Goal: Task Accomplishment & Management: Complete application form

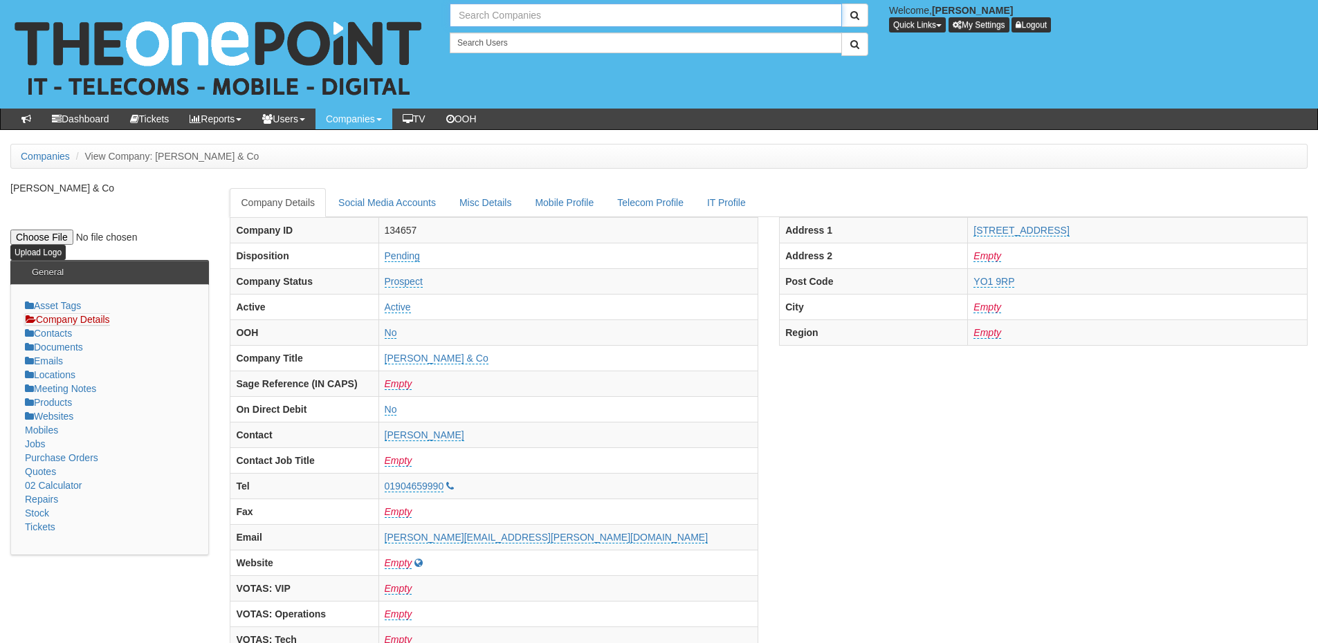
click at [470, 12] on input "text" at bounding box center [646, 15] width 392 height 24
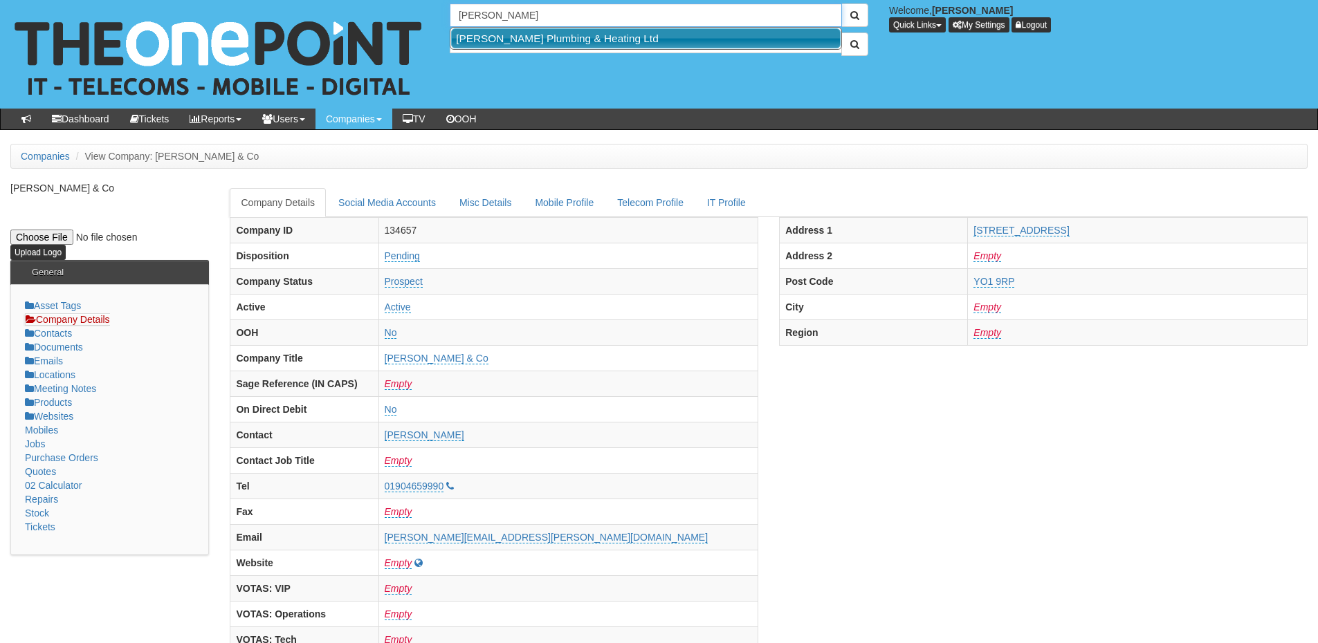
click at [494, 36] on link "Lee Hood Plumbing & Heating Ltd" at bounding box center [646, 38] width 390 height 20
type input "Lee Hood Plumbing & Heating Ltd"
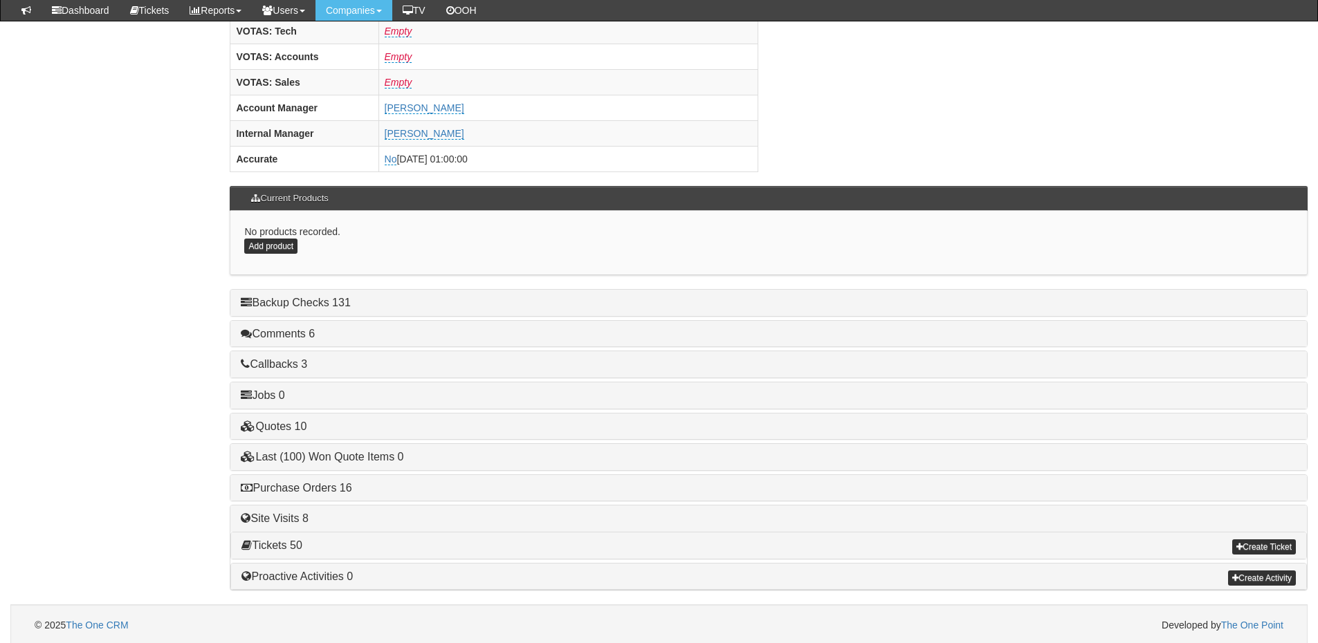
scroll to position [576, 0]
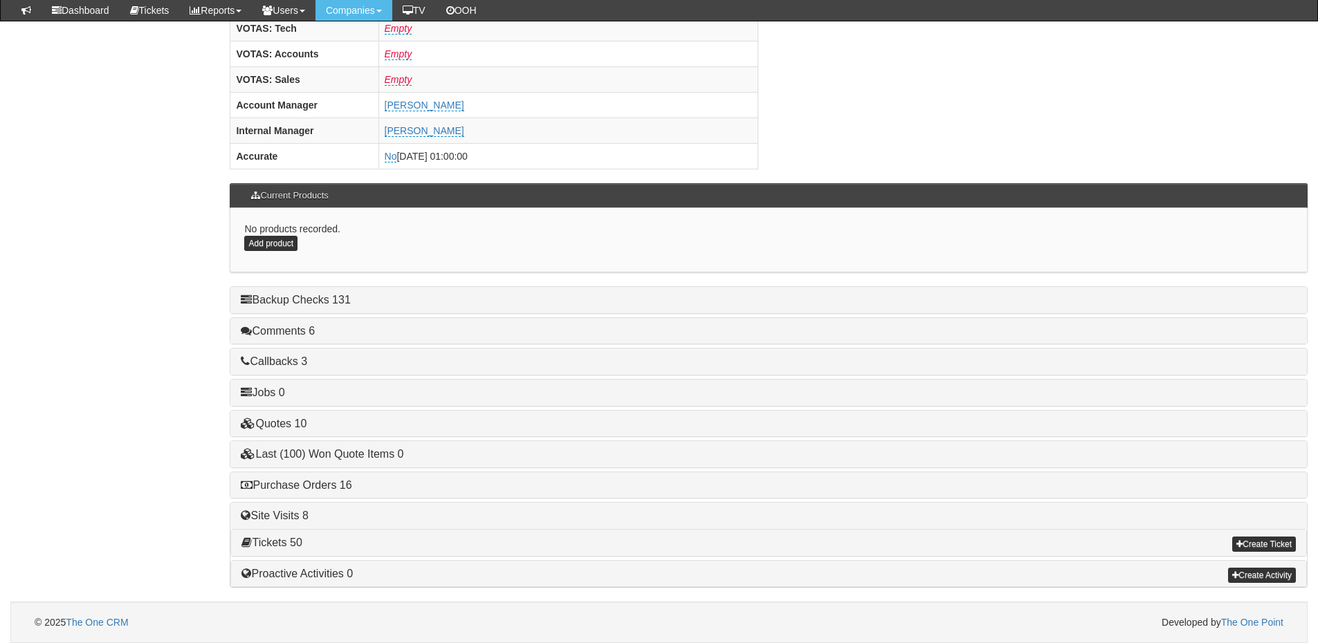
click at [311, 477] on div "Purchase Orders 16" at bounding box center [768, 486] width 1077 height 26
click at [313, 487] on link "Purchase Orders 16" at bounding box center [296, 485] width 111 height 12
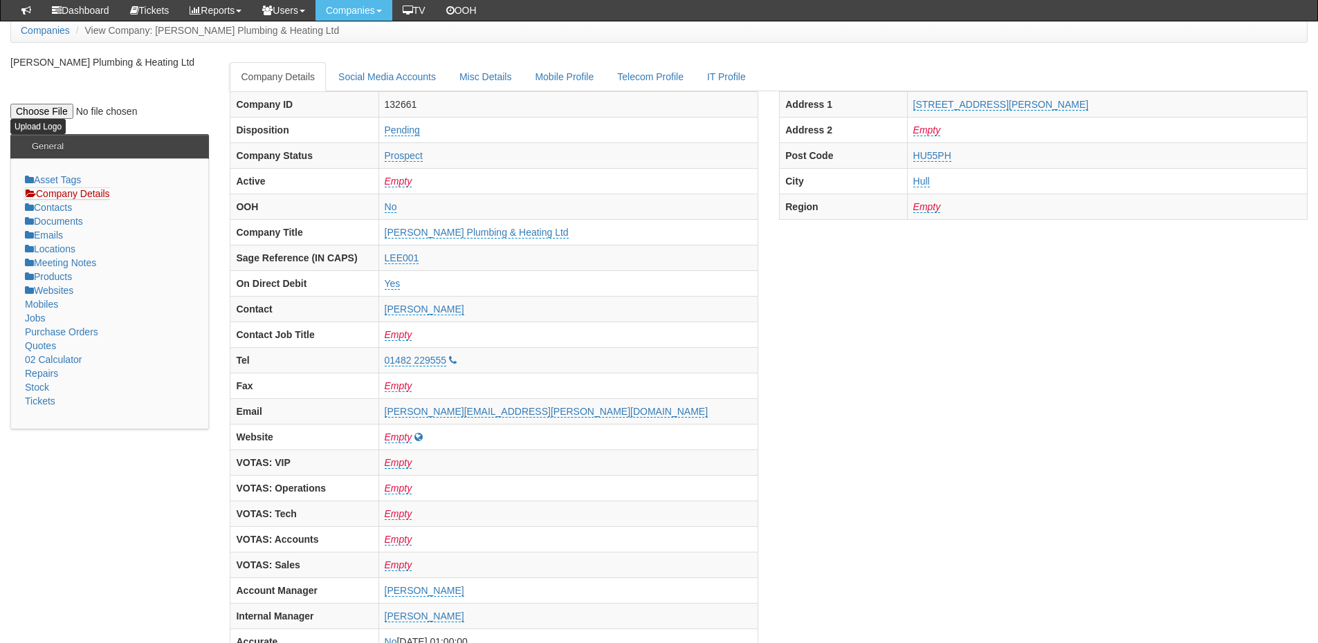
scroll to position [0, 0]
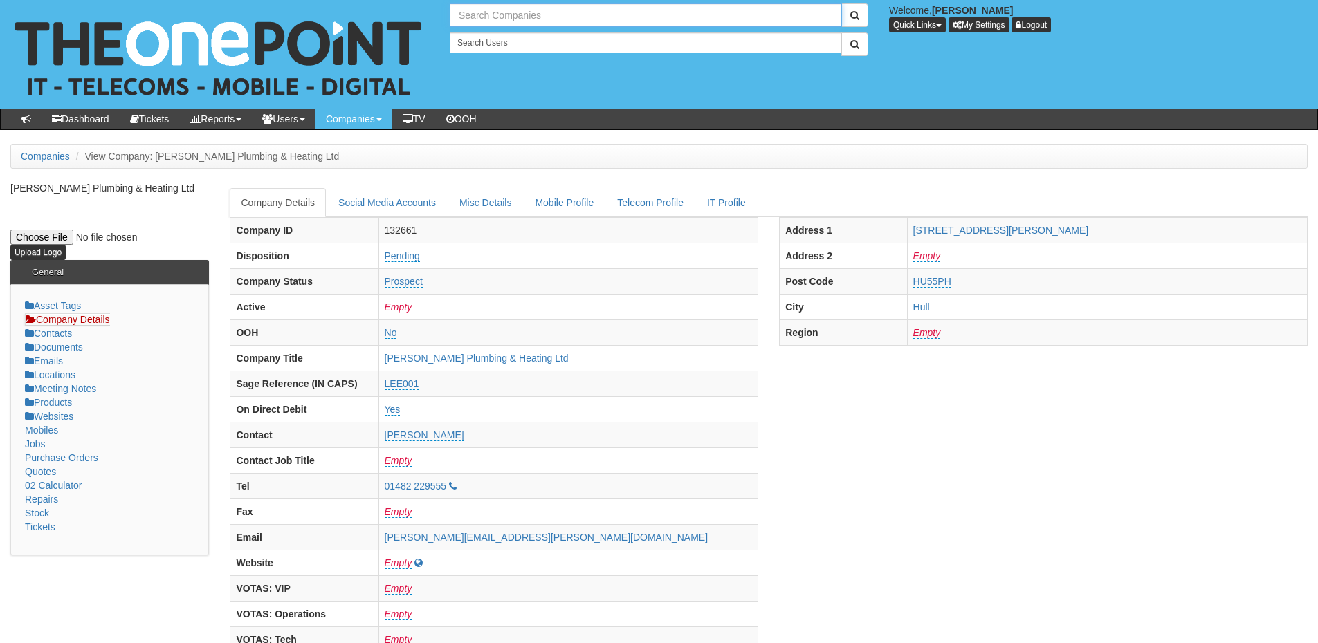
click at [495, 17] on input "text" at bounding box center [646, 15] width 392 height 24
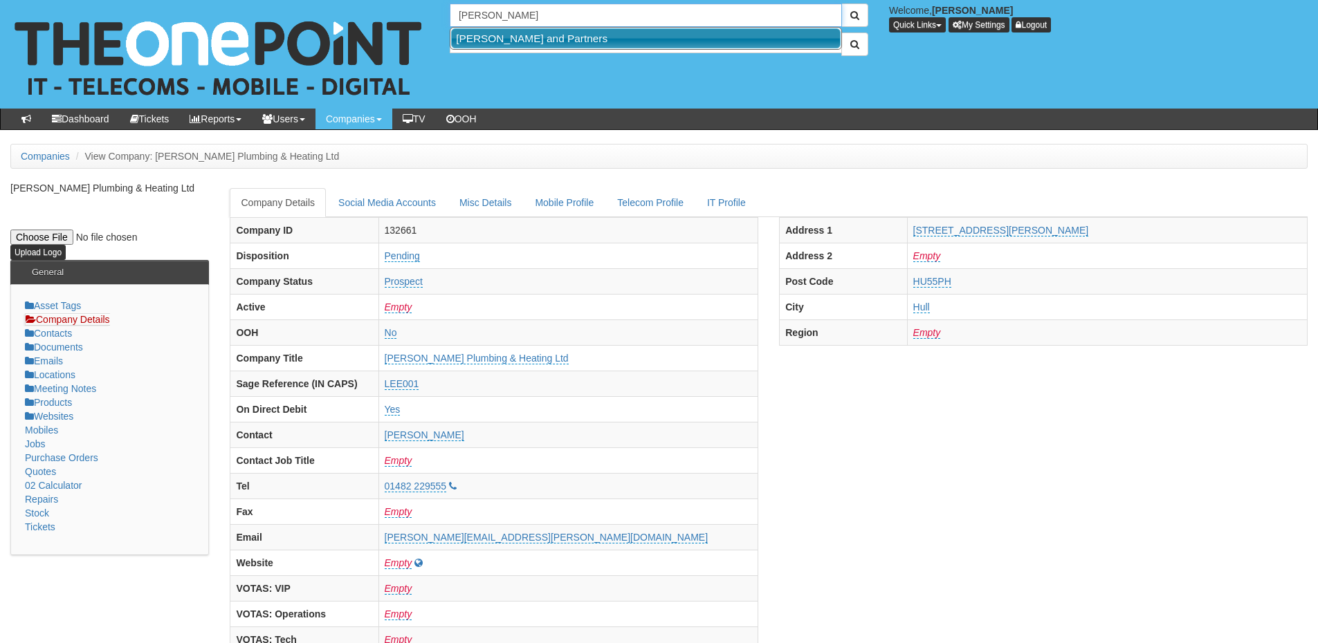
click at [509, 46] on link "Alan Wood and Partners" at bounding box center [646, 38] width 390 height 20
type input "Alan Wood and Partners"
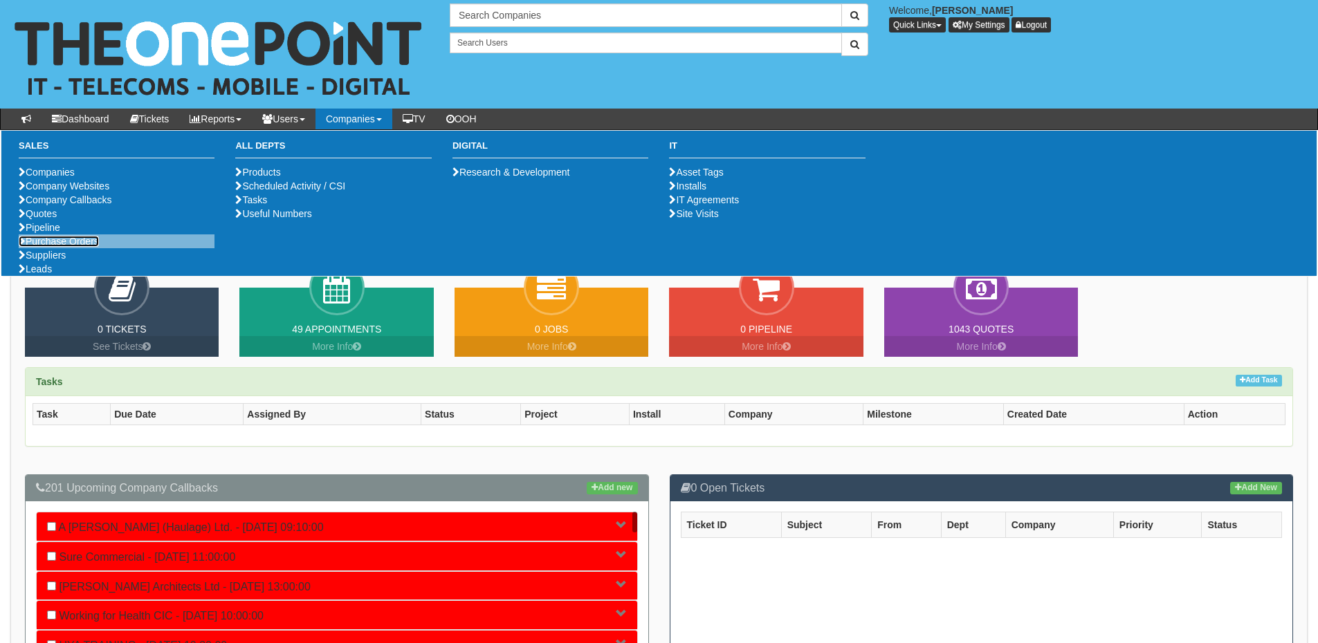
click at [65, 247] on link "Purchase Orders" at bounding box center [59, 241] width 80 height 11
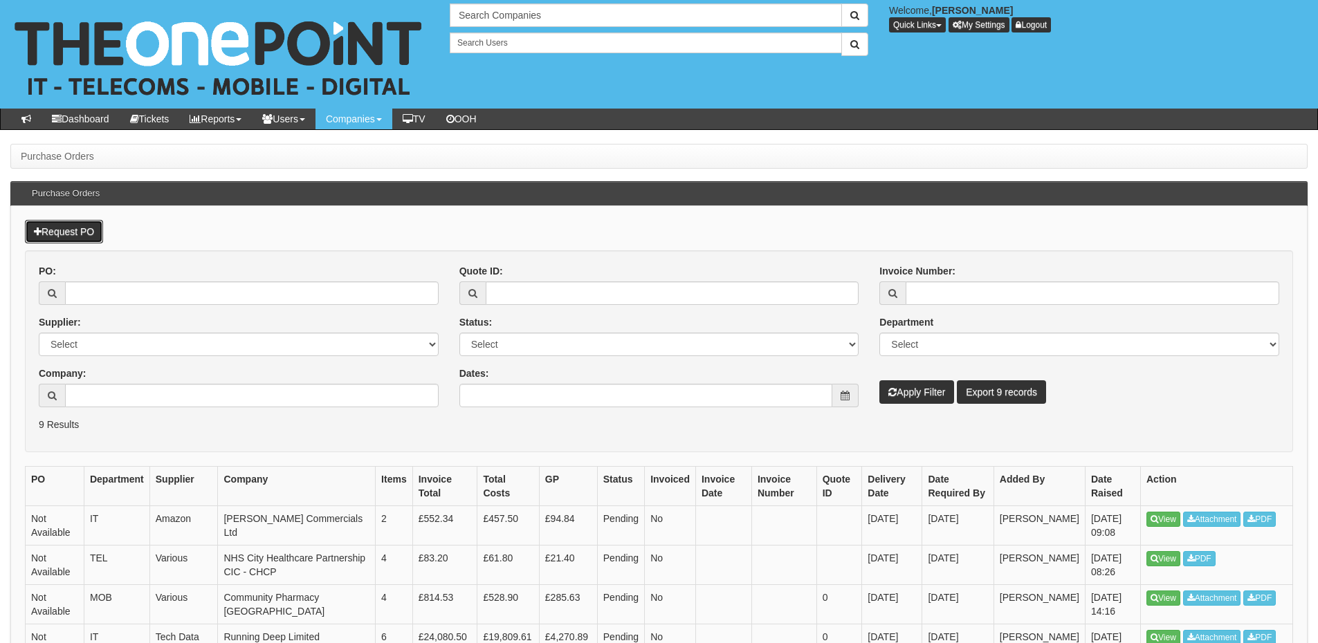
click at [89, 226] on link "Request PO" at bounding box center [64, 232] width 78 height 24
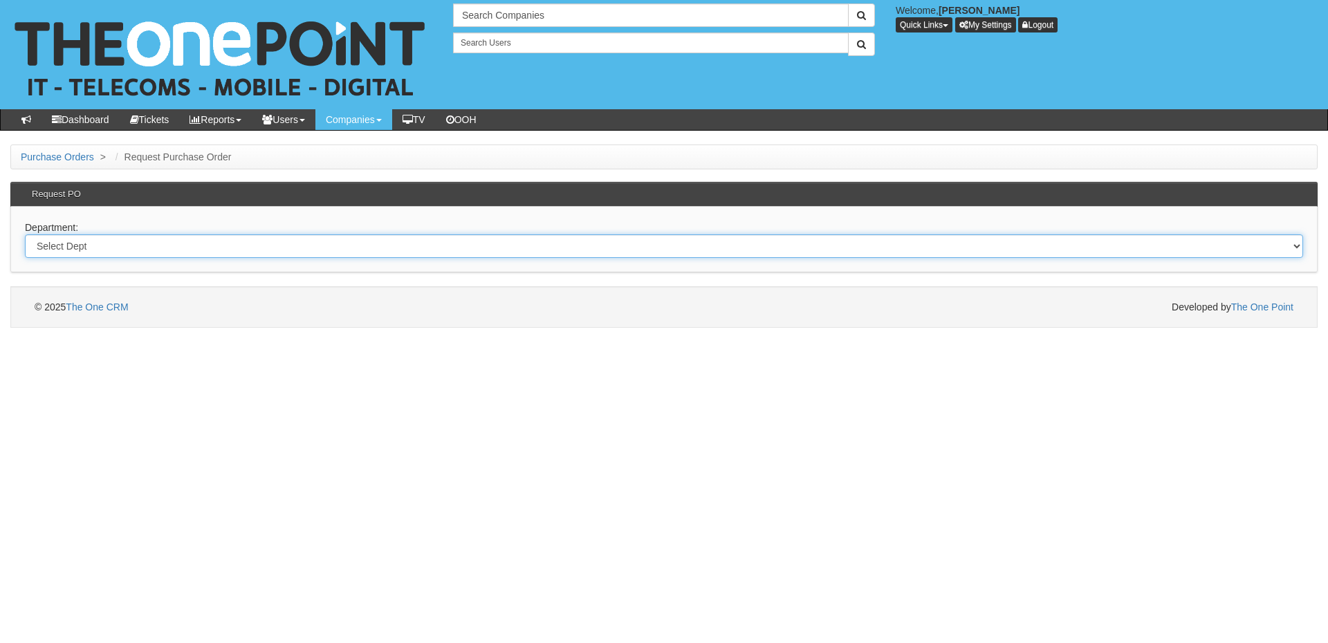
click at [166, 241] on select "Select Dept Digital Internal IT Mobiles Marketing Telecoms" at bounding box center [664, 247] width 1279 height 24
select select "?pipeID=&dept=MOB"
click at [25, 235] on select "Select Dept Digital Internal IT Mobiles Marketing Telecoms" at bounding box center [664, 247] width 1279 height 24
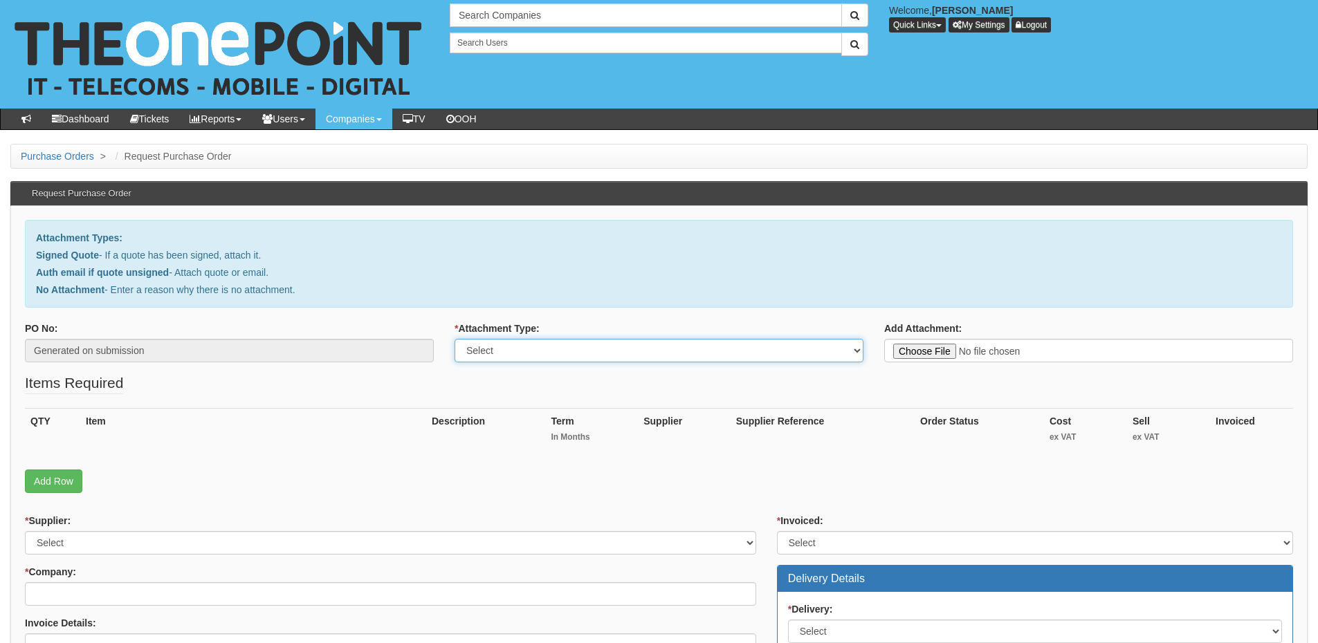
click at [509, 344] on select "Select Signed Quote Auth email with quote if unsigned No Attachment" at bounding box center [659, 351] width 409 height 24
click at [491, 356] on select "Select Signed Quote Auth email with quote if unsigned No Attachment" at bounding box center [659, 351] width 409 height 24
select select "No Attachment"
click at [455, 339] on select "Select Signed Quote Auth email with quote if unsigned No Attachment" at bounding box center [659, 351] width 409 height 24
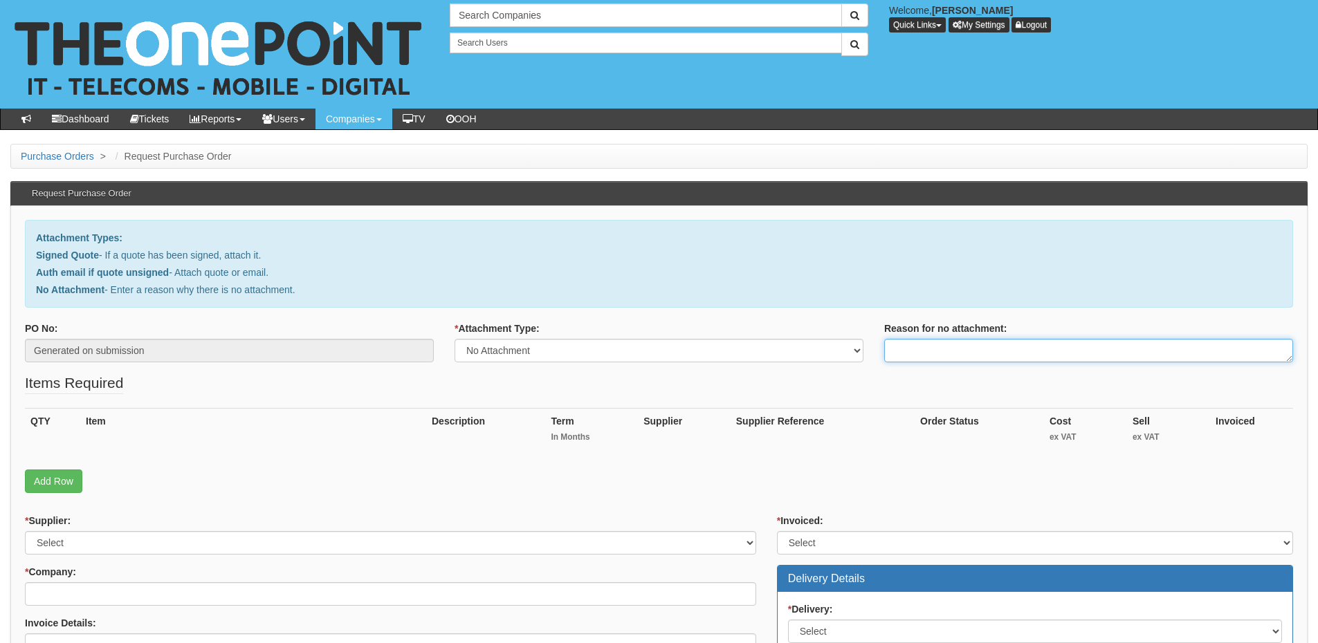
click at [908, 354] on textarea "Reason for no attachment:" at bounding box center [1088, 351] width 409 height 24
click at [1006, 347] on textarea "Linked to ticket 422325" at bounding box center [1088, 351] width 409 height 24
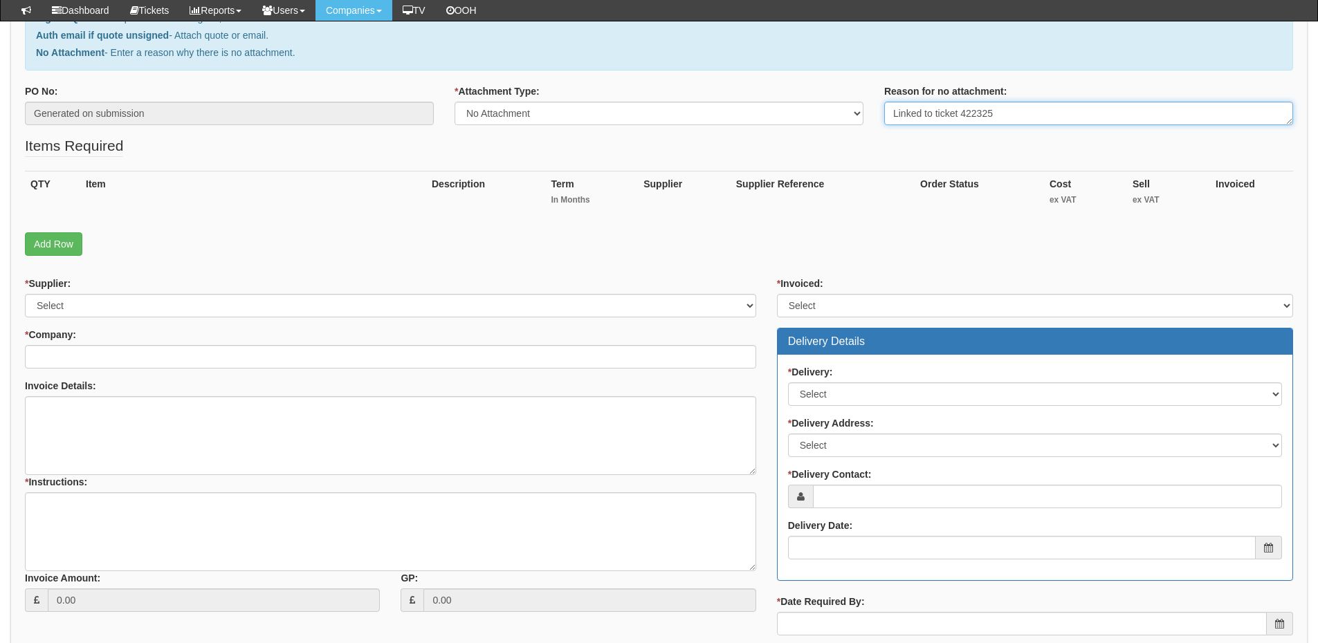
scroll to position [208, 0]
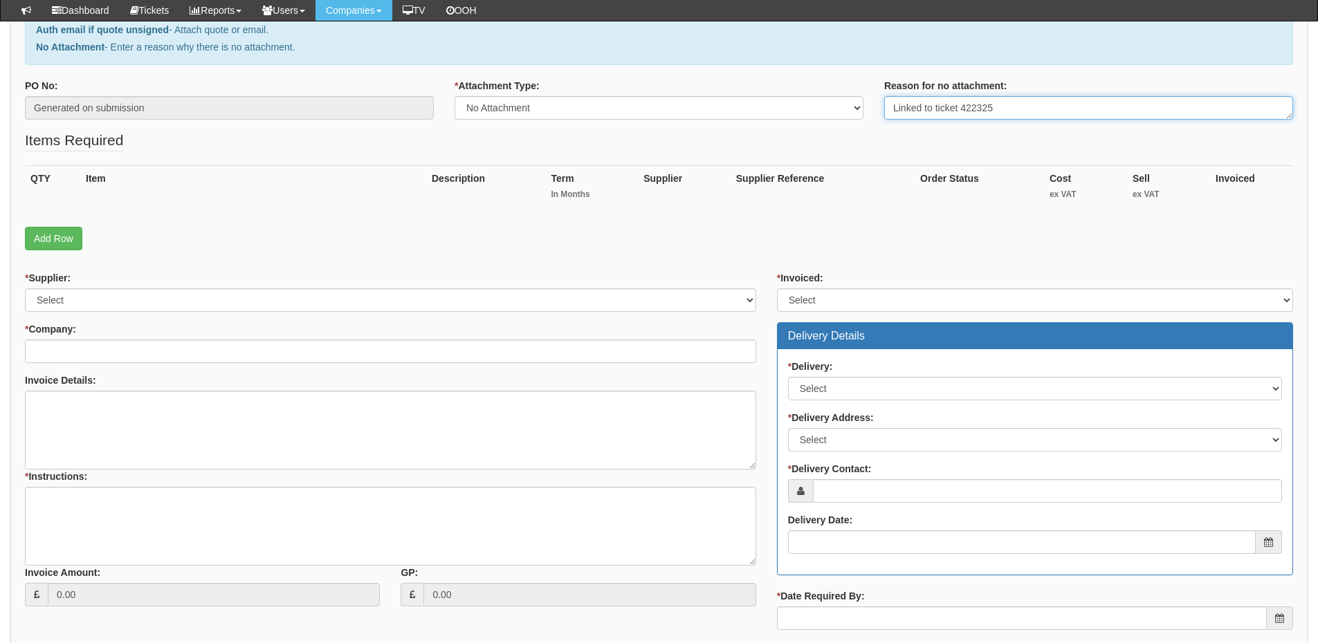
type textarea "Linked to ticket 422325"
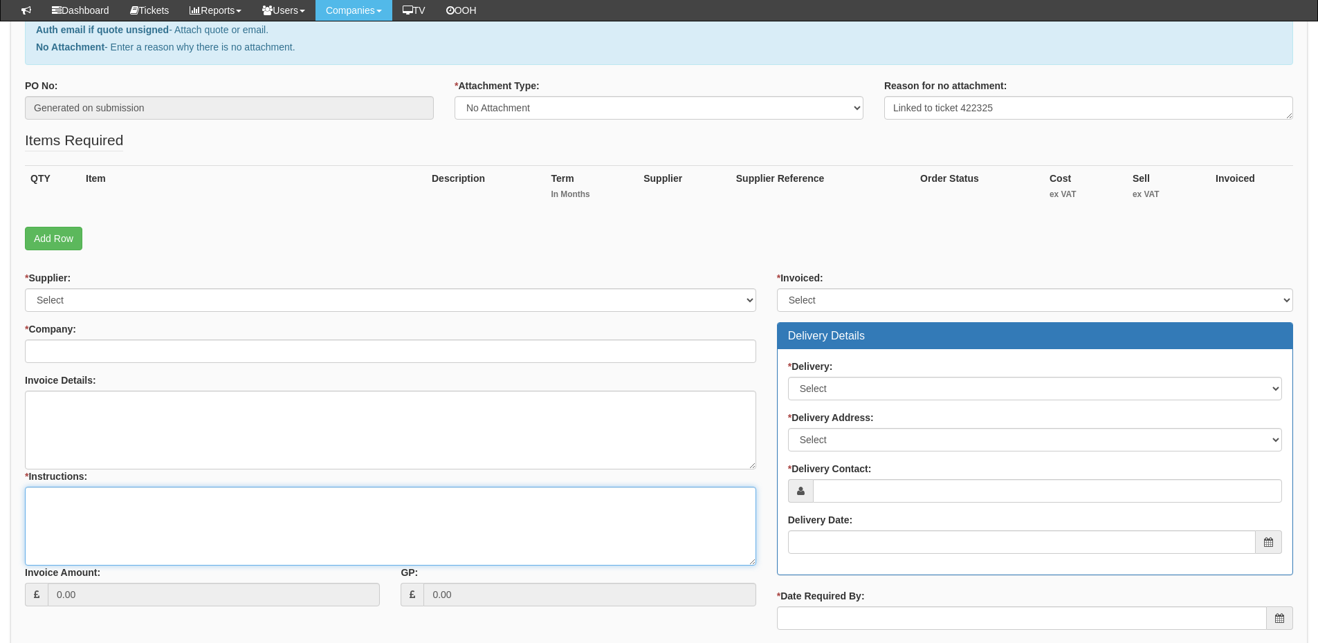
click at [196, 515] on textarea "* Instructions:" at bounding box center [390, 526] width 731 height 79
paste textarea "Linked to ticket 422325"
type textarea "Linked to ticket 422325"
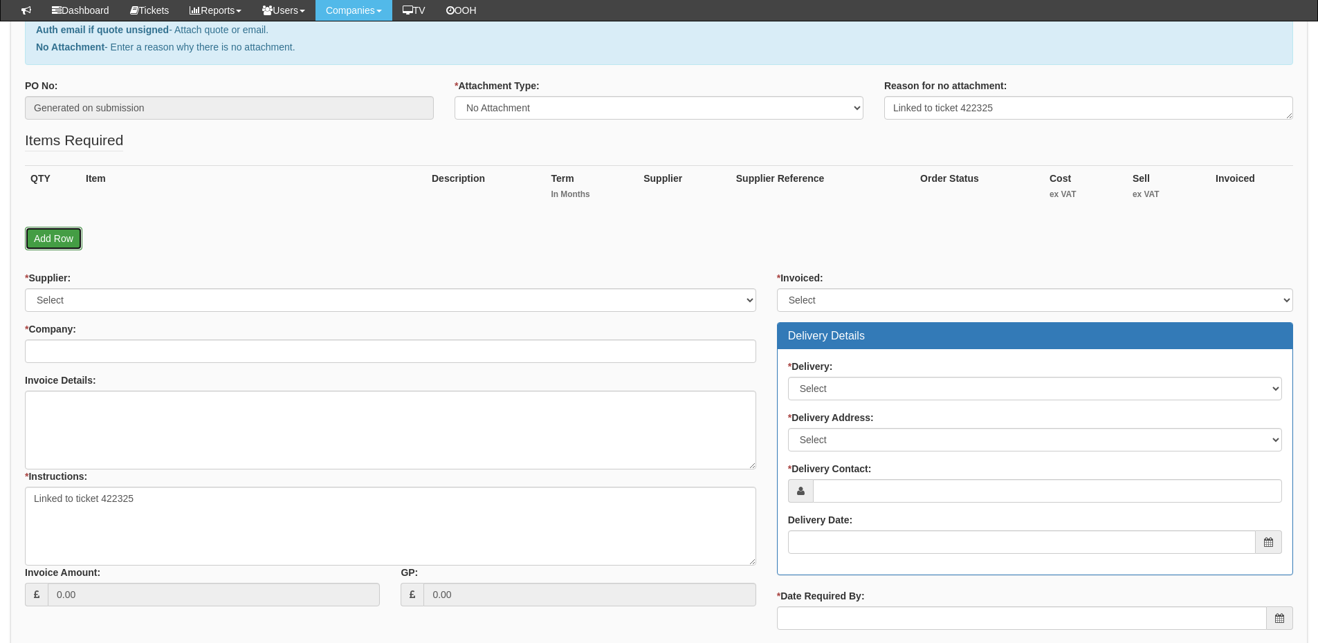
click at [46, 241] on link "Add Row" at bounding box center [53, 239] width 57 height 24
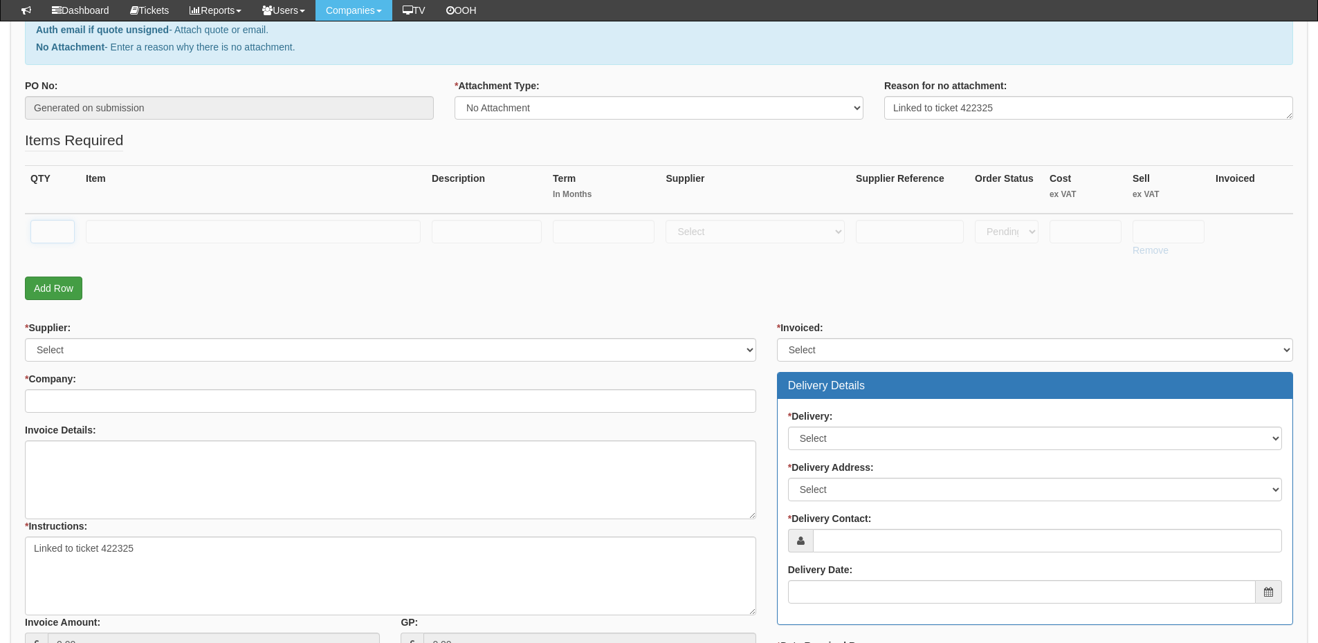
click at [48, 223] on input "text" at bounding box center [52, 232] width 44 height 24
type input "1"
click at [147, 226] on input "text" at bounding box center [253, 232] width 335 height 24
type input "U"
type input "Simo 6GB"
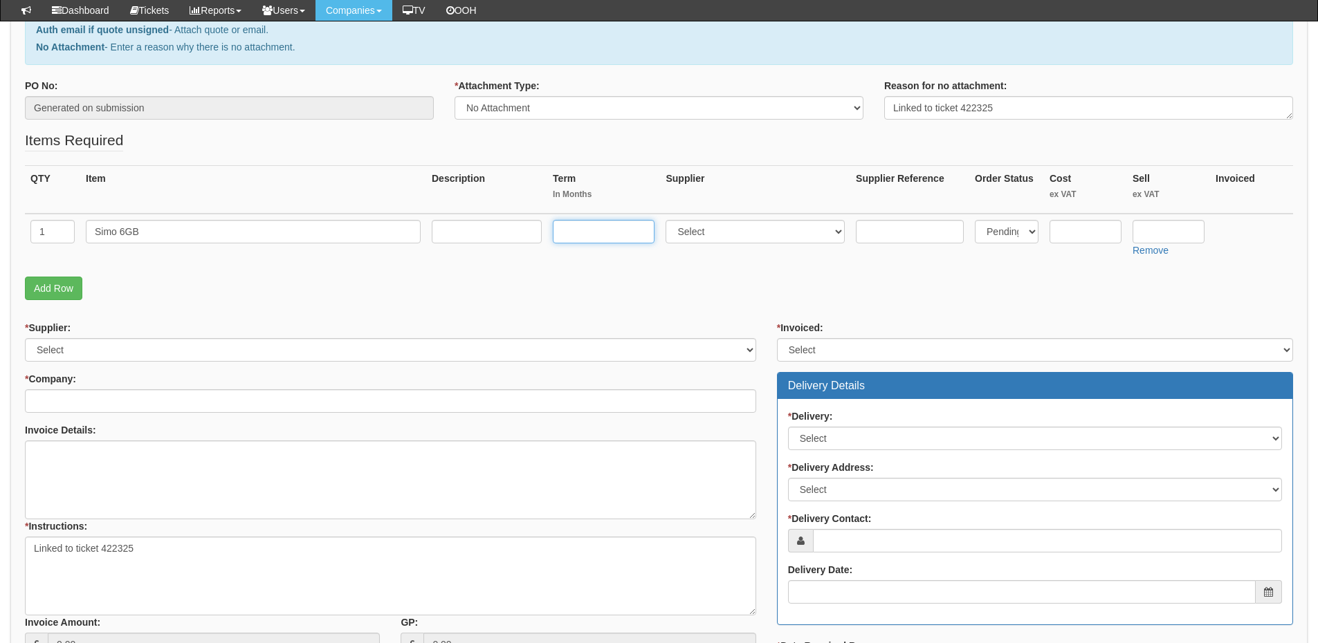
click at [594, 232] on input "text" at bounding box center [604, 232] width 102 height 24
type input "2"
type input "24"
click at [509, 231] on input "text" at bounding box center [487, 232] width 110 height 24
type input "£11 p/m"
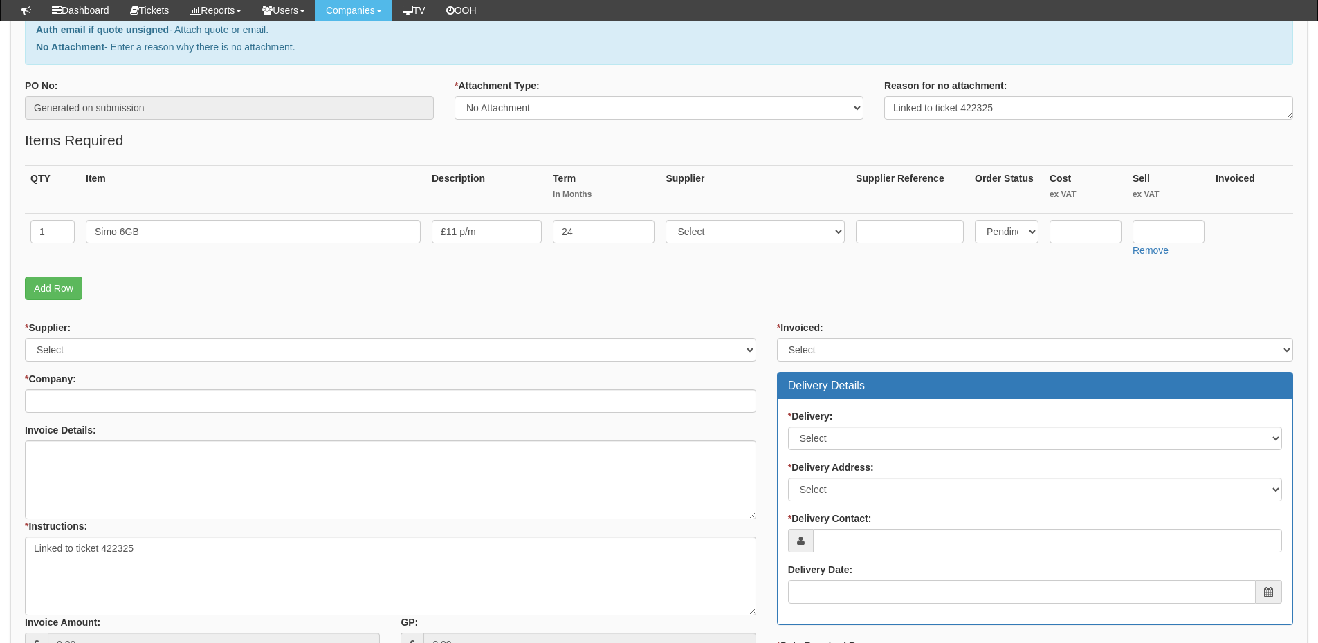
click at [715, 244] on td "Select 123 REG.co.uk 1Password 3 4Gon AA Jones Electric Ltd Abzorb Access Group…" at bounding box center [755, 238] width 190 height 49
click at [715, 239] on select "Select 123 REG.co.uk 1Password 3 4Gon AA Jones Electric Ltd Abzorb Access Group…" at bounding box center [755, 232] width 179 height 24
select select "54"
click at [669, 220] on select "Select 123 REG.co.uk 1Password 3 4Gon AA Jones Electric Ltd Abzorb Access Group…" at bounding box center [755, 232] width 179 height 24
click at [1155, 232] on input "text" at bounding box center [1169, 232] width 72 height 24
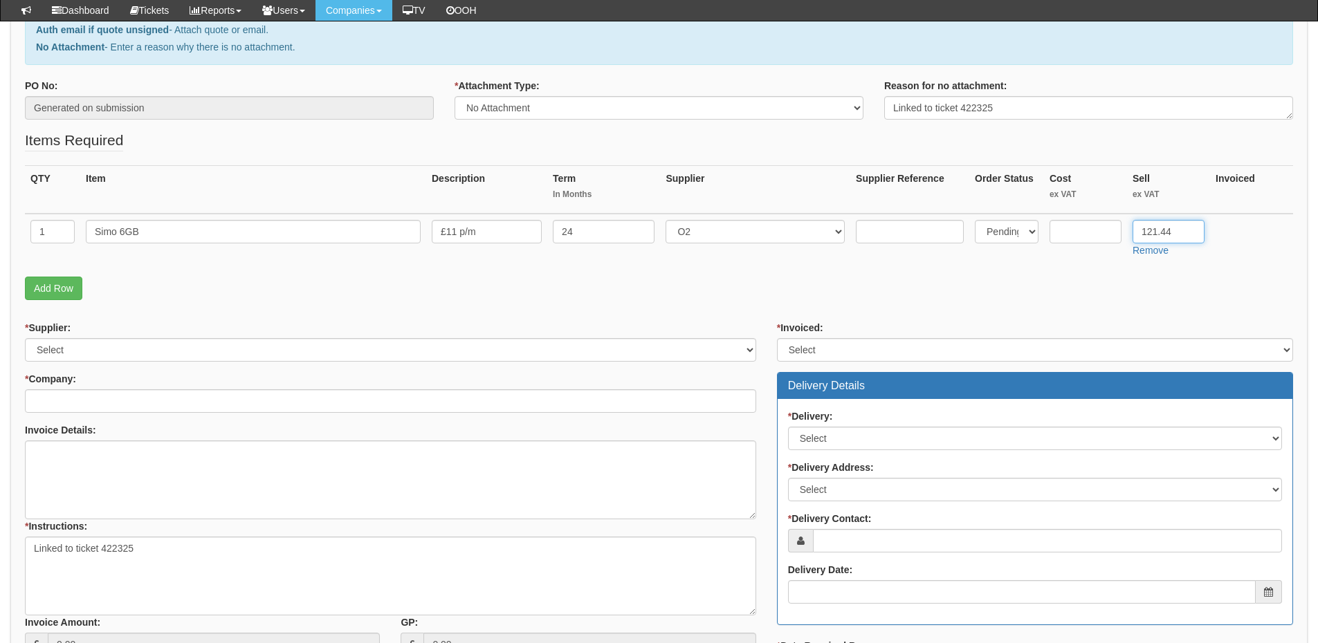
type input "121.44"
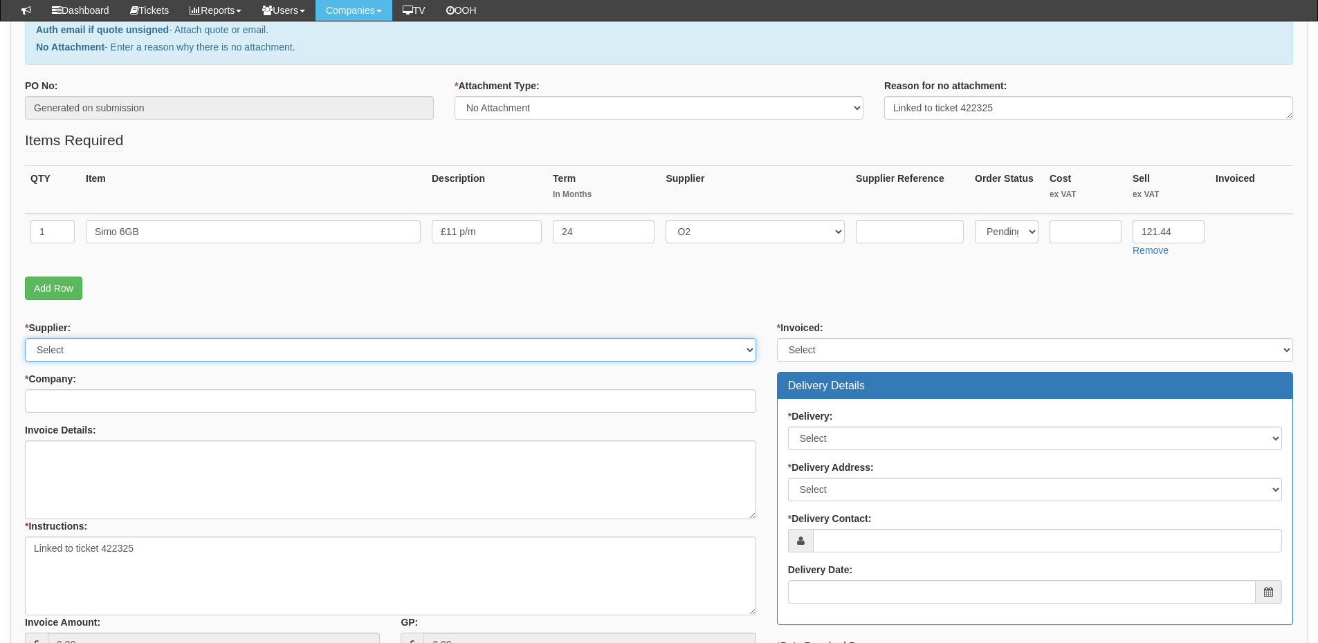
click at [85, 342] on select "Select 123 REG.co.uk 1Password 3 4Gon AA Jones Electric Ltd Abzorb Access Group…" at bounding box center [390, 350] width 731 height 24
select select "54"
click at [25, 338] on select "Select 123 REG.co.uk 1Password 3 4Gon AA Jones Electric Ltd Abzorb Access Group…" at bounding box center [390, 350] width 731 height 24
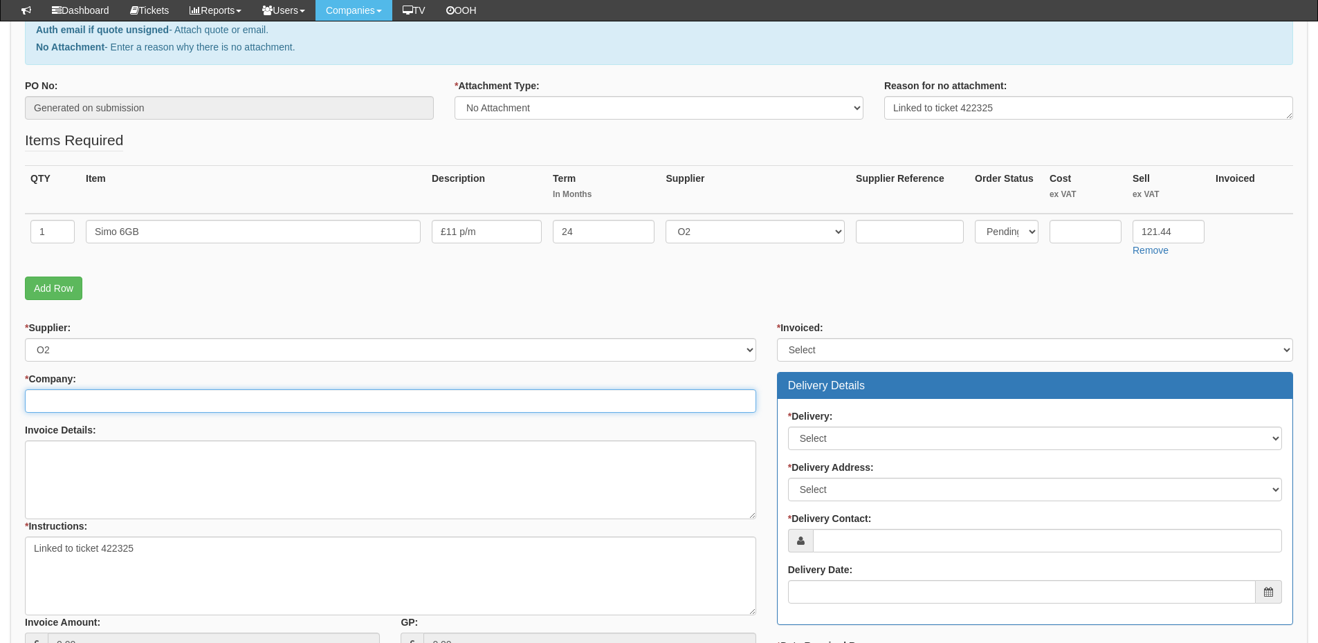
click at [99, 390] on input "* Company:" at bounding box center [390, 402] width 731 height 24
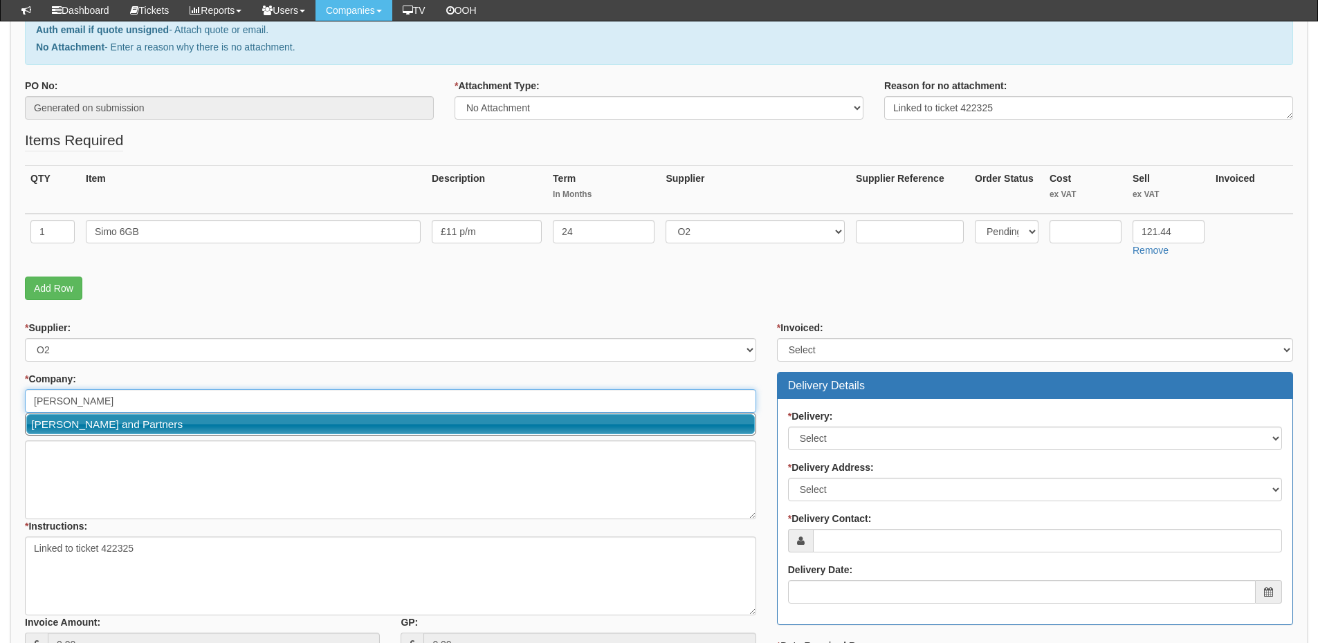
click at [100, 419] on link "[PERSON_NAME] and Partners" at bounding box center [390, 424] width 729 height 20
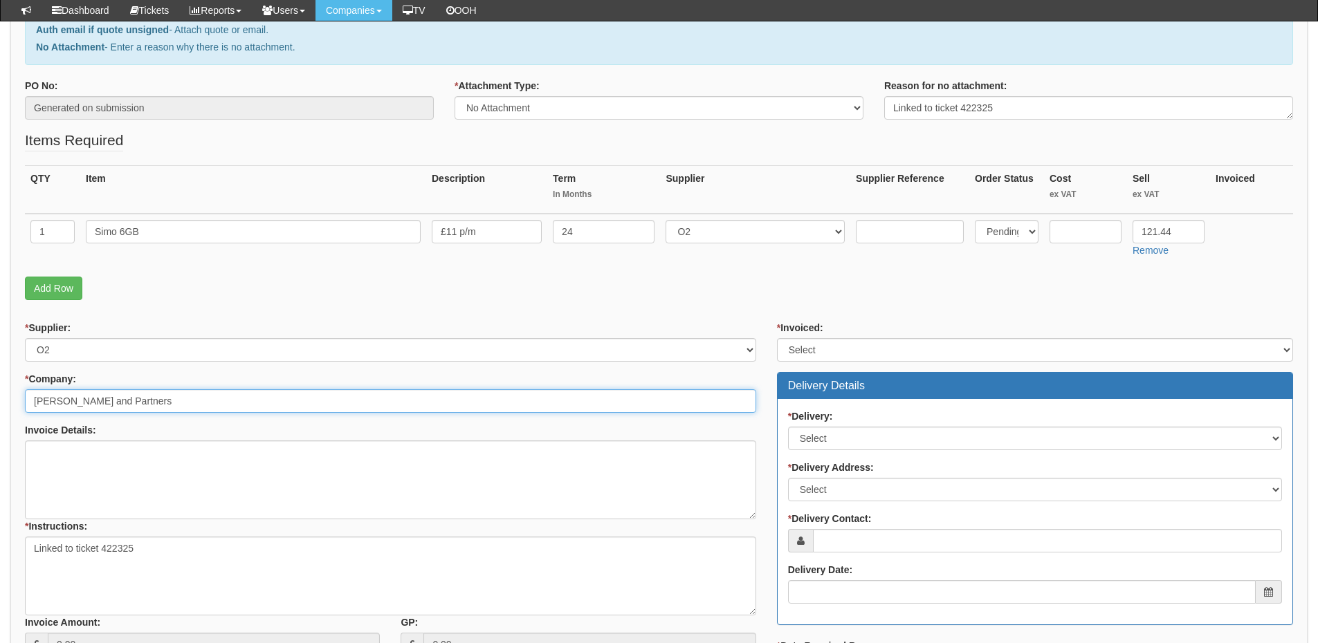
type input "[PERSON_NAME] and Partners"
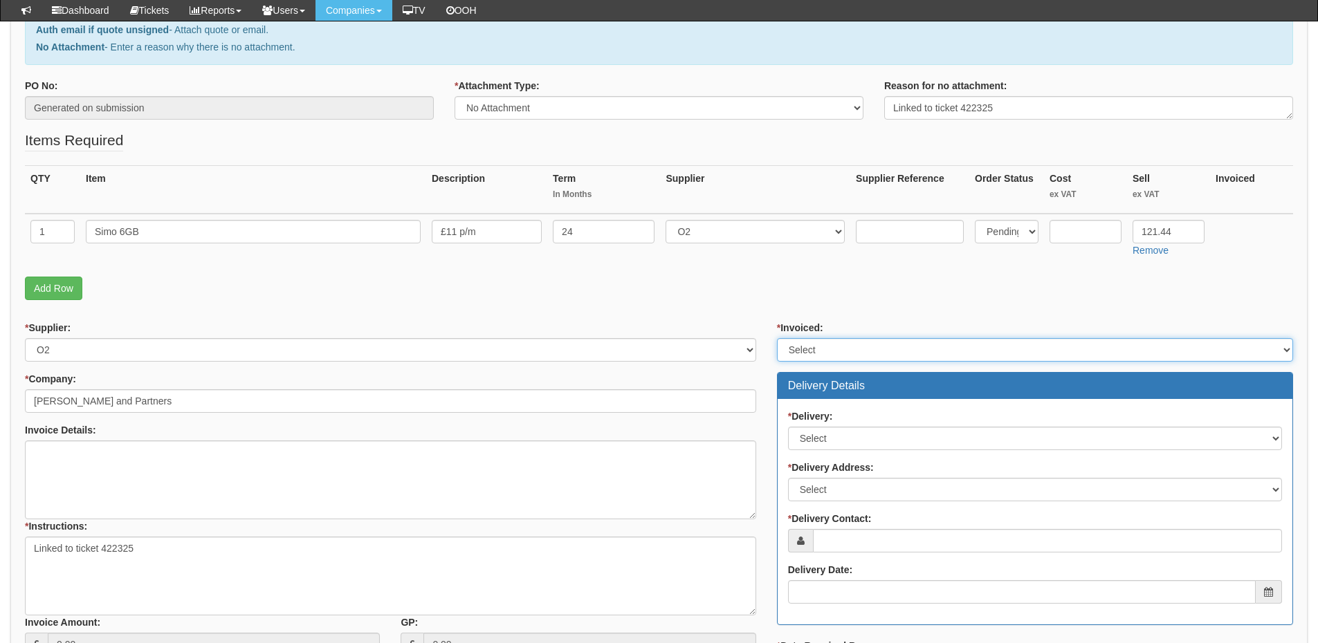
drag, startPoint x: 819, startPoint y: 348, endPoint x: 819, endPoint y: 358, distance: 9.7
click at [819, 348] on select "Select Yes No N/A STB (part of order)" at bounding box center [1035, 350] width 516 height 24
select select "2"
click at [777, 338] on select "Select Yes No N/A STB (part of order)" at bounding box center [1035, 350] width 516 height 24
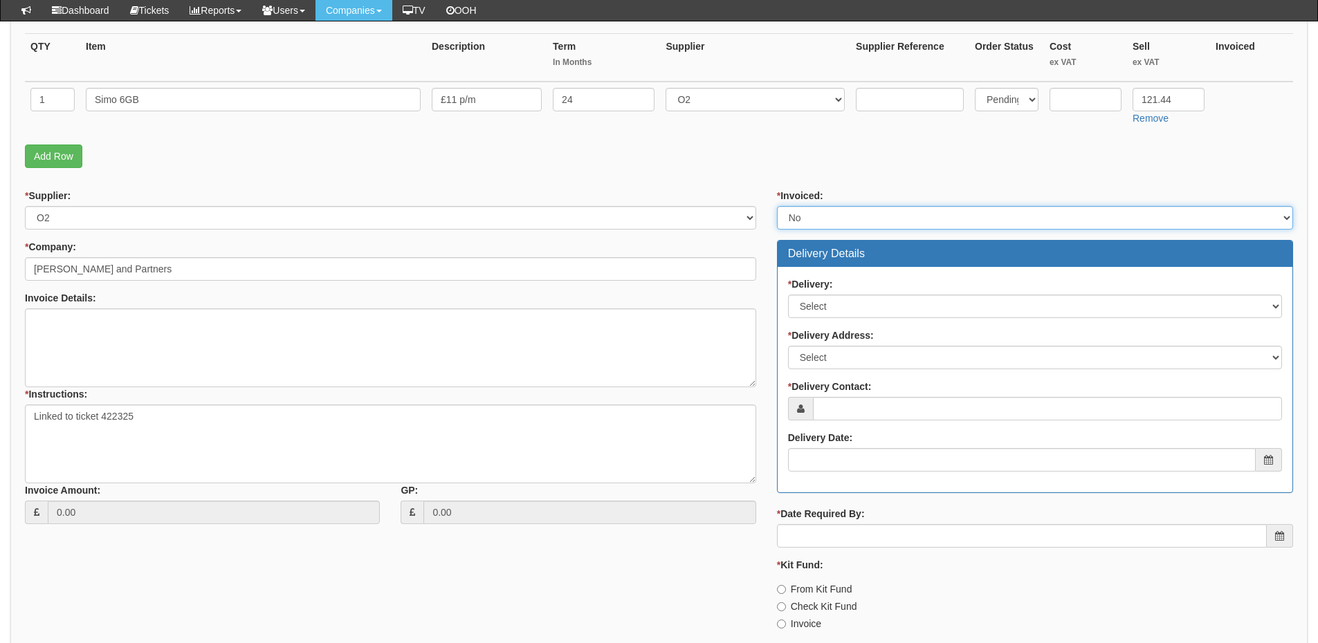
scroll to position [346, 0]
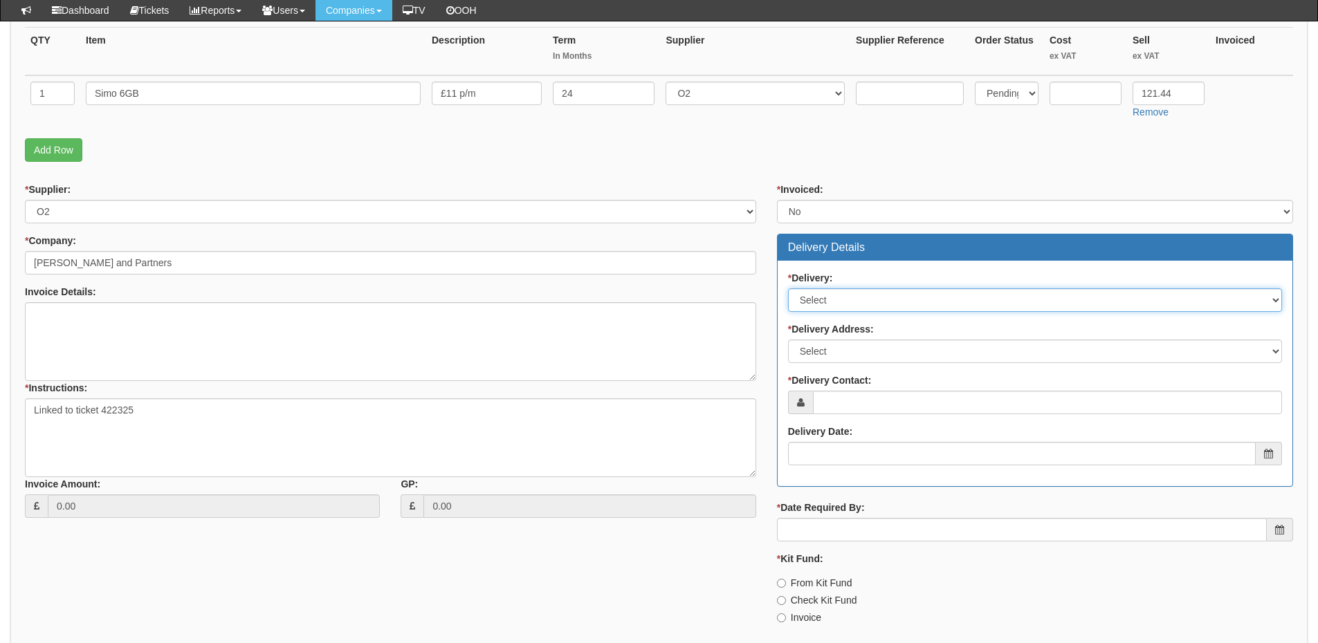
click at [832, 300] on select "Select No Not Applicable Yes" at bounding box center [1035, 301] width 494 height 24
select select "3"
click at [788, 289] on select "Select No Not Applicable Yes" at bounding box center [1035, 301] width 494 height 24
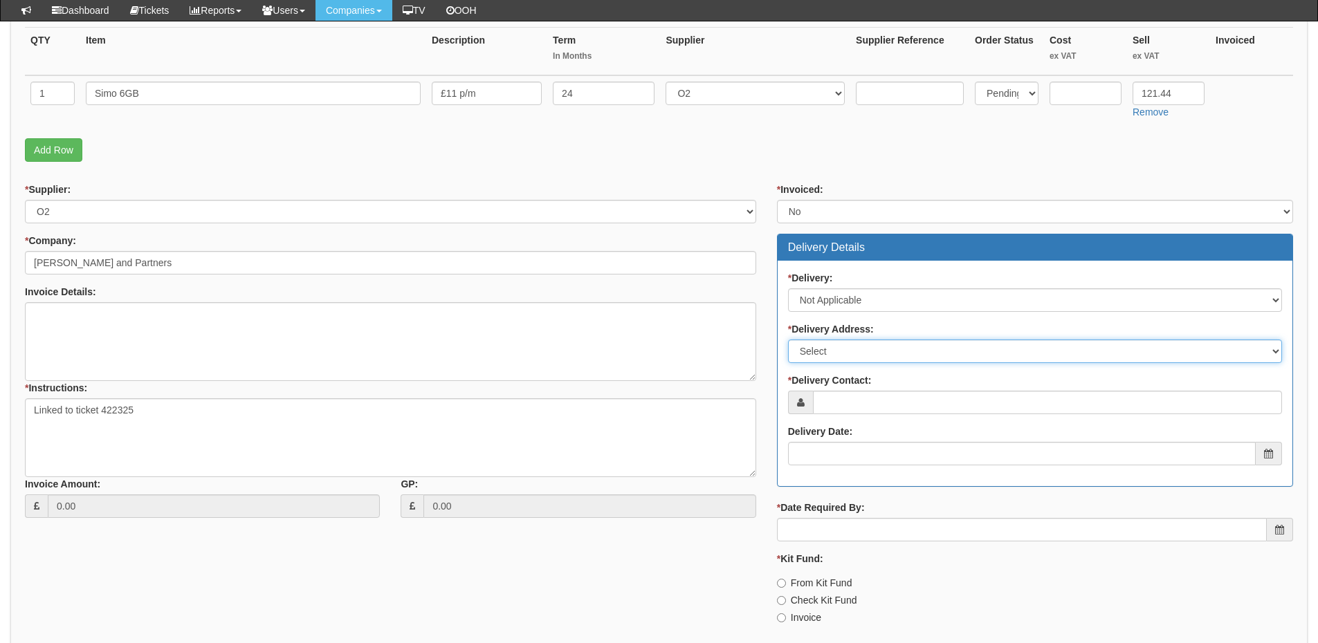
click at [827, 345] on select "Select Not Applicable Main Address - HU5 1LD Other" at bounding box center [1035, 352] width 494 height 24
select select "N/A"
click at [788, 340] on select "Select Not Applicable Main Address - HU5 1LD Other" at bounding box center [1035, 352] width 494 height 24
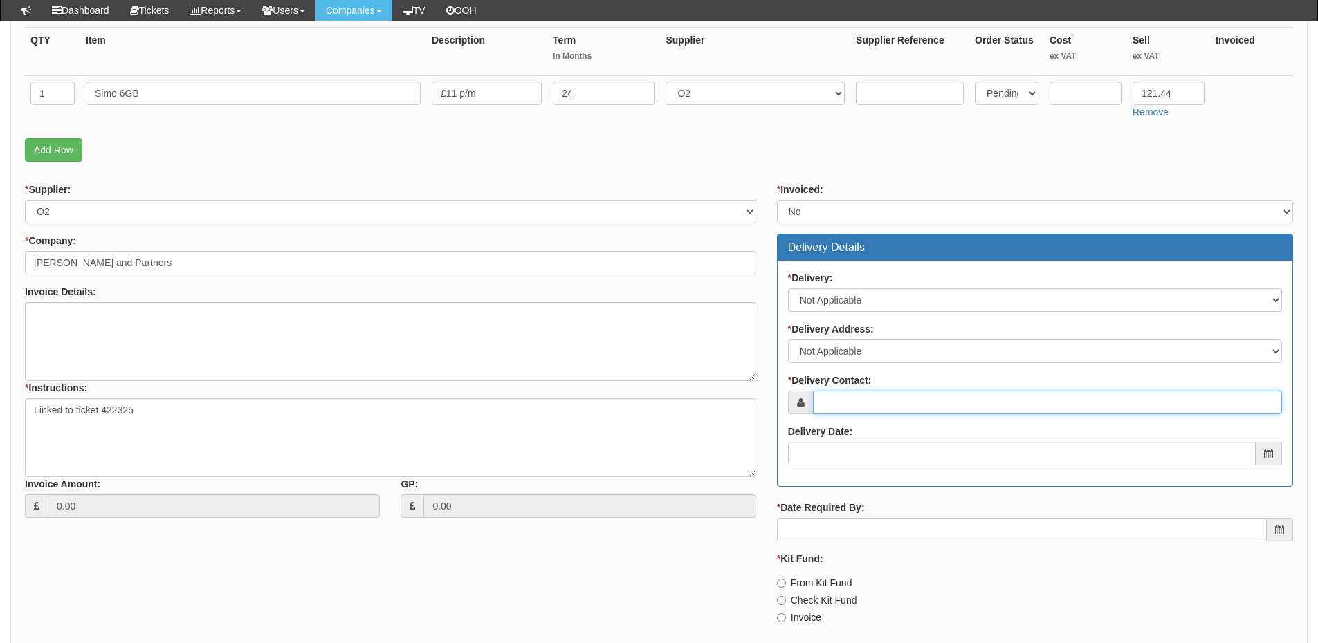
click at [843, 400] on input "* Delivery Contact:" at bounding box center [1047, 403] width 469 height 24
click at [857, 404] on input "* Delivery Contact:" at bounding box center [1047, 403] width 469 height 24
paste input "Caroline Neal ​​​​"
type input "Caroline Neal ​​​​"
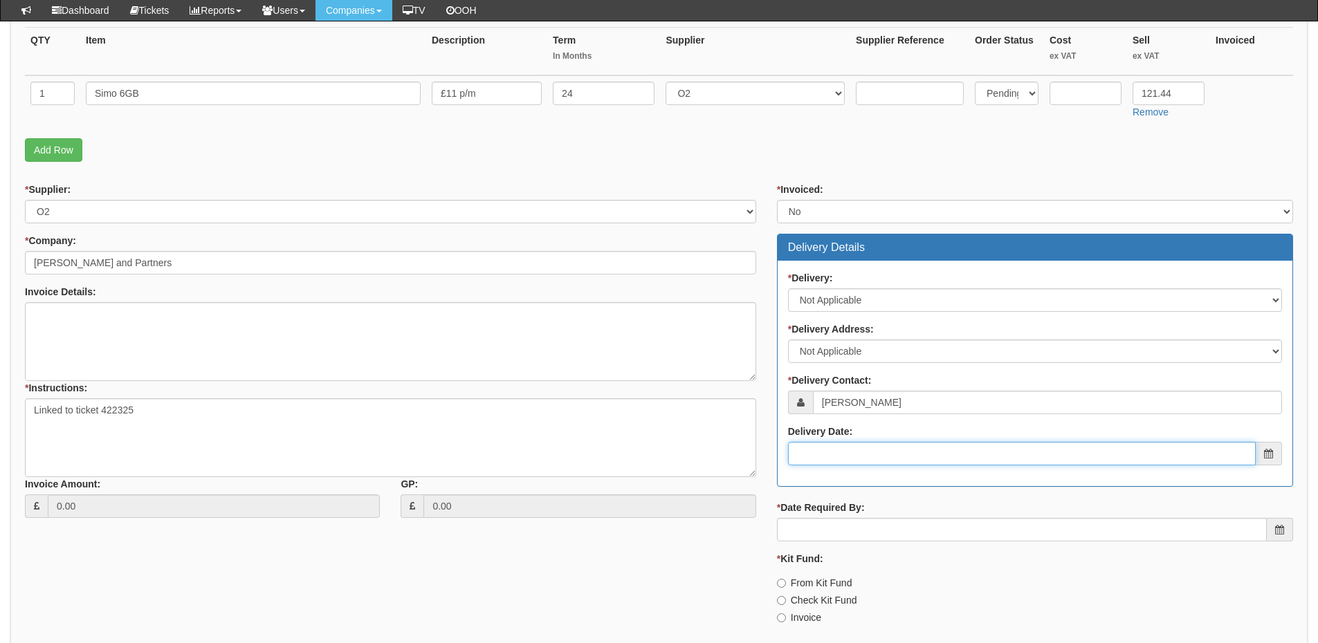
click at [852, 450] on input "Delivery Date:" at bounding box center [1022, 454] width 468 height 24
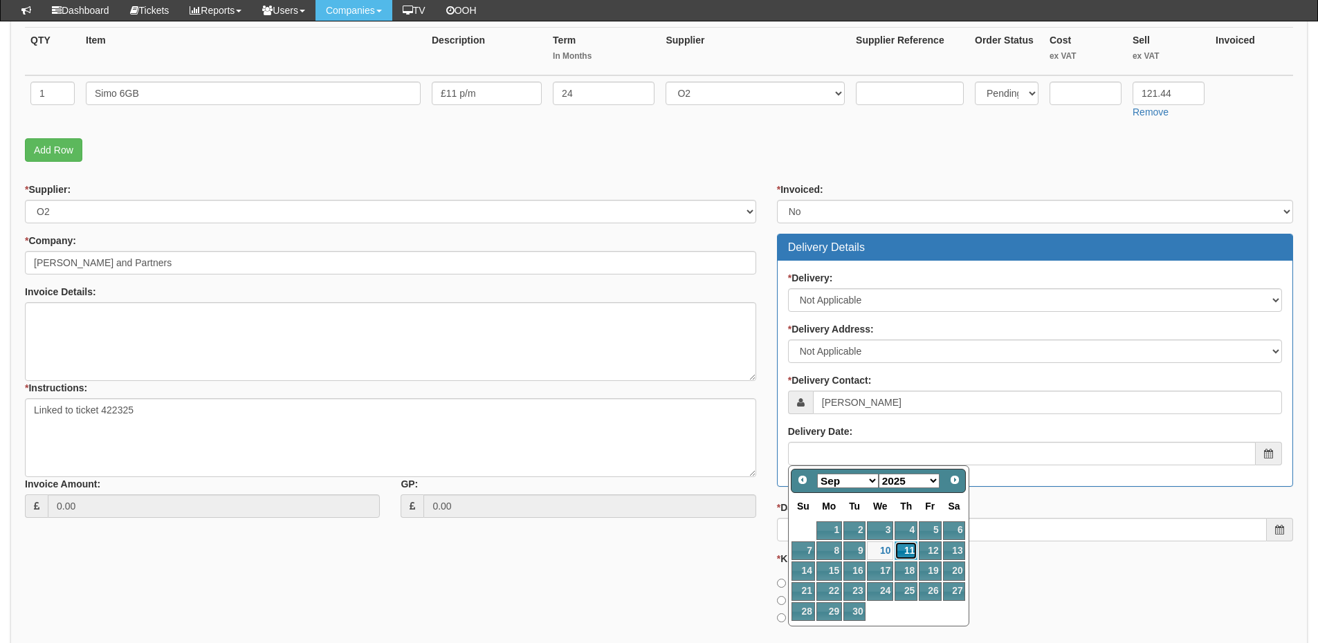
click at [899, 547] on link "11" at bounding box center [906, 551] width 23 height 19
type input "2025-09-11"
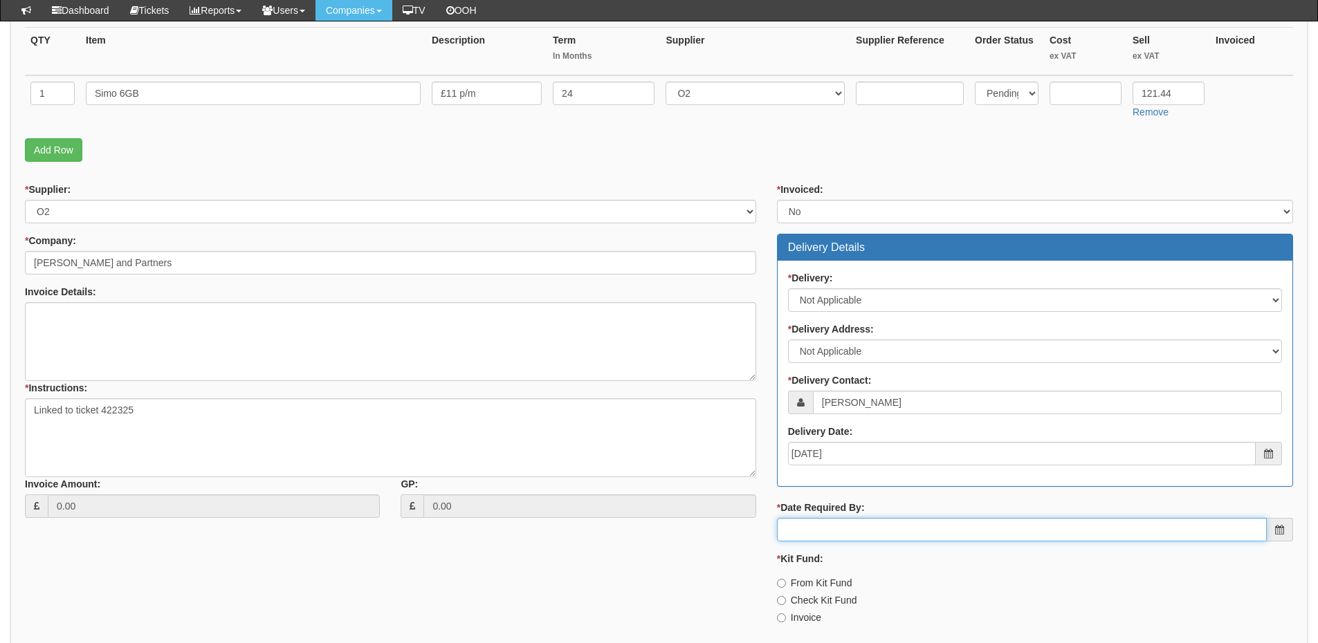
click at [893, 518] on input "* Date Required By:" at bounding box center [1022, 530] width 490 height 24
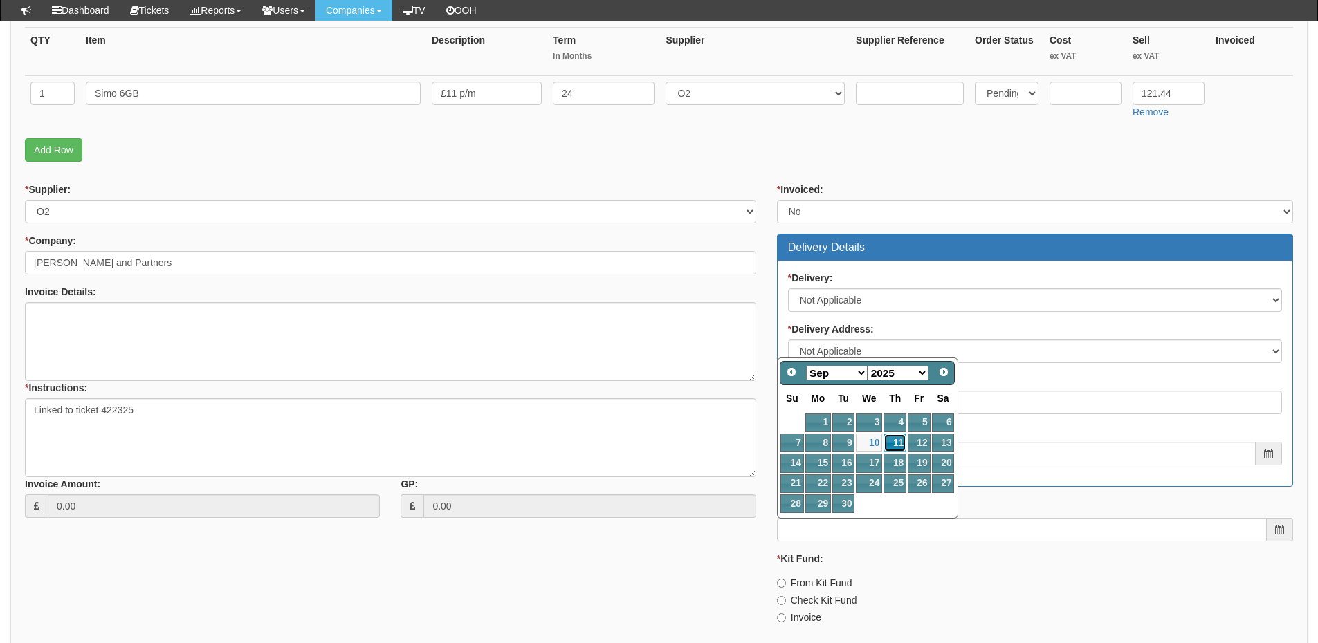
click at [895, 441] on link "11" at bounding box center [895, 443] width 23 height 19
type input "2025-09-11"
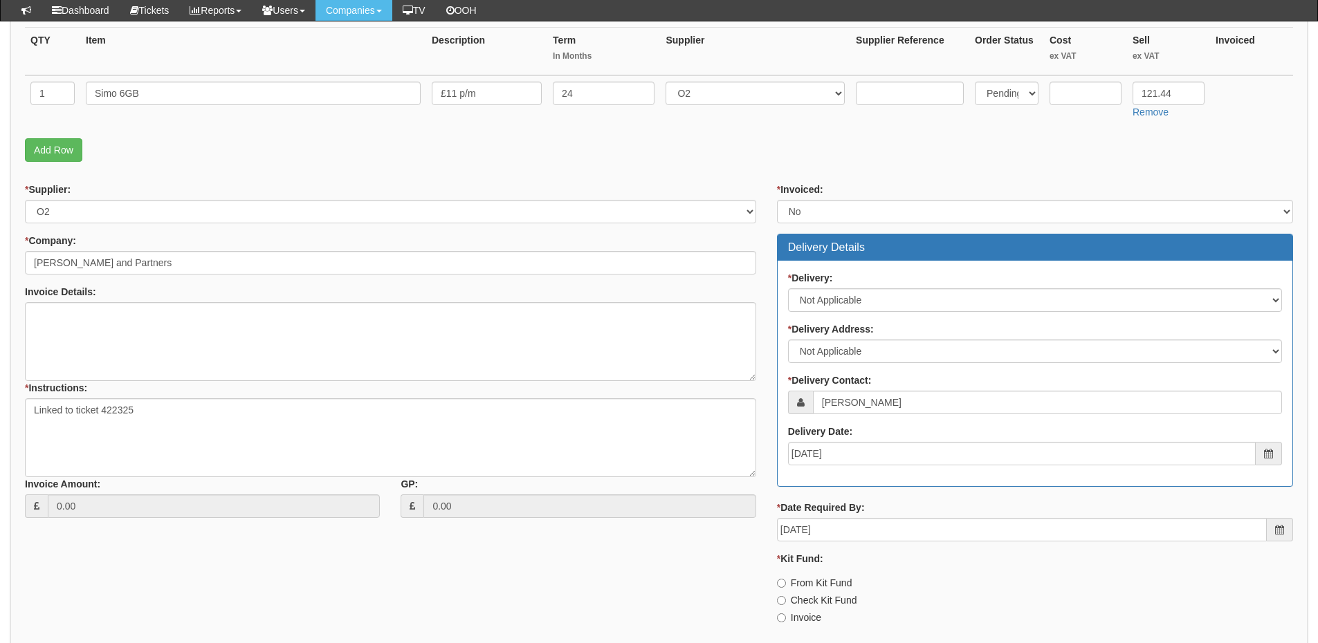
click at [792, 616] on label "Invoice" at bounding box center [799, 618] width 44 height 14
click at [786, 616] on input "Invoice" at bounding box center [781, 618] width 9 height 9
radio input "true"
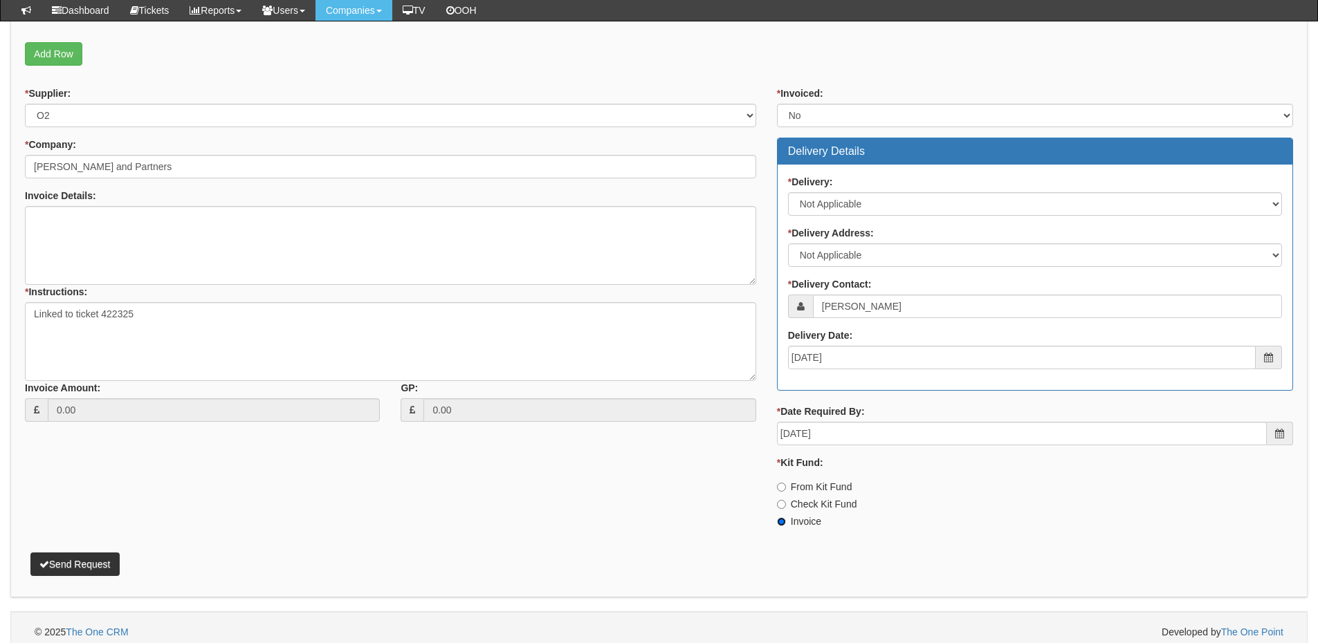
scroll to position [452, 0]
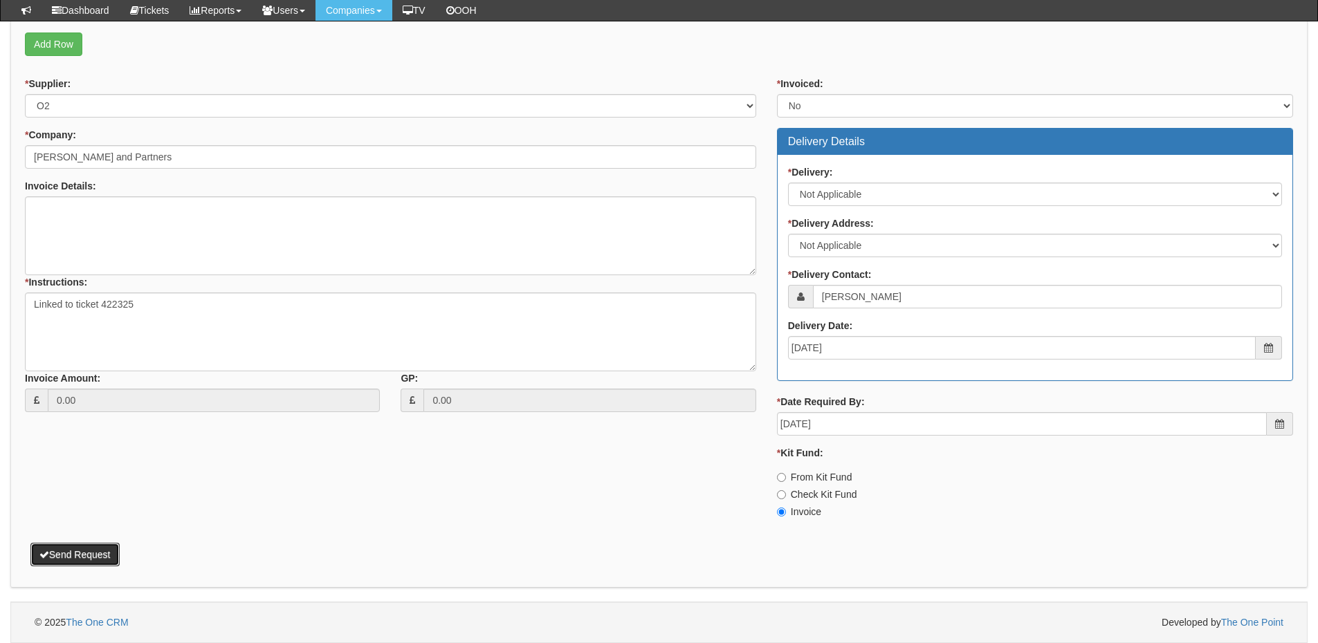
click at [66, 549] on button "Send Request" at bounding box center [74, 555] width 89 height 24
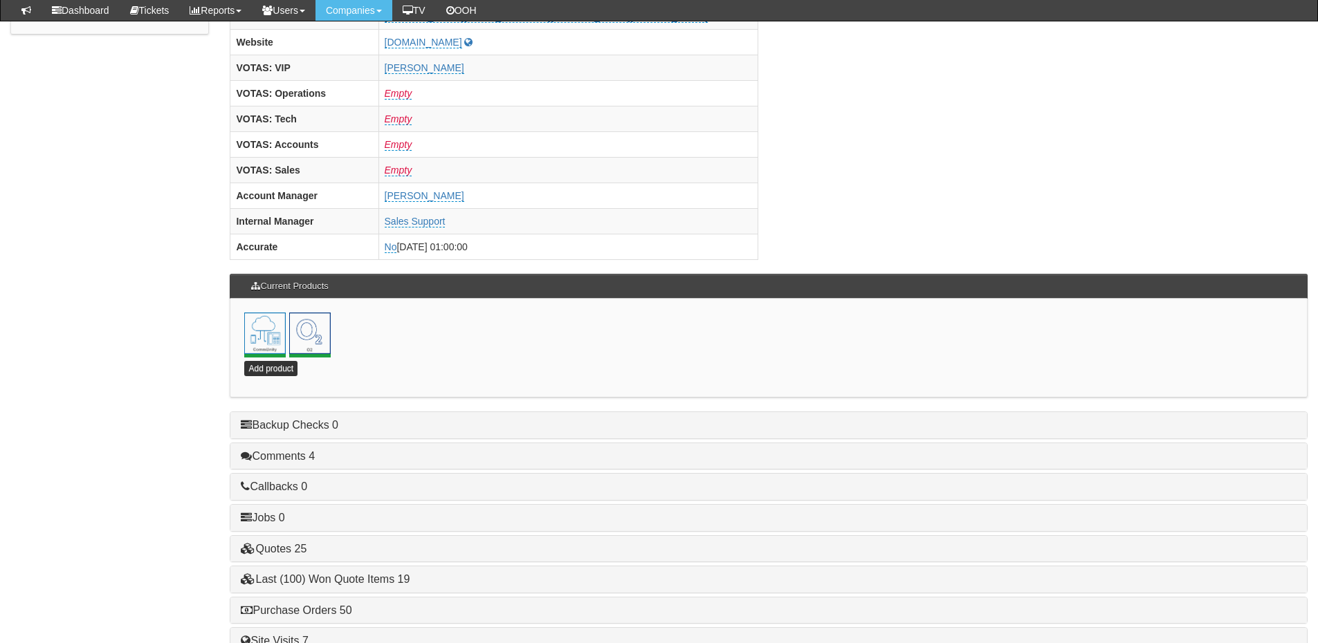
scroll to position [611, 0]
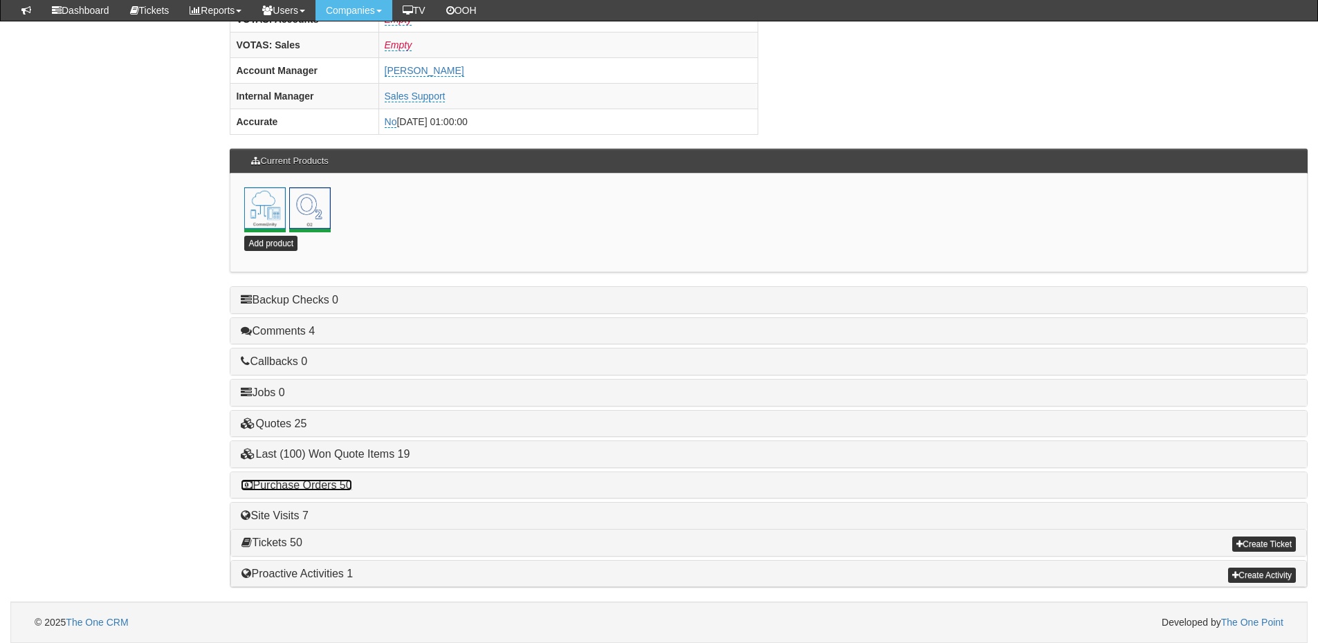
click at [334, 482] on link "Purchase Orders 50" at bounding box center [296, 485] width 111 height 12
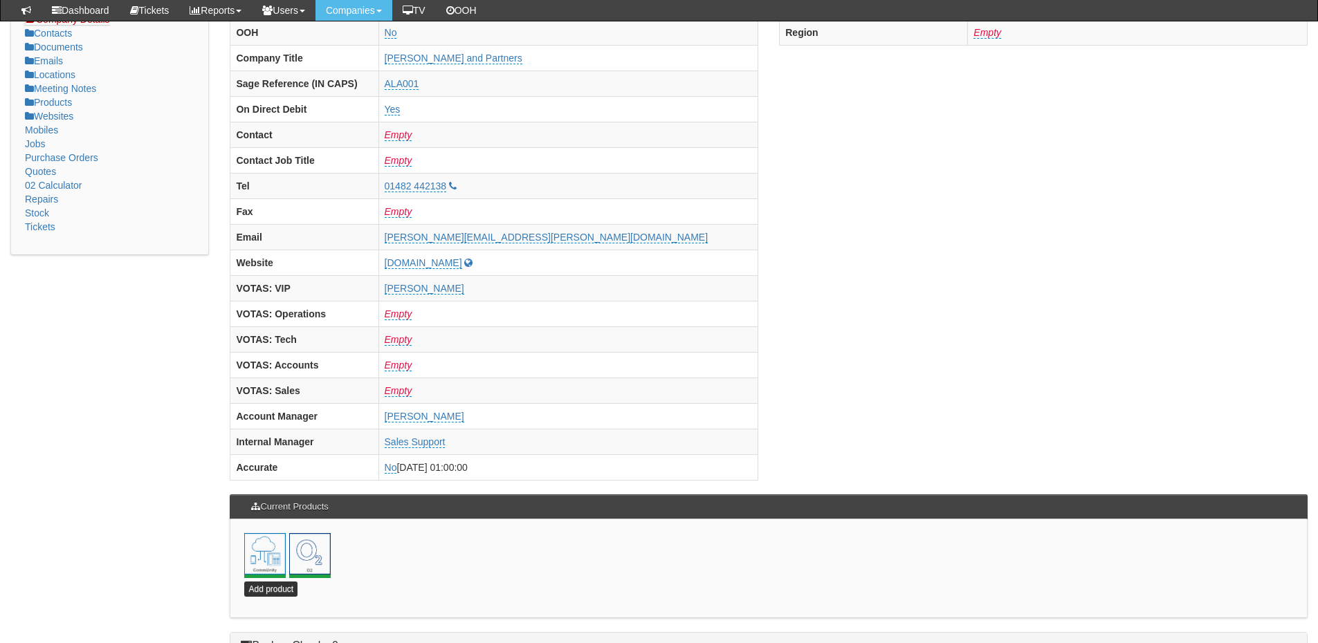
scroll to position [0, 0]
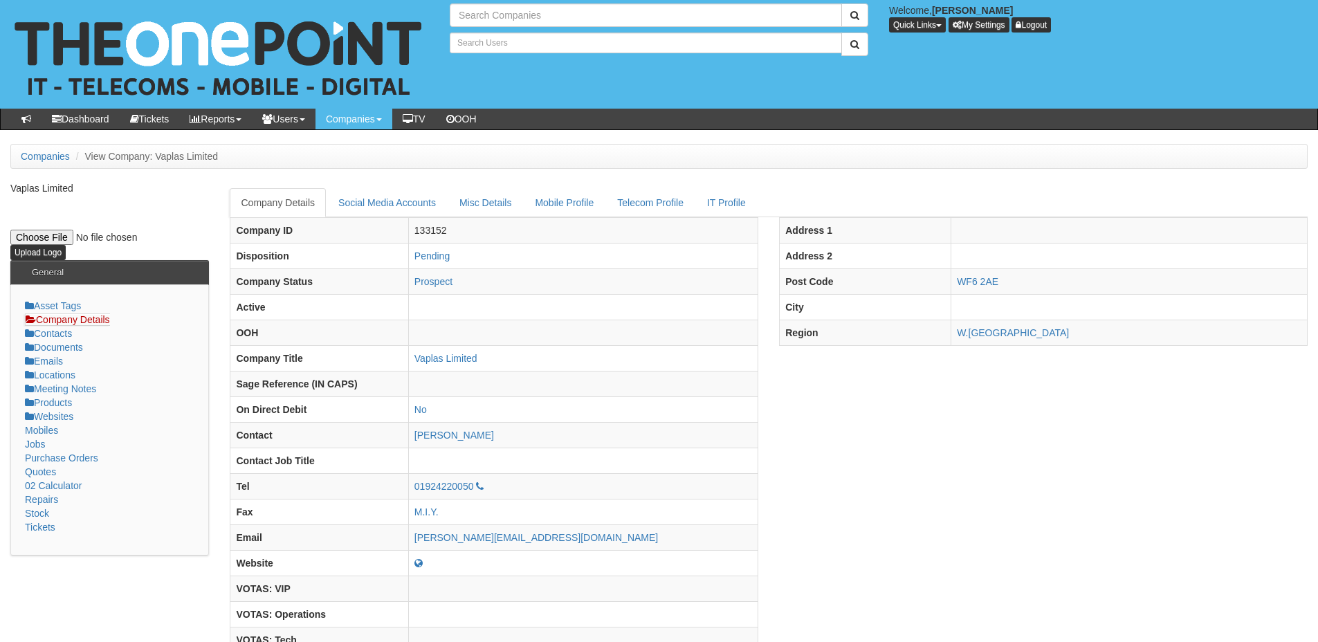
type input "Search Companies"
type input "Search Users"
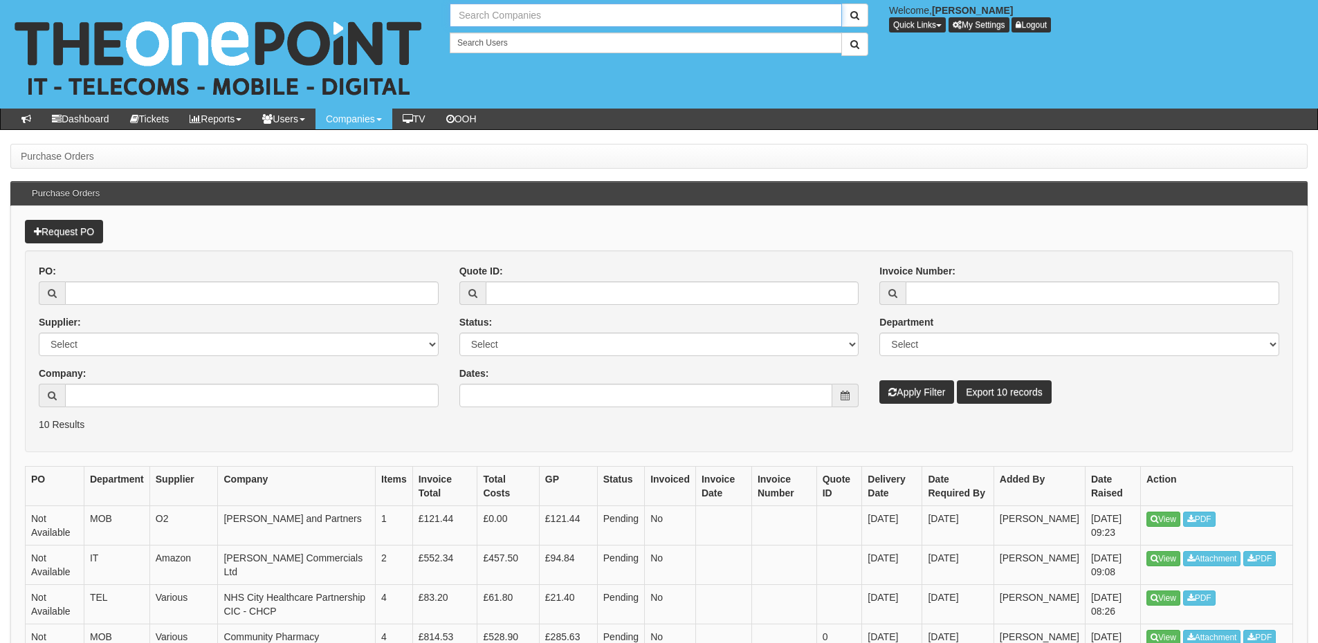
click at [507, 17] on input "text" at bounding box center [646, 15] width 392 height 24
click at [497, 46] on link "TDR Training" at bounding box center [646, 38] width 390 height 20
type input "TDR Training"
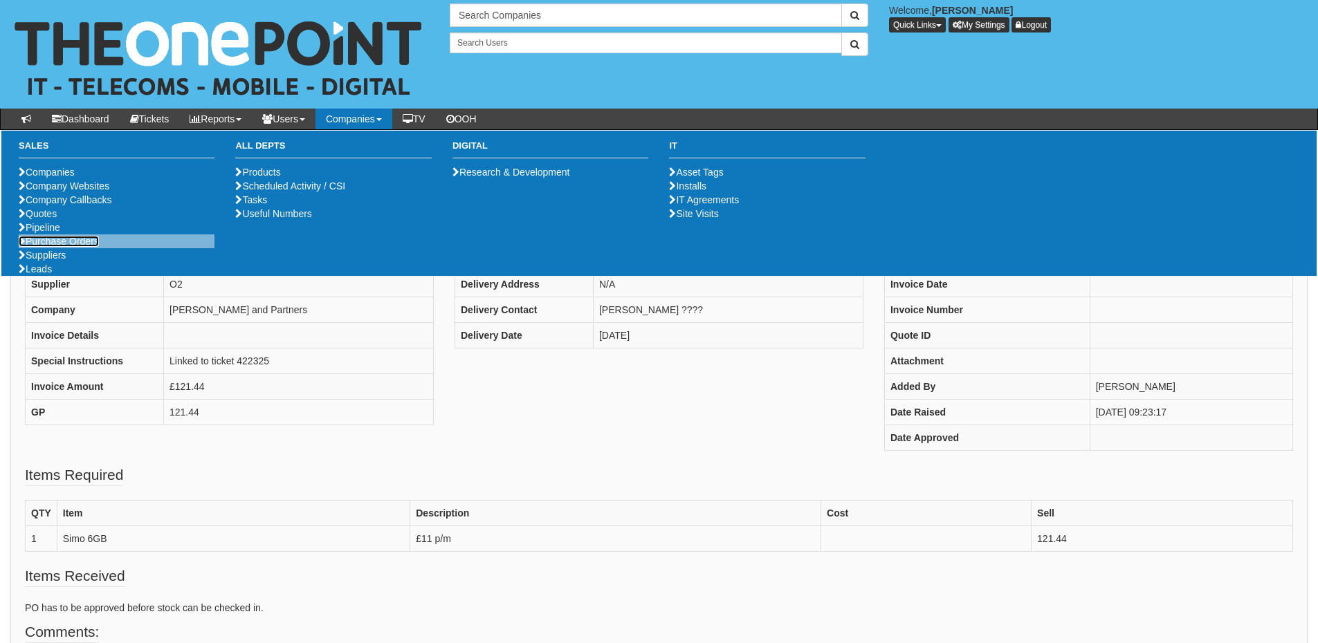
drag, startPoint x: 58, startPoint y: 298, endPoint x: 64, endPoint y: 293, distance: 7.4
click at [60, 247] on link "Purchase Orders" at bounding box center [59, 241] width 80 height 11
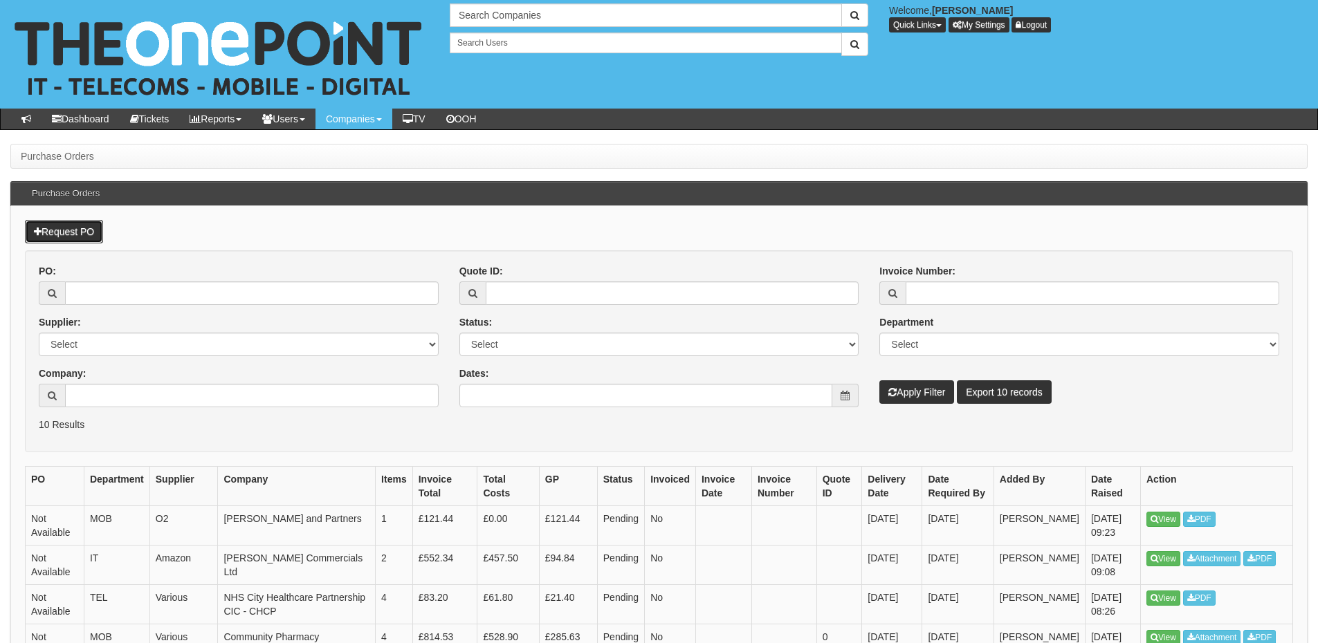
click at [73, 239] on link "Request PO" at bounding box center [64, 232] width 78 height 24
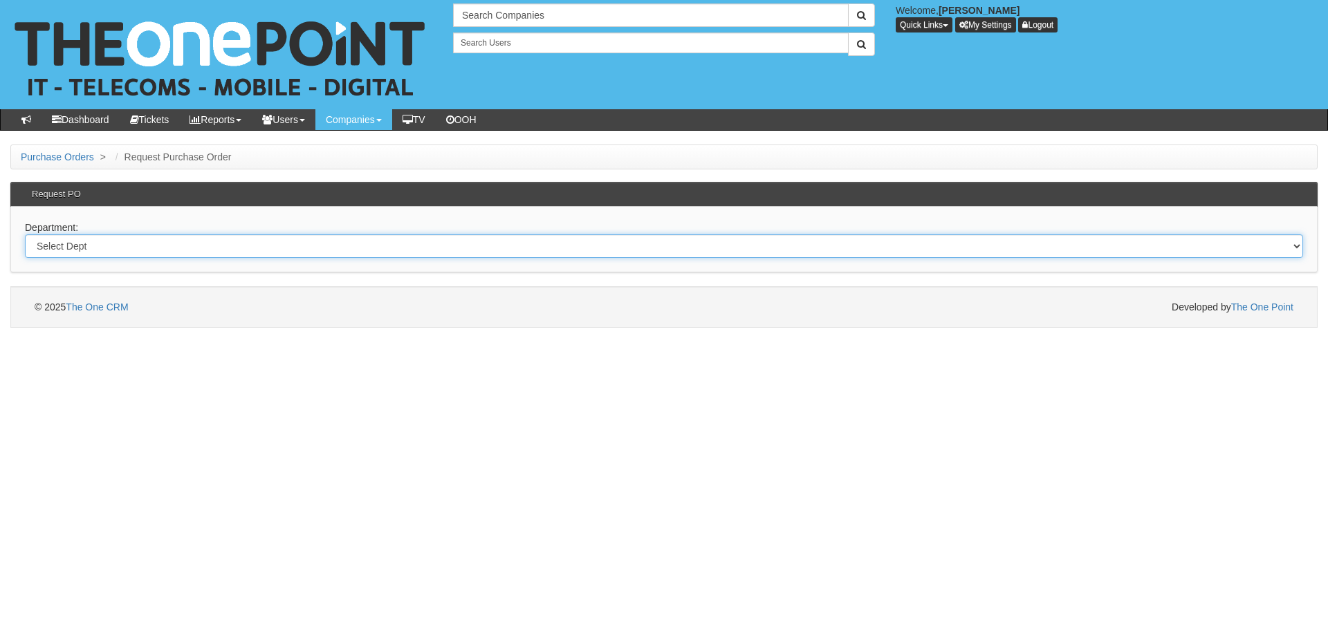
click at [163, 253] on select "Select Dept Digital Internal IT Mobiles Marketing Telecoms" at bounding box center [664, 247] width 1279 height 24
select select "?pipeID=&dept=IT"
click at [25, 235] on select "Select Dept Digital Internal IT Mobiles Marketing Telecoms" at bounding box center [664, 247] width 1279 height 24
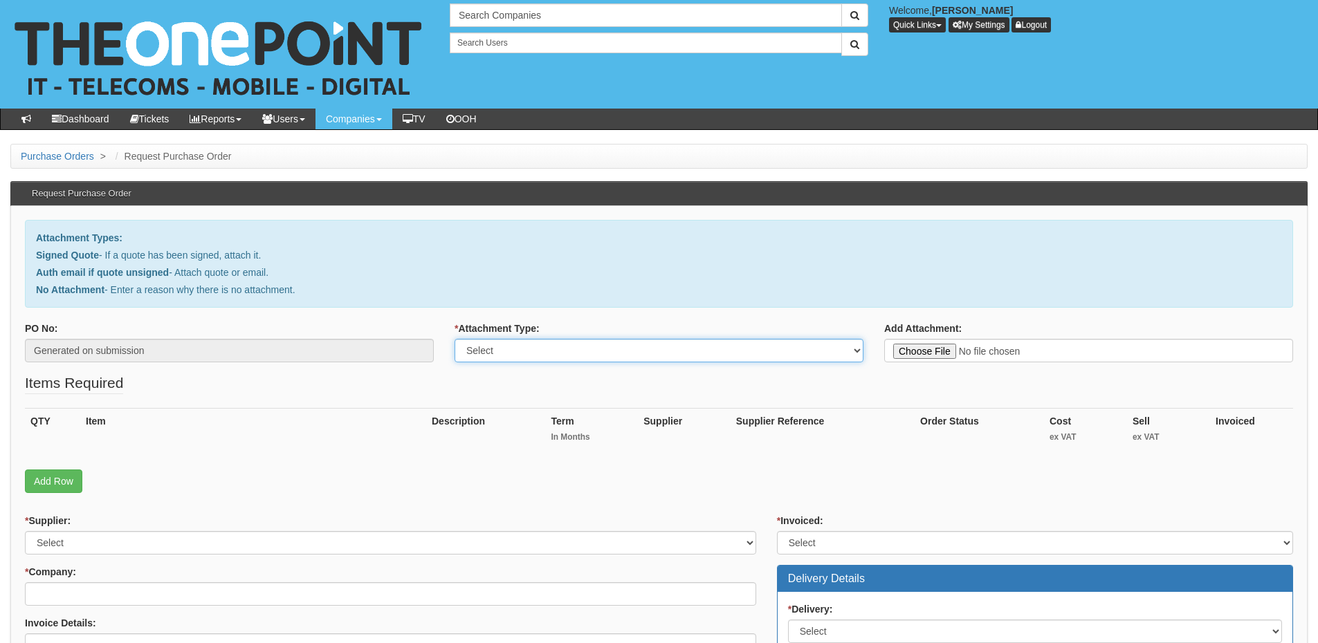
click at [554, 347] on select "Select Signed Quote Auth email with quote if unsigned No Attachment" at bounding box center [659, 351] width 409 height 24
select select "No Attachment"
click at [455, 339] on select "Select Signed Quote Auth email with quote if unsigned No Attachment" at bounding box center [659, 351] width 409 height 24
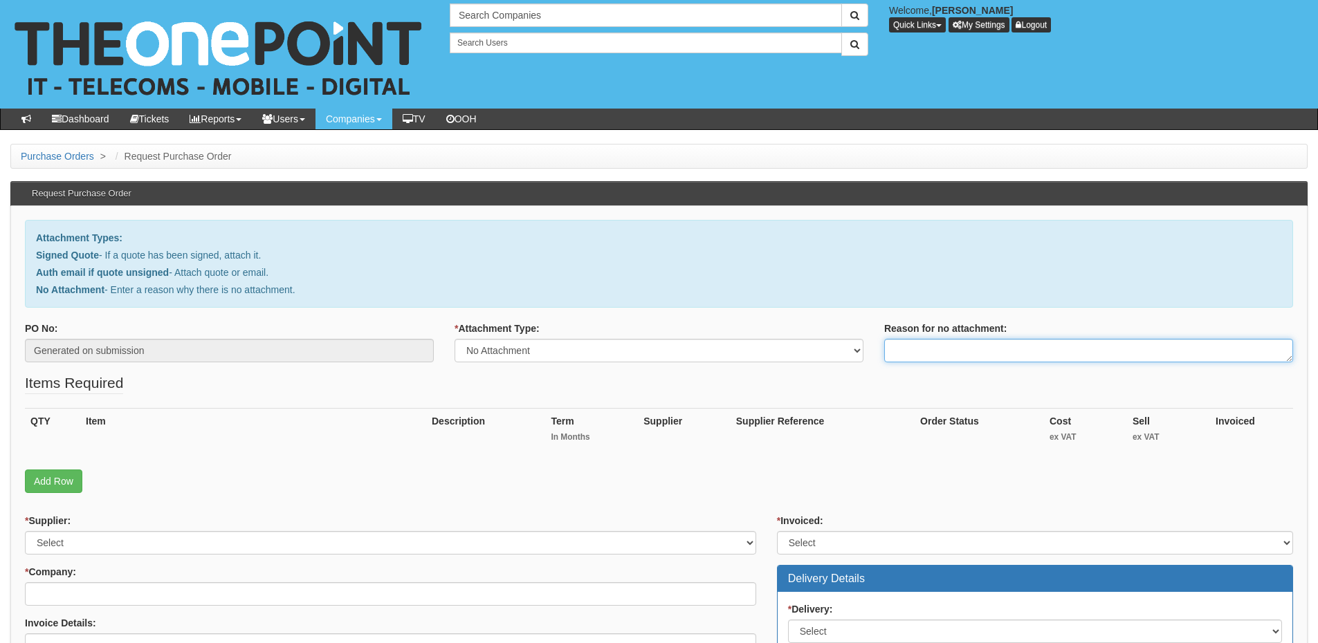
click at [920, 350] on textarea "Reason for no attachment:" at bounding box center [1088, 351] width 409 height 24
click at [1027, 354] on textarea "Linked to ticket 385429" at bounding box center [1088, 351] width 409 height 24
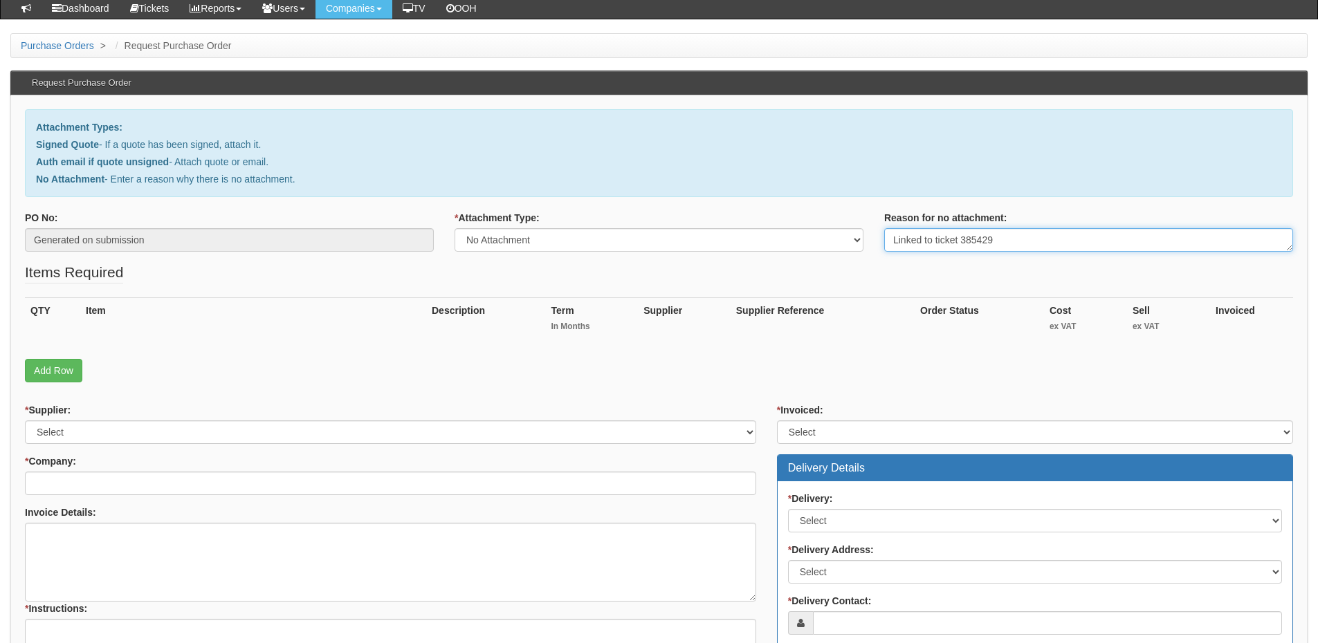
scroll to position [277, 0]
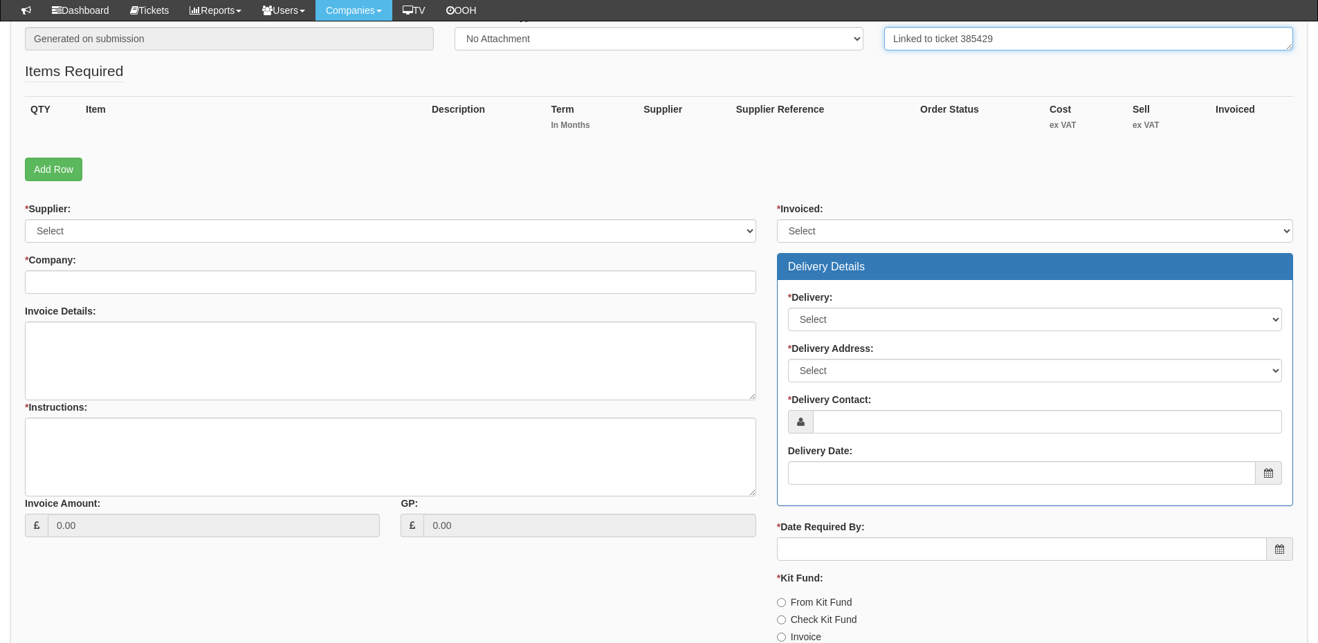
type textarea "Linked to ticket 385429"
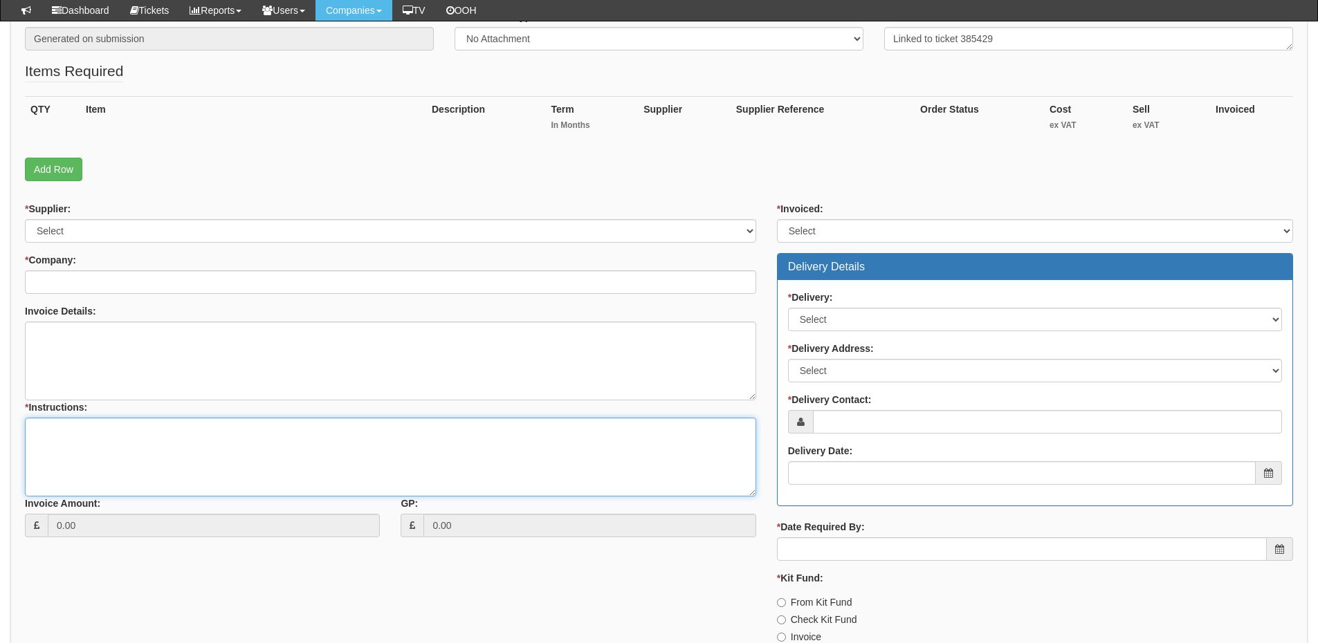
click at [312, 482] on textarea "* Instructions:" at bounding box center [390, 457] width 731 height 79
paste textarea "Linked to ticket 385429"
type textarea "Linked to ticket 385429"
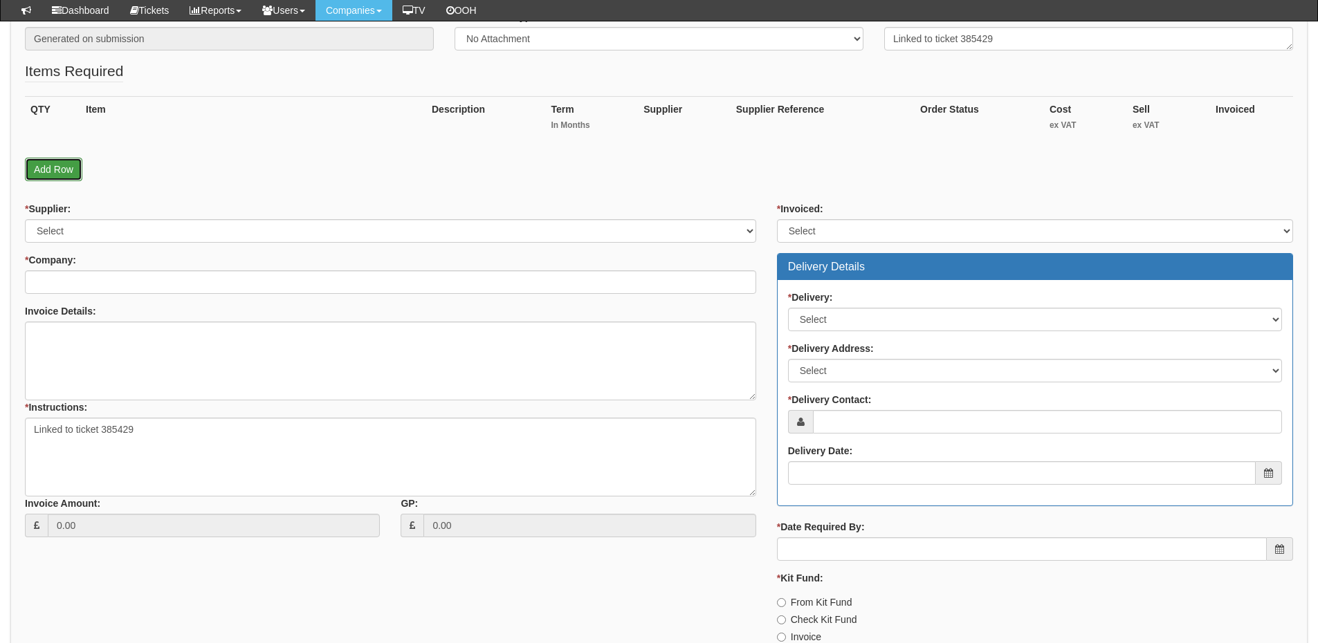
click at [66, 173] on link "Add Row" at bounding box center [53, 170] width 57 height 24
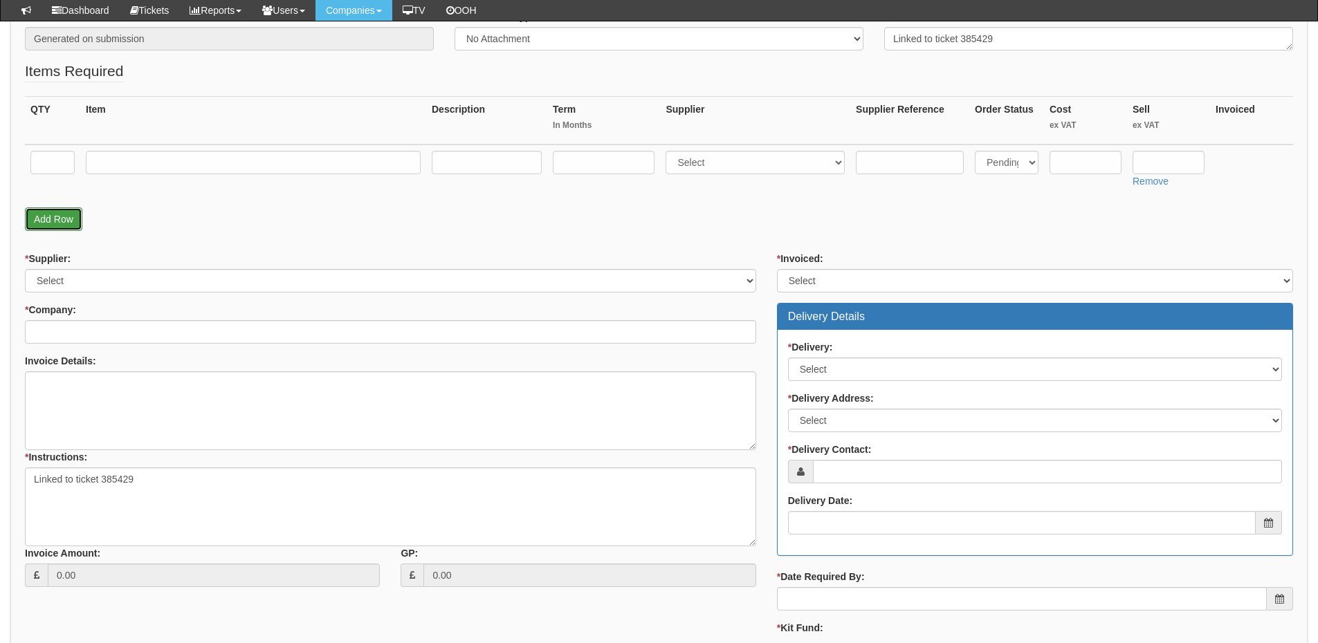
click at [66, 217] on link "Add Row" at bounding box center [53, 220] width 57 height 24
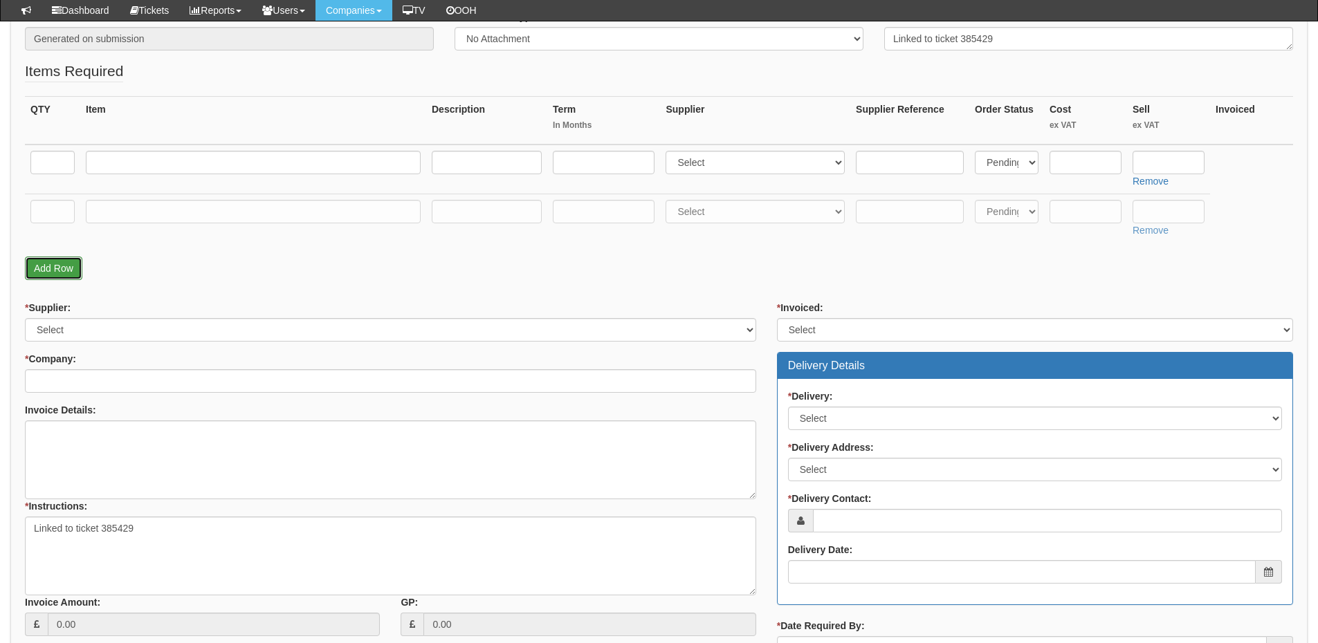
click at [64, 267] on link "Add Row" at bounding box center [53, 269] width 57 height 24
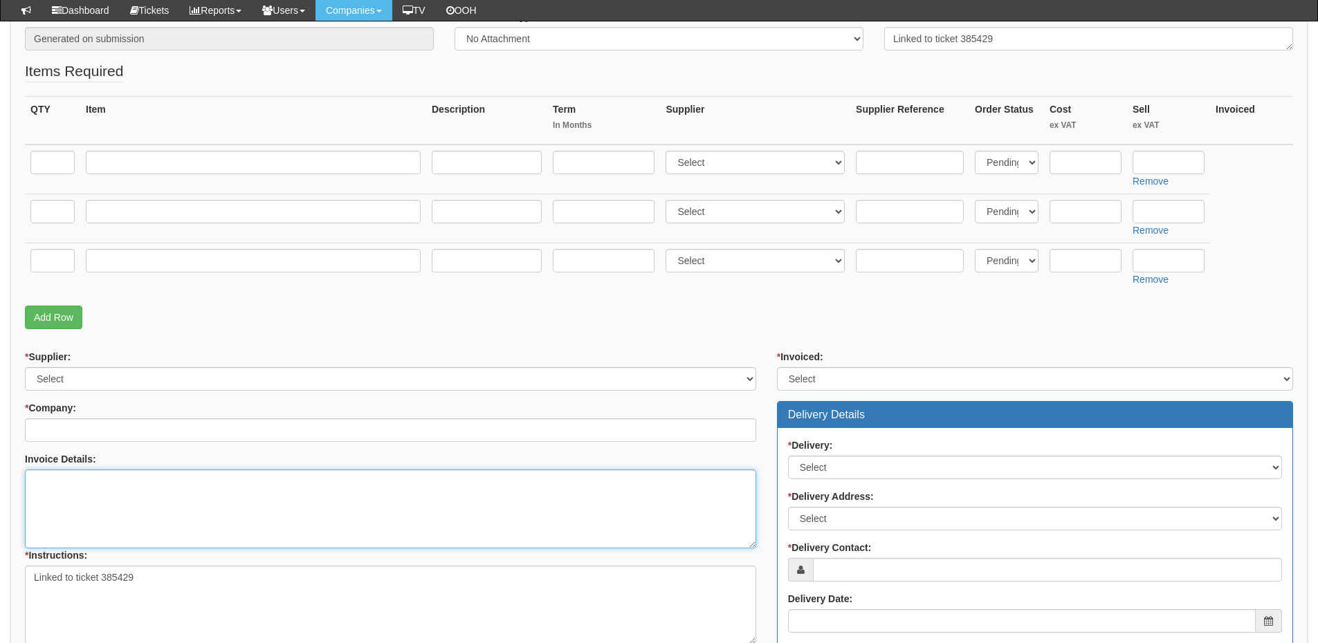
click at [74, 483] on textarea "Invoice Details:" at bounding box center [390, 509] width 731 height 79
click at [72, 502] on textarea "Invoice Details:" at bounding box center [390, 509] width 731 height 79
paste textarea "6871"
click at [98, 483] on textarea "Please use PO6871" at bounding box center [390, 509] width 731 height 79
type textarea "Please use PO 6871"
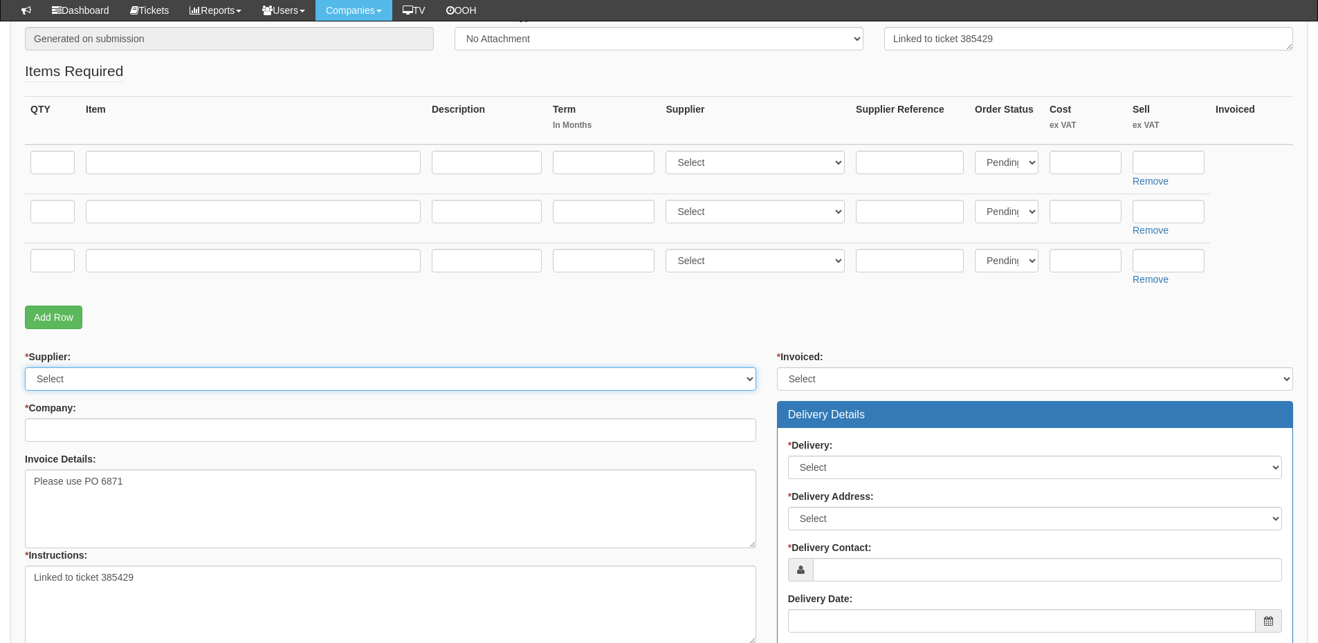
click at [91, 372] on select "Select 123 REG.co.uk 1Password 3 4Gon AA Jones Electric Ltd Abzorb Access Group…" at bounding box center [390, 379] width 731 height 24
click at [25, 367] on select "Select 123 REG.co.uk 1Password 3 4Gon AA Jones Electric Ltd Abzorb Access Group…" at bounding box center [390, 379] width 731 height 24
click at [91, 372] on select "Select 123 REG.co.uk 1Password 3 4Gon AA Jones Electric Ltd Abzorb Access Group…" at bounding box center [390, 379] width 731 height 24
select select "124"
click at [25, 367] on select "Select 123 REG.co.uk 1Password 3 4Gon AA Jones Electric Ltd Abzorb Access Group…" at bounding box center [390, 379] width 731 height 24
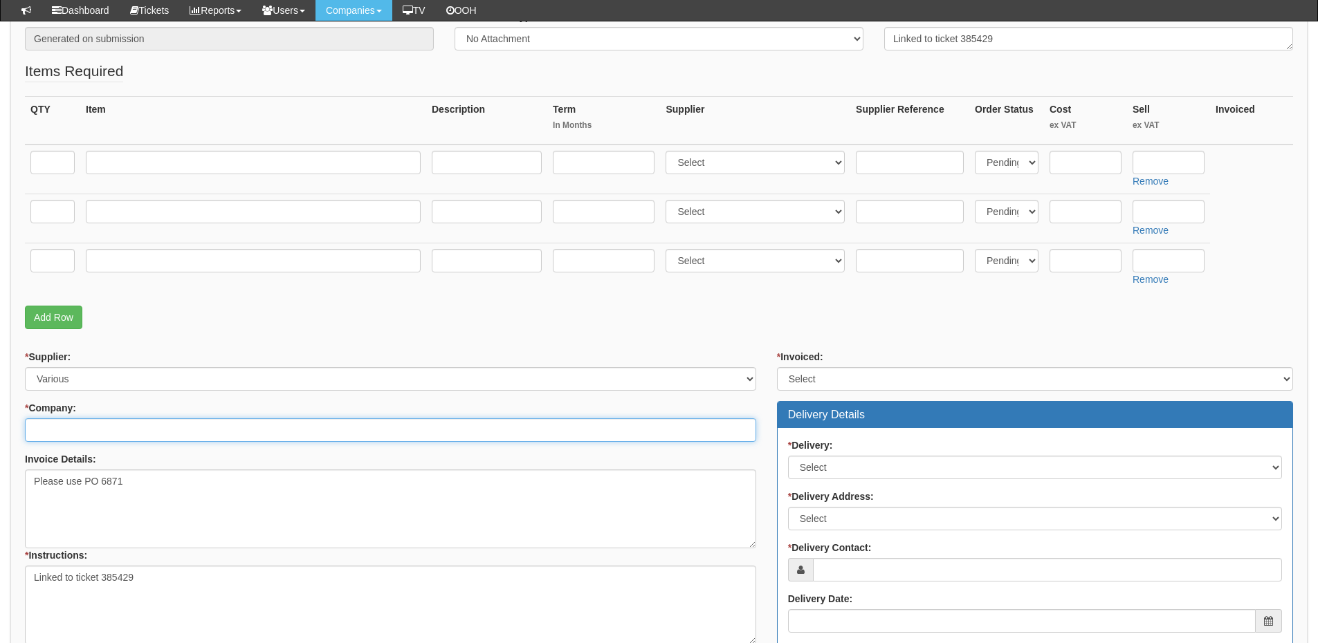
click at [88, 433] on input "* Company:" at bounding box center [390, 431] width 731 height 24
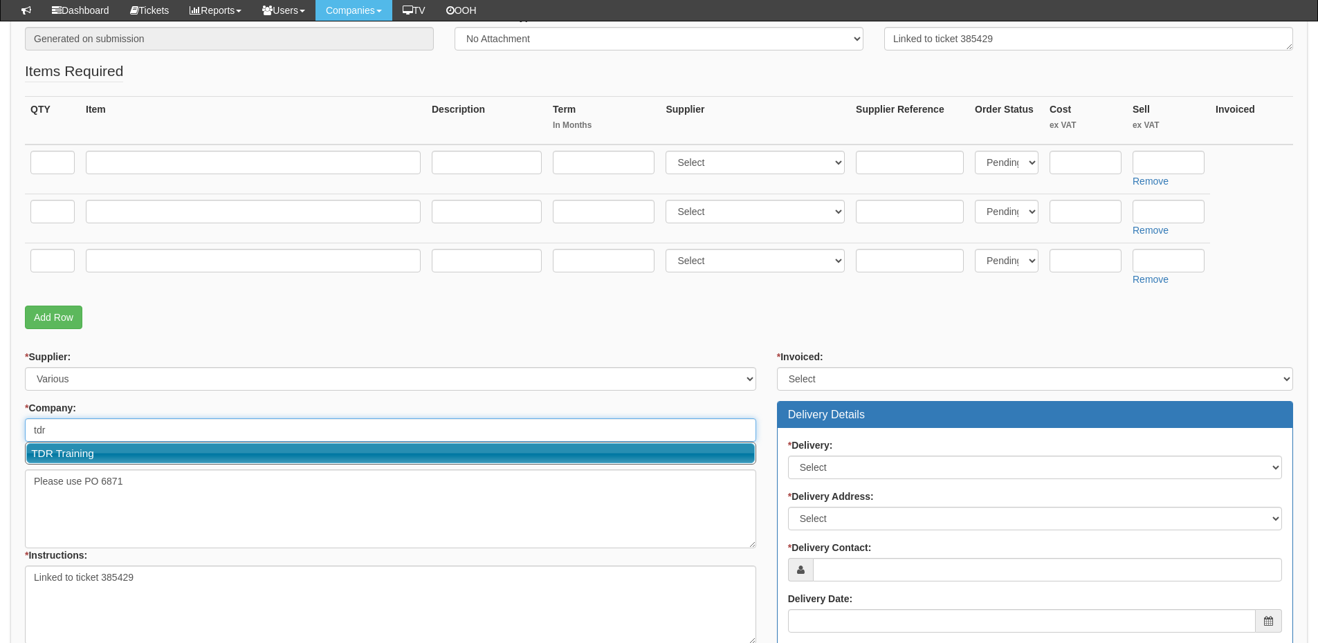
click at [88, 455] on link "TDR Training" at bounding box center [390, 453] width 729 height 20
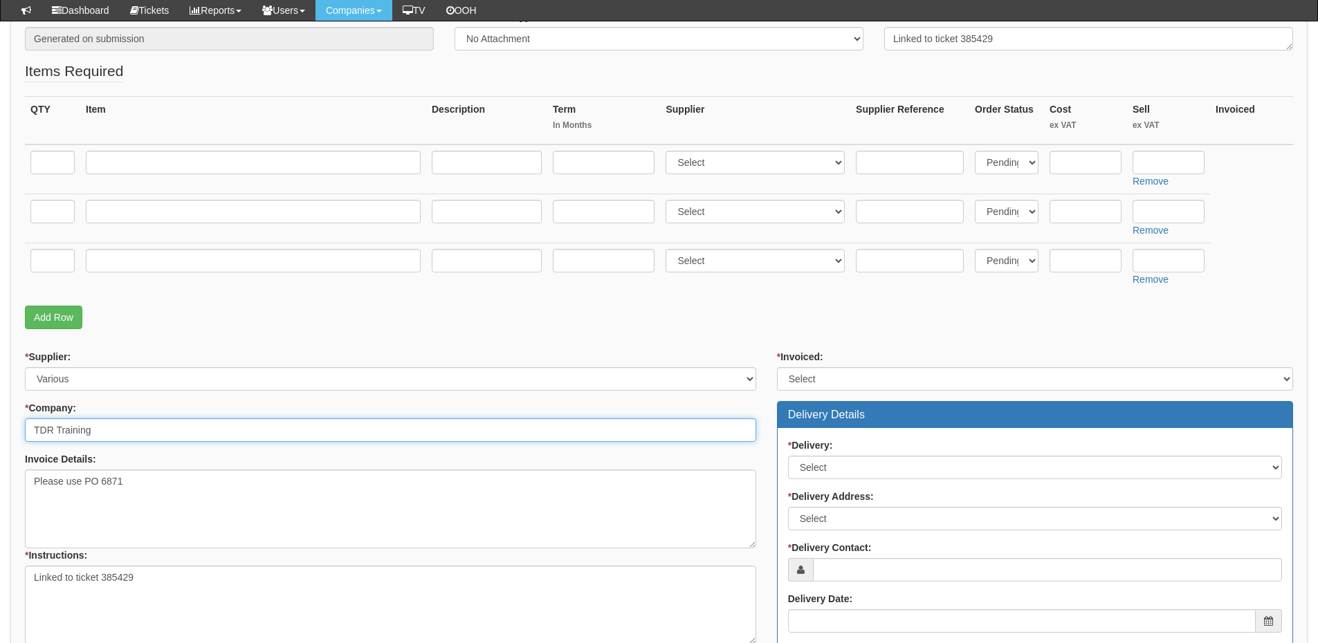
type input "TDR Training"
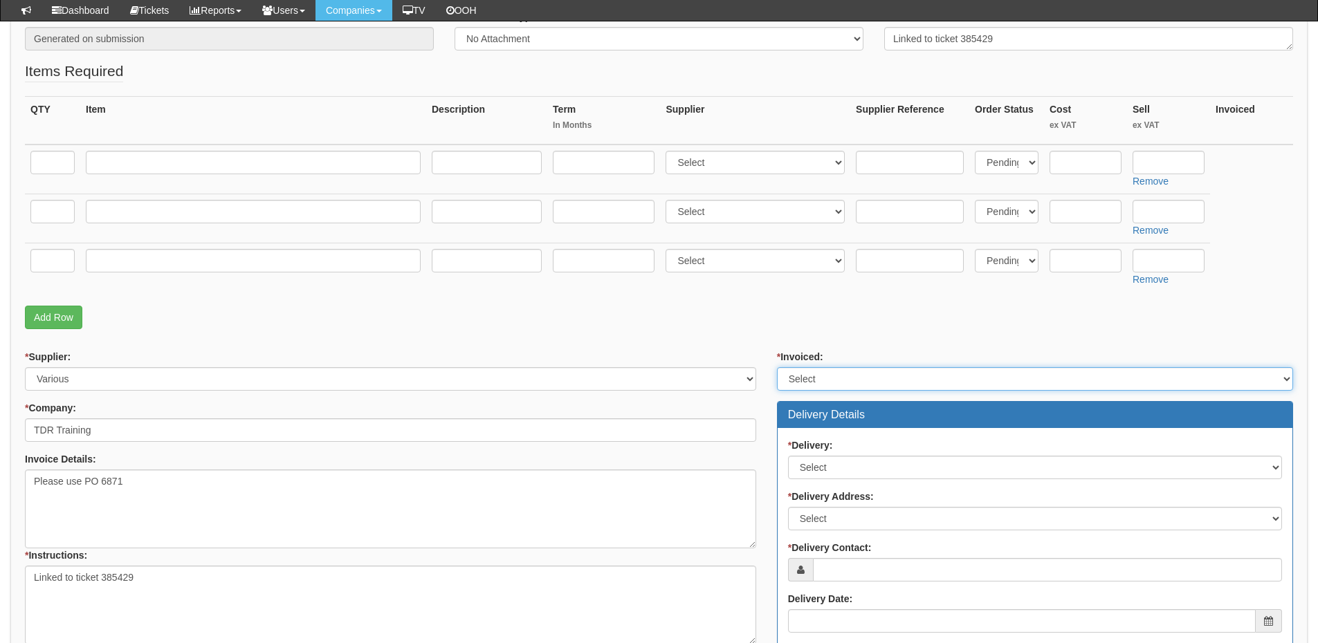
click at [836, 376] on select "Select Yes No N/A STB (part of order)" at bounding box center [1035, 379] width 516 height 24
select select "2"
click at [777, 367] on select "Select Yes No N/A STB (part of order)" at bounding box center [1035, 379] width 516 height 24
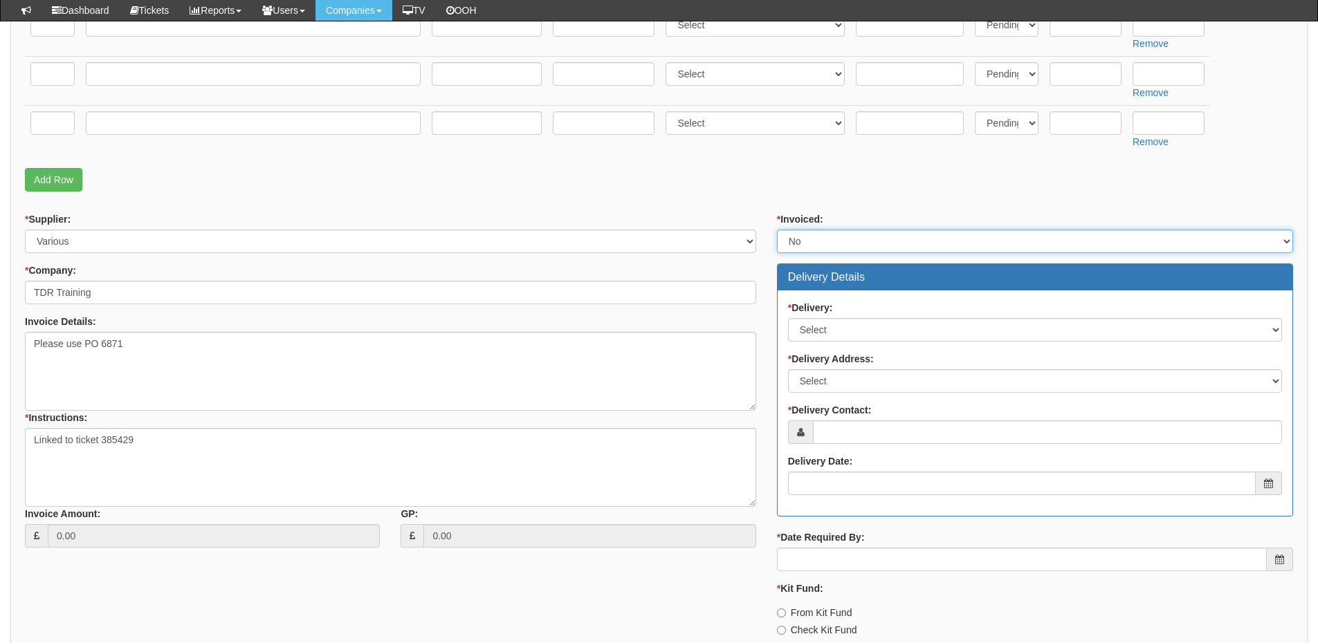
scroll to position [415, 0]
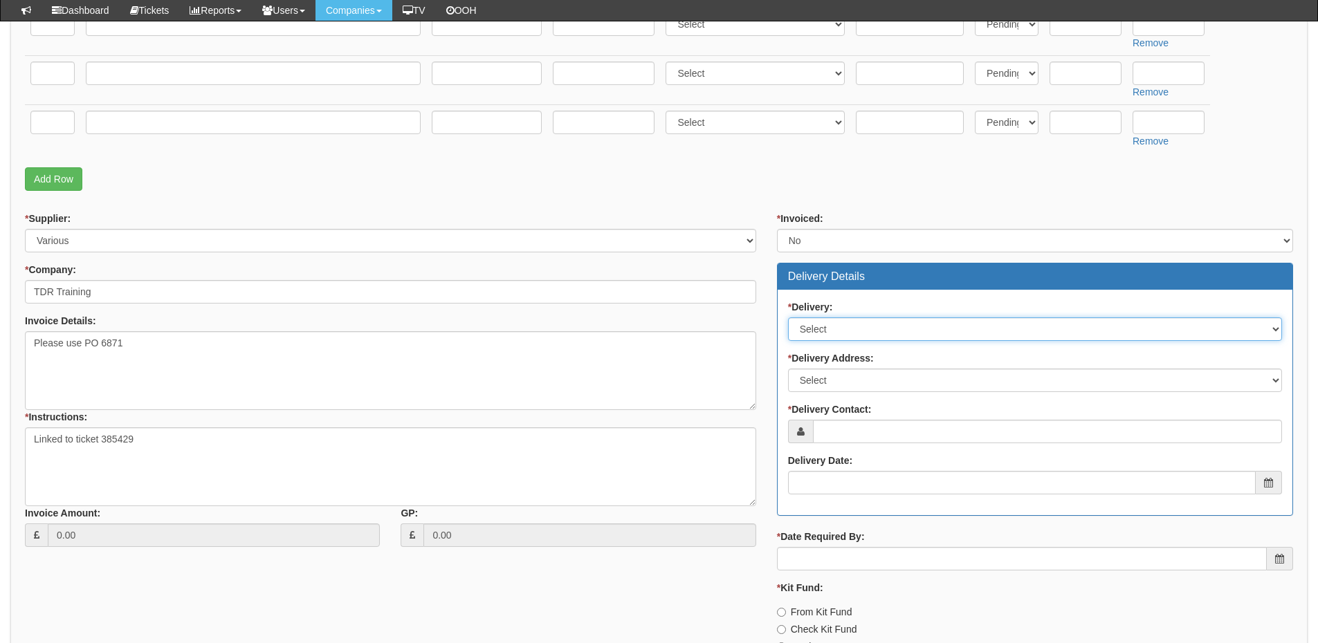
drag, startPoint x: 831, startPoint y: 319, endPoint x: 832, endPoint y: 328, distance: 9.0
click at [831, 319] on select "Select No Not Applicable Yes" at bounding box center [1035, 330] width 494 height 24
click at [788, 318] on select "Select No Not Applicable Yes" at bounding box center [1035, 330] width 494 height 24
click at [825, 342] on div "* Delivery: Select No Not Applicable Yes * Delivery Address: Select Not Applica…" at bounding box center [1035, 403] width 515 height 226
click at [825, 335] on select "Select No Not Applicable Yes" at bounding box center [1035, 330] width 494 height 24
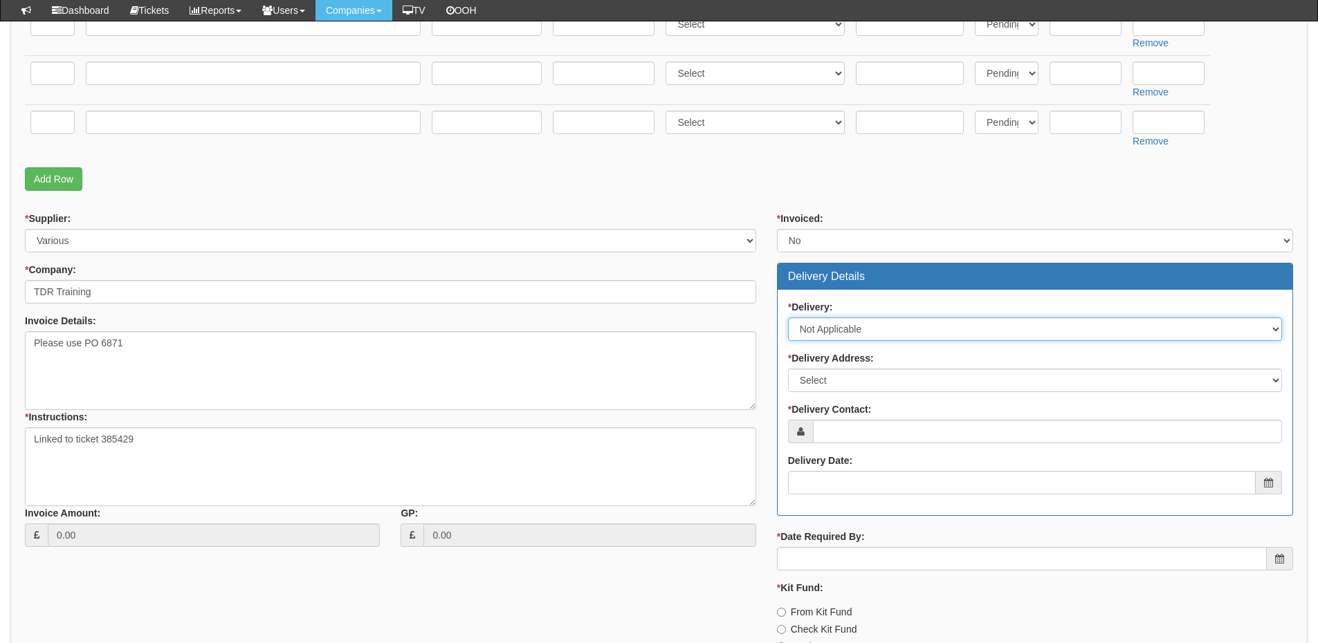
select select "1"
click at [788, 318] on select "Select No Not Applicable Yes" at bounding box center [1035, 330] width 494 height 24
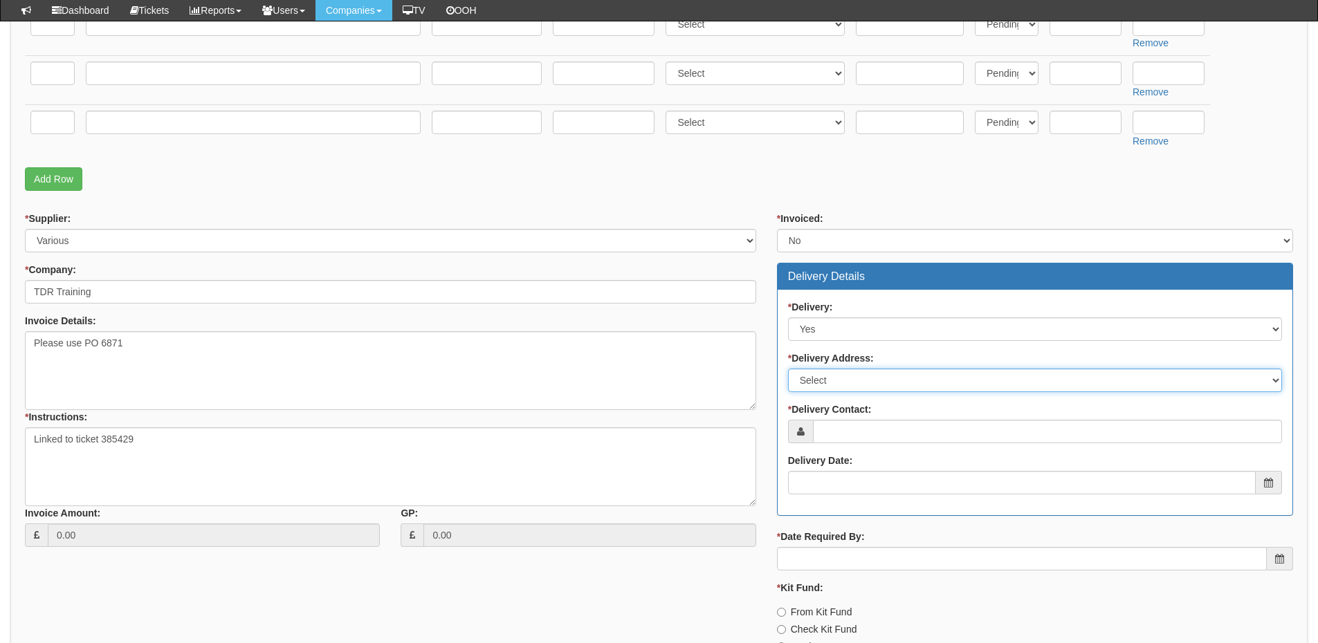
click at [819, 389] on select "Select Not Applicable Main Address - Other" at bounding box center [1035, 381] width 494 height 24
select select "other"
click at [788, 369] on select "Select Not Applicable Main Address - Other" at bounding box center [1035, 381] width 494 height 24
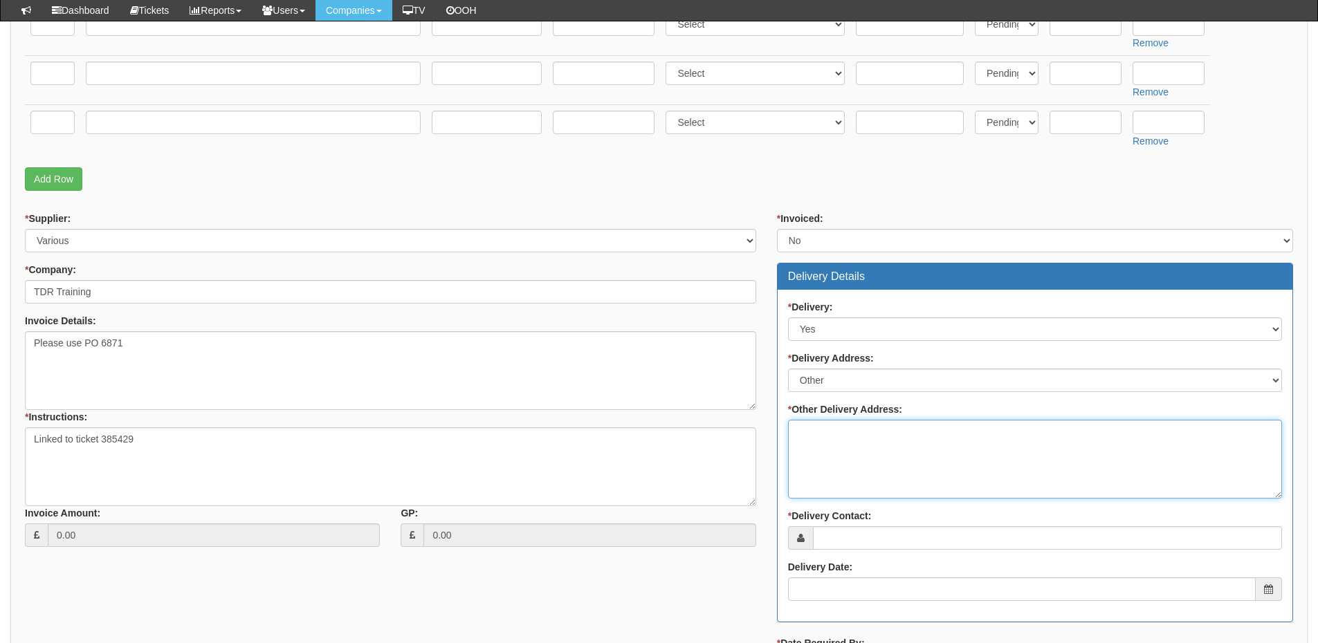
click at [830, 437] on textarea "* Other Delivery Address:" at bounding box center [1035, 459] width 494 height 79
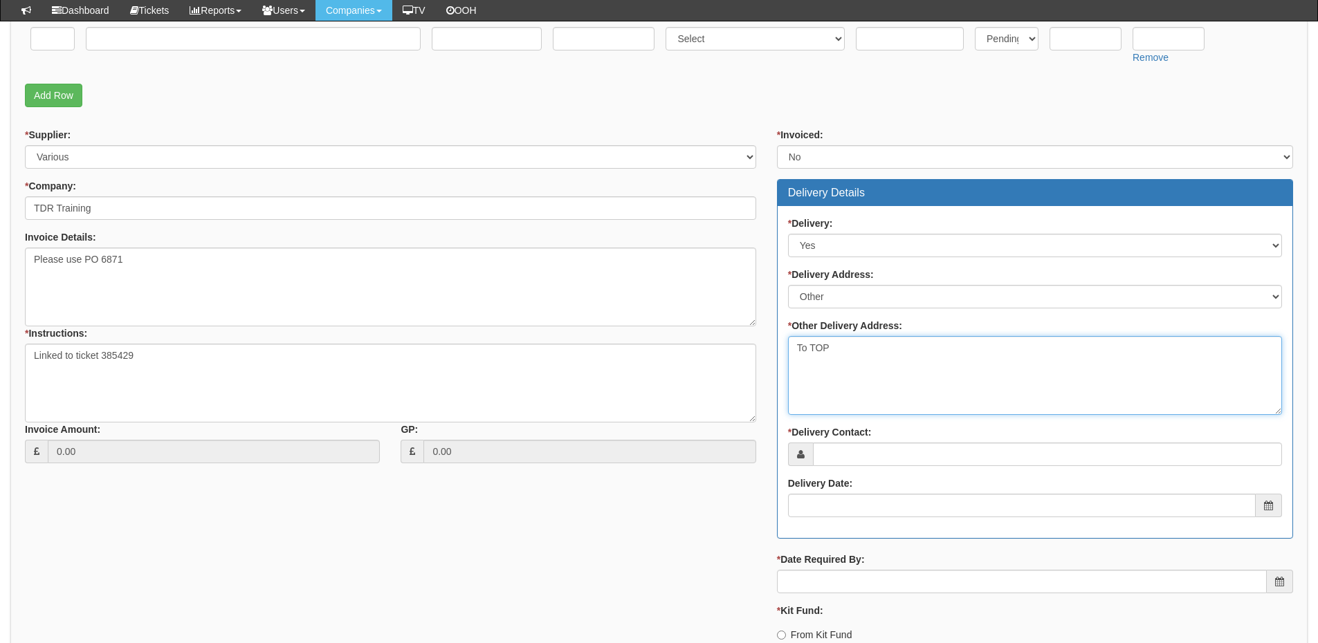
scroll to position [623, 0]
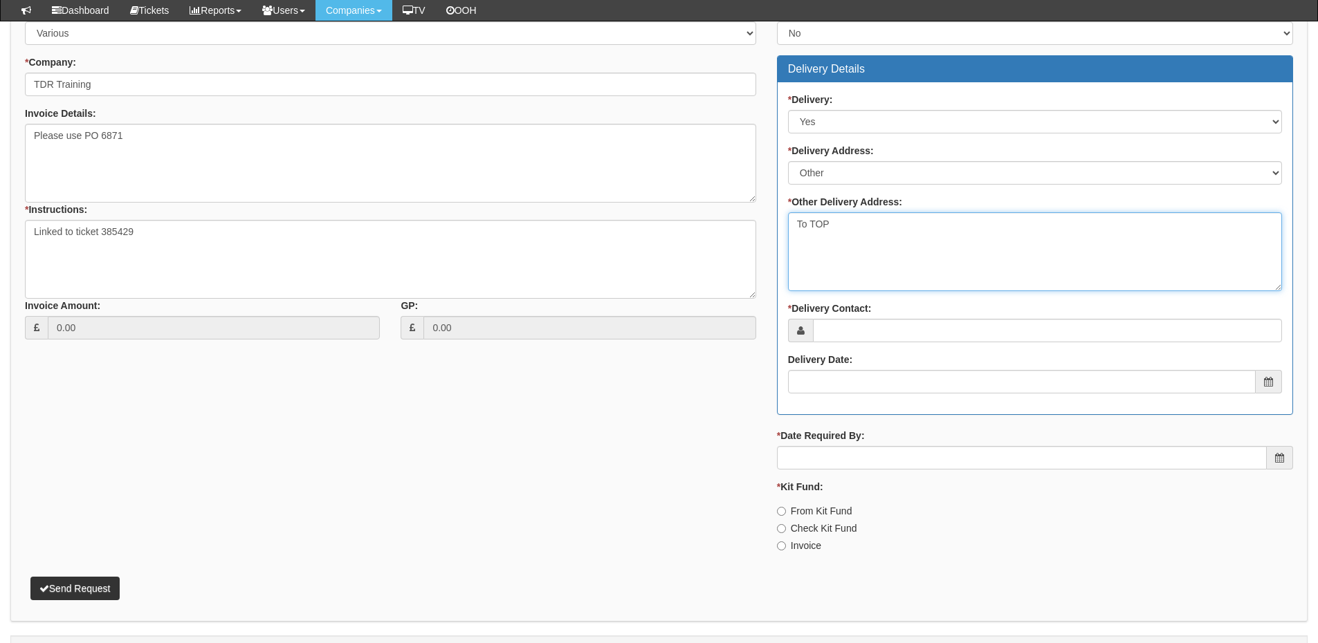
type textarea "To TOP"
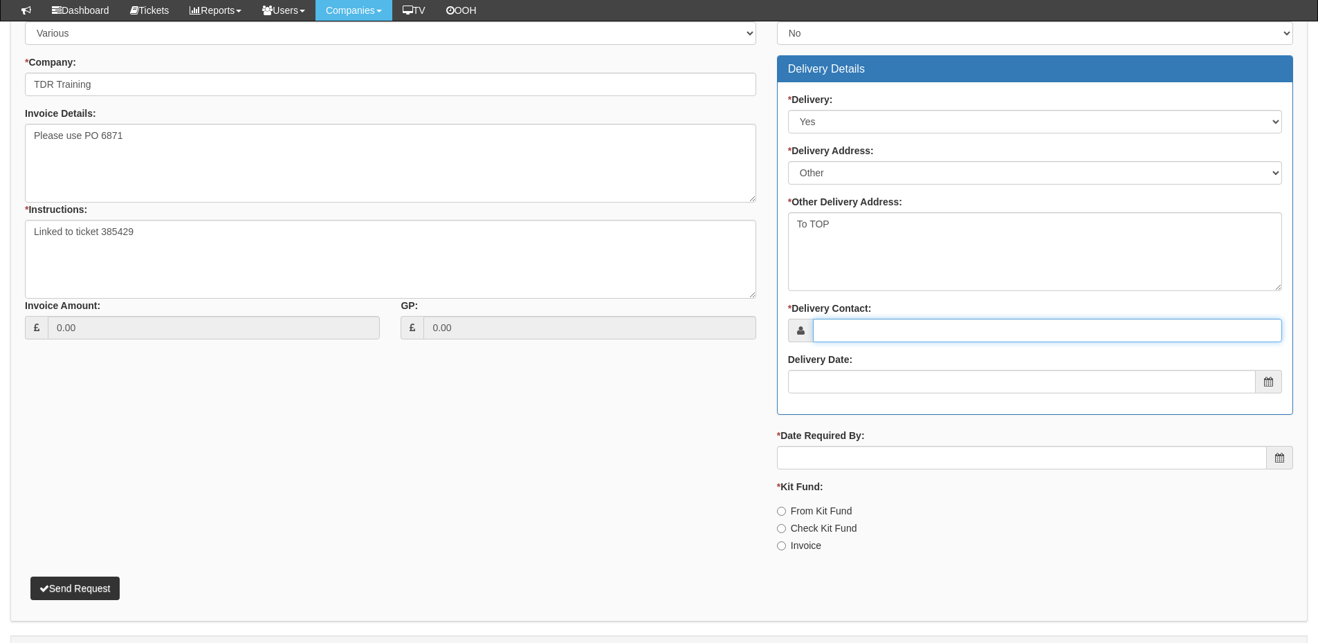
click at [848, 336] on input "* Delivery Contact:" at bounding box center [1047, 331] width 469 height 24
click at [843, 321] on input "* Delivery Contact:" at bounding box center [1047, 331] width 469 height 24
paste input "Debbie Gill"
type input "Debbie Gill"
click at [879, 380] on input "Delivery Date:" at bounding box center [1022, 382] width 468 height 24
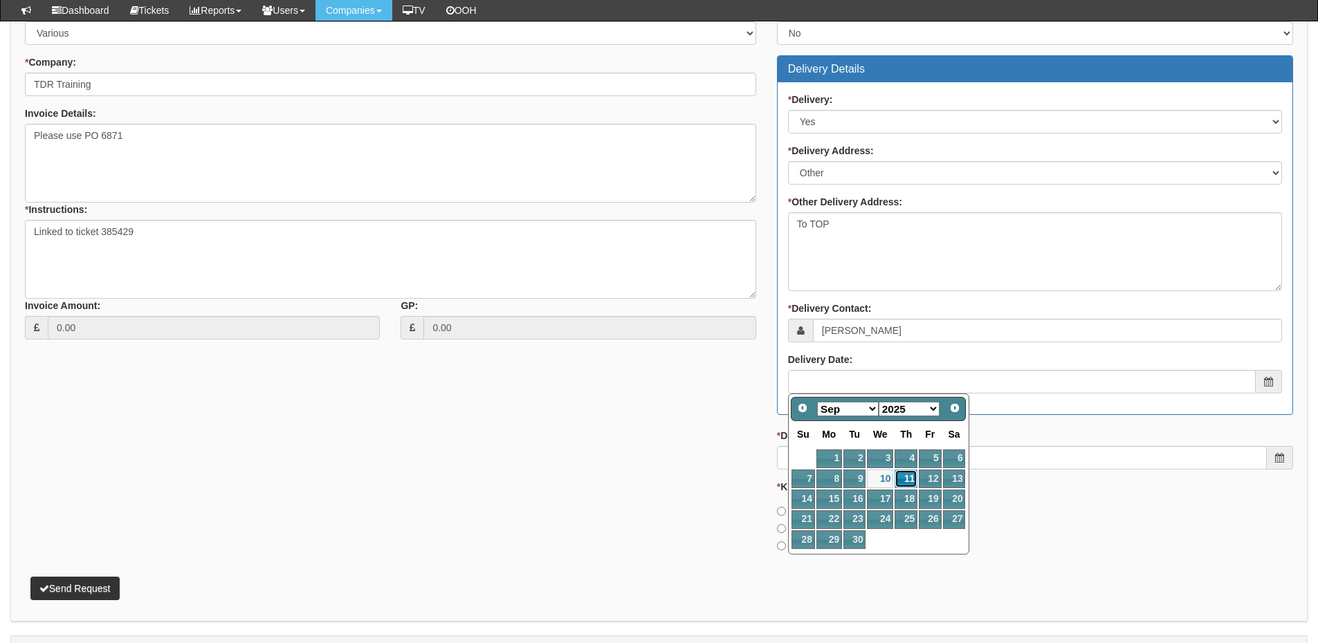
click at [907, 477] on link "11" at bounding box center [906, 479] width 23 height 19
type input "2025-09-11"
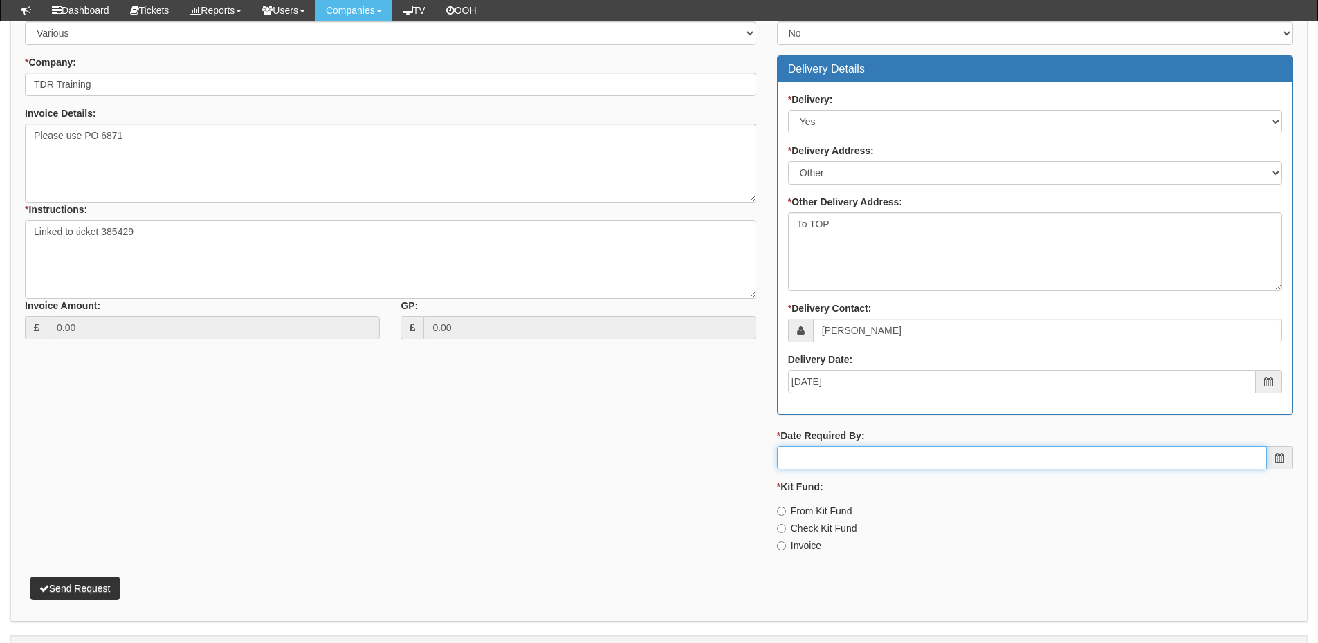
click at [878, 458] on input "* Date Required By:" at bounding box center [1022, 458] width 490 height 24
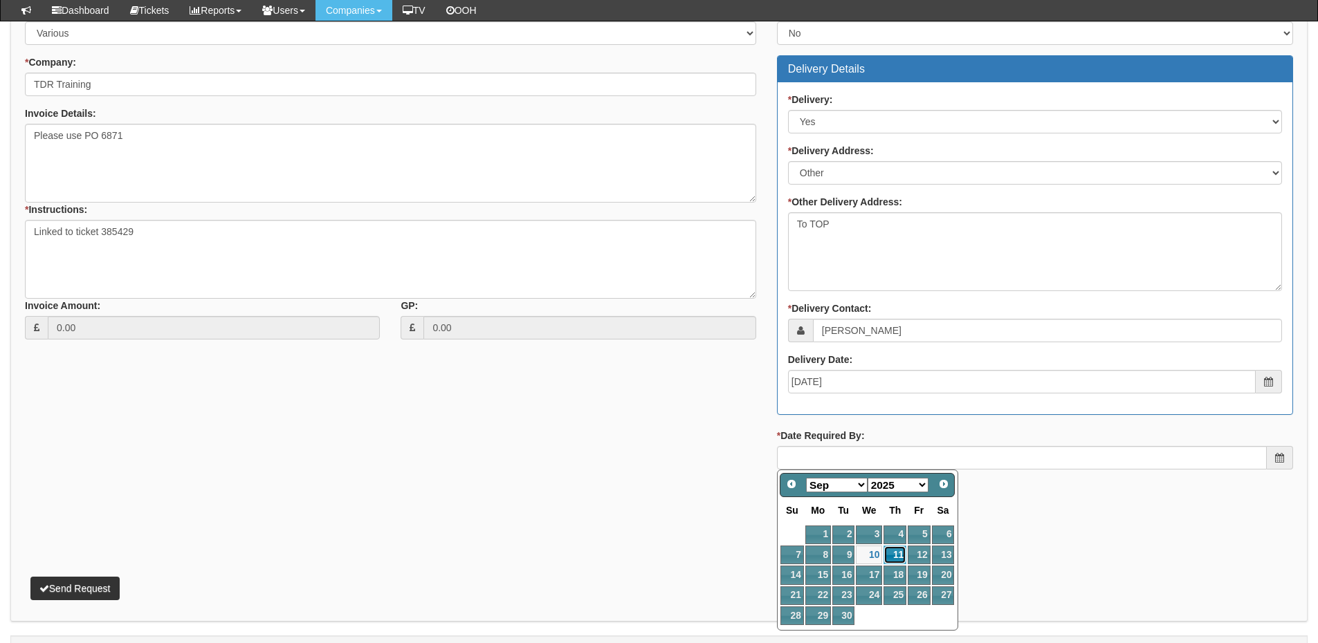
click at [900, 559] on link "11" at bounding box center [895, 555] width 23 height 19
type input "2025-09-11"
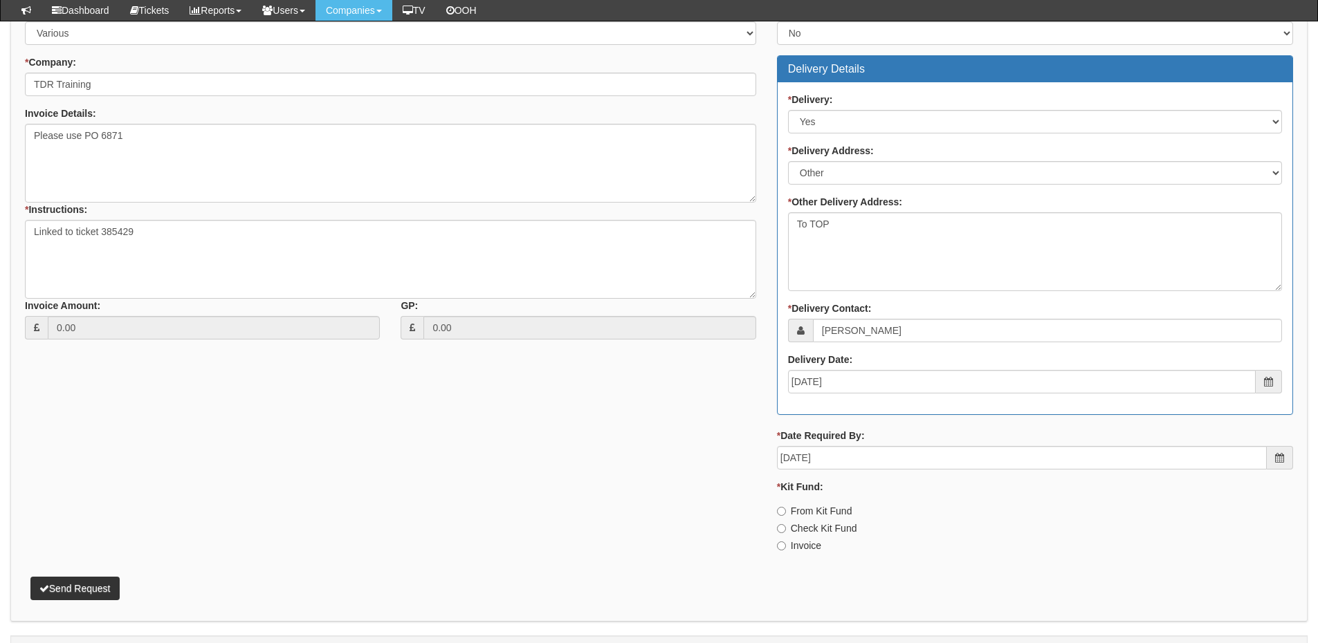
drag, startPoint x: 805, startPoint y: 538, endPoint x: 789, endPoint y: 538, distance: 15.9
click at [804, 538] on div "* Kit Fund: From Kit Fund Check Kit Fund Invoice" at bounding box center [1035, 516] width 516 height 73
click at [796, 546] on label "Invoice" at bounding box center [799, 546] width 44 height 14
click at [786, 546] on input "Invoice" at bounding box center [781, 546] width 9 height 9
radio input "true"
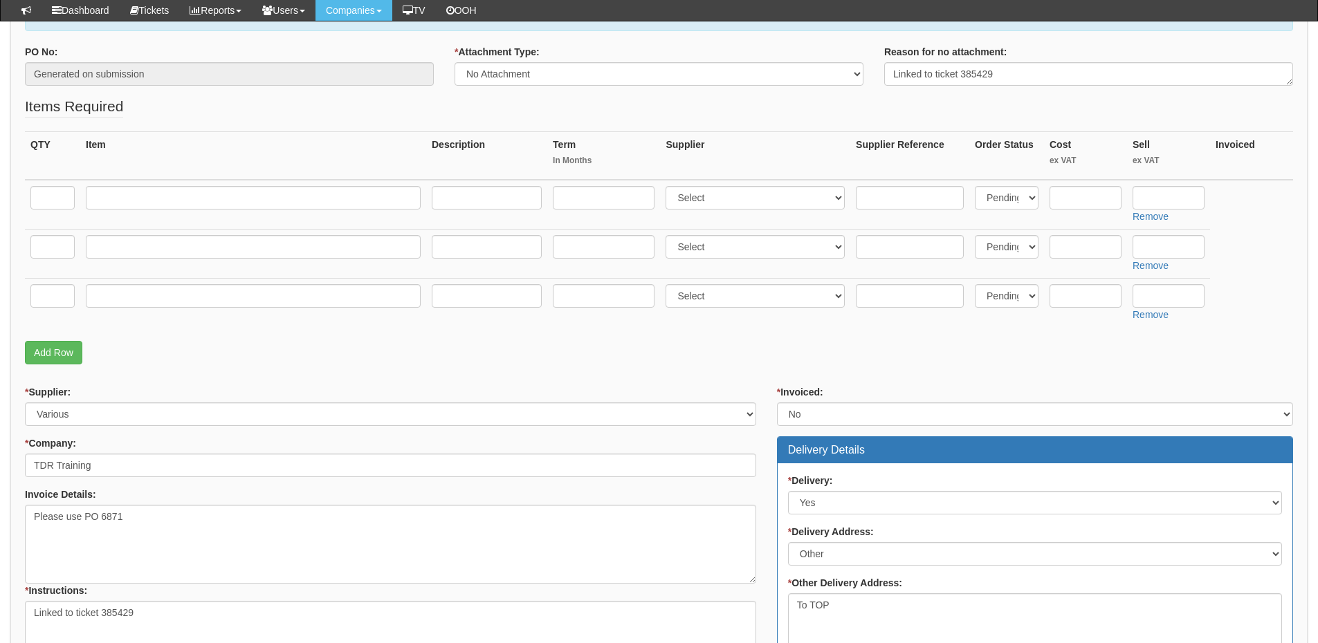
scroll to position [208, 0]
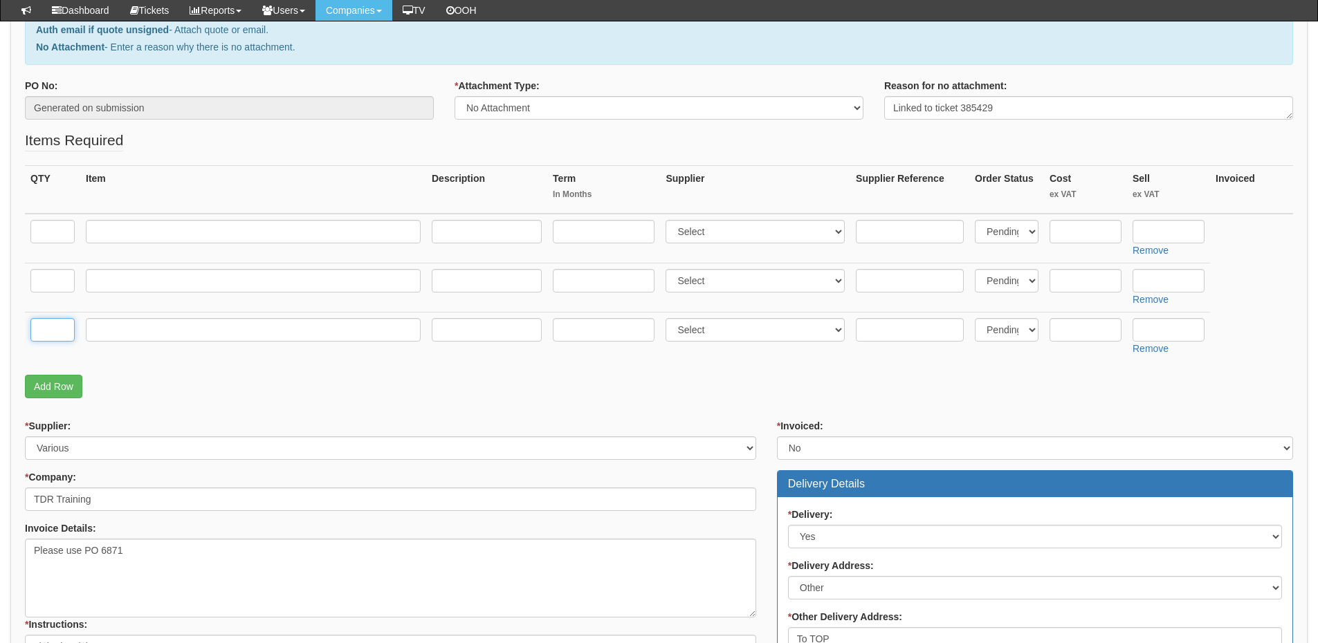
click at [50, 340] on input "text" at bounding box center [52, 330] width 44 height 24
type input "1"
click at [181, 333] on input "text" at bounding box center [253, 330] width 335 height 24
type input "Installation & Configuration"
click at [714, 322] on select "Select 123 REG.co.uk 1Password 3 4Gon AA Jones Electric Ltd Abzorb Access Group…" at bounding box center [755, 330] width 179 height 24
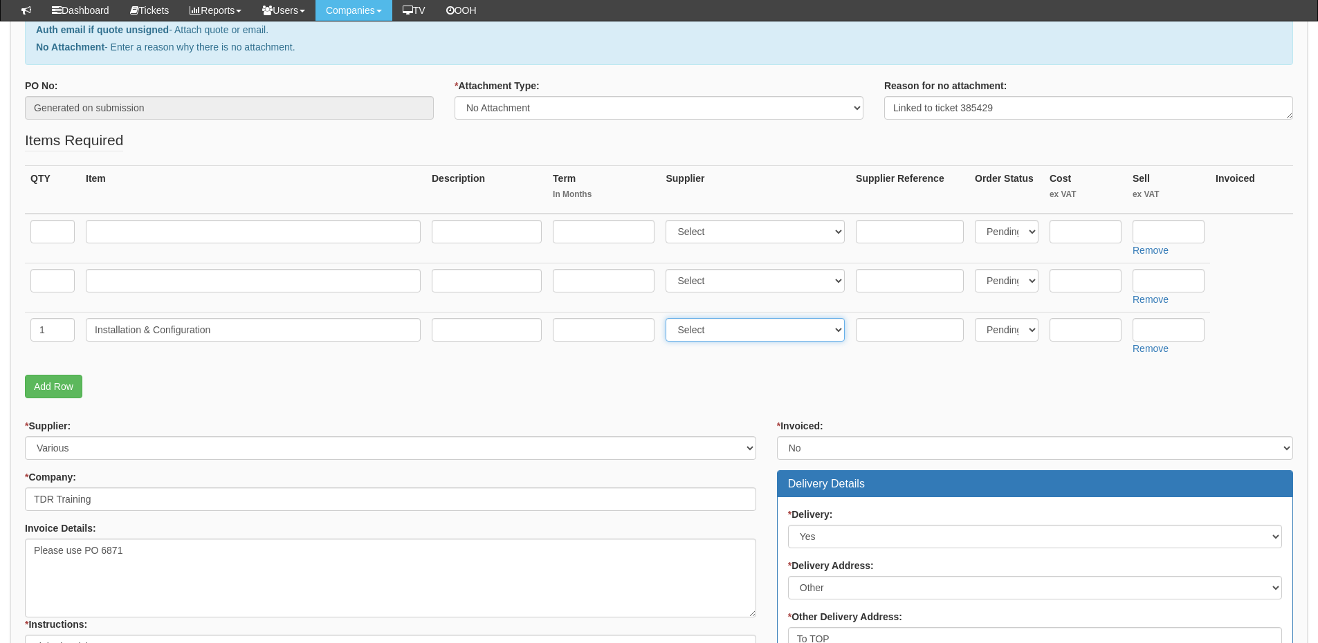
select select "81"
click at [669, 318] on select "Select 123 REG.co.uk 1Password 3 4Gon AA Jones Electric Ltd Abzorb Access Group…" at bounding box center [755, 330] width 179 height 24
click at [1181, 327] on input "text" at bounding box center [1169, 330] width 72 height 24
type input "195"
drag, startPoint x: 222, startPoint y: 230, endPoint x: 212, endPoint y: 228, distance: 10.6
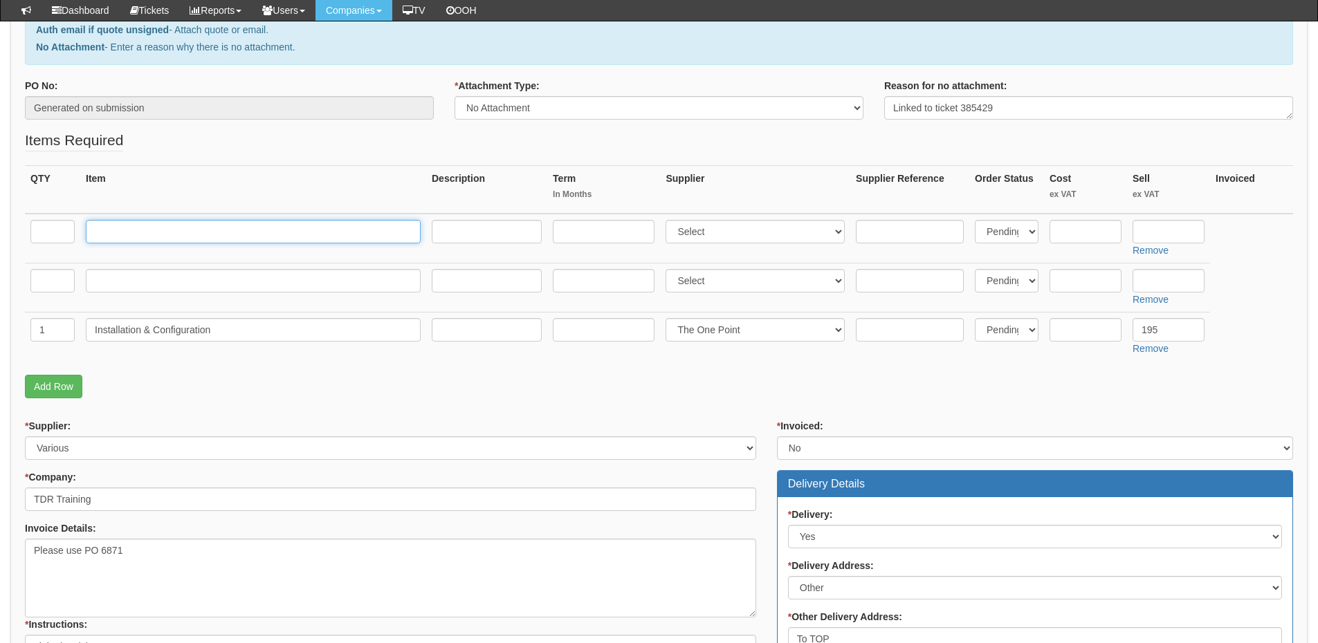
click at [222, 230] on input "text" at bounding box center [253, 232] width 335 height 24
paste input "HDMI Extender 60M/196ft With POC 1080P@60Hz 3D"
type input "HDMI Extender 60M/196ft With POC 1080P@60Hz 3D"
click at [57, 224] on input "text" at bounding box center [52, 232] width 44 height 24
type input "1"
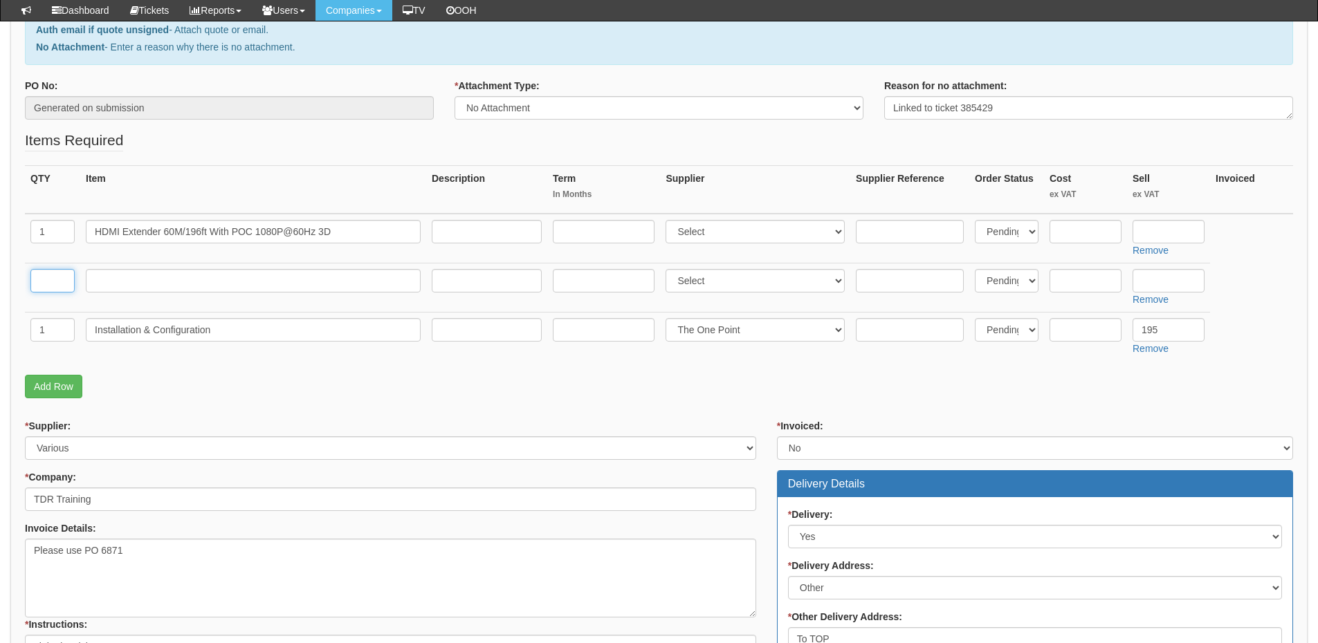
click at [37, 282] on input "text" at bounding box center [52, 281] width 44 height 24
type input "2"
click at [239, 289] on input "text" at bounding box center [253, 281] width 335 height 24
paste input "8K HDMI Cable 2m, High Speed HDMI Cable 48Gbps"
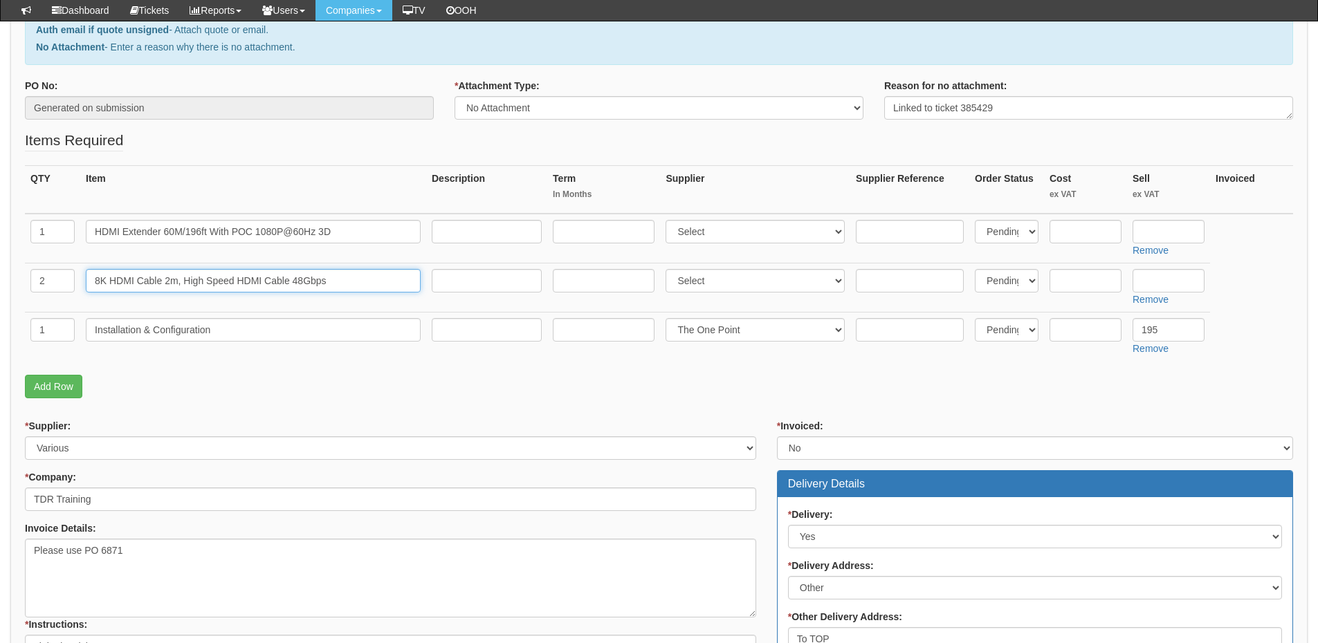
type input "8K HDMI Cable 2m, High Speed HDMI Cable 48Gbps"
click at [1066, 230] on input "text" at bounding box center [1086, 232] width 72 height 24
click at [1158, 227] on input "text" at bounding box center [1169, 232] width 72 height 24
type input "27.49"
click at [1083, 225] on input "text" at bounding box center [1086, 232] width 72 height 24
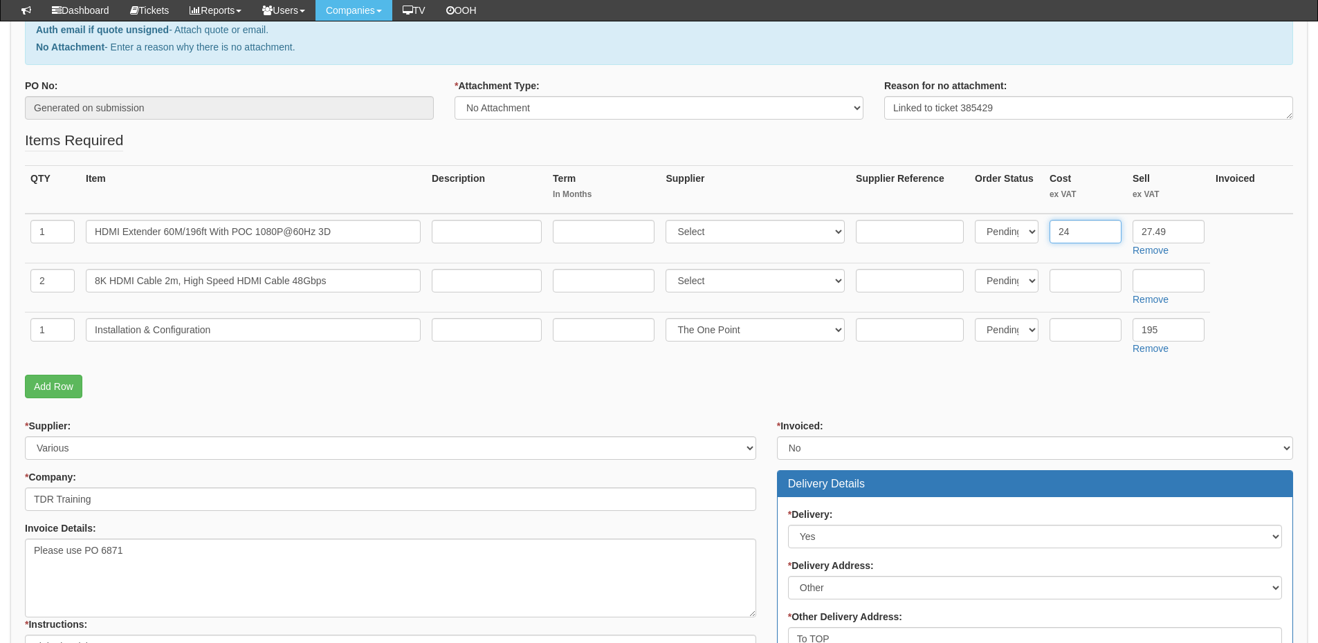
type input "24"
click at [1157, 276] on input "text" at bounding box center [1169, 281] width 72 height 24
type input "7.99"
click at [1087, 282] on input "text" at bounding box center [1086, 281] width 72 height 24
type input "5"
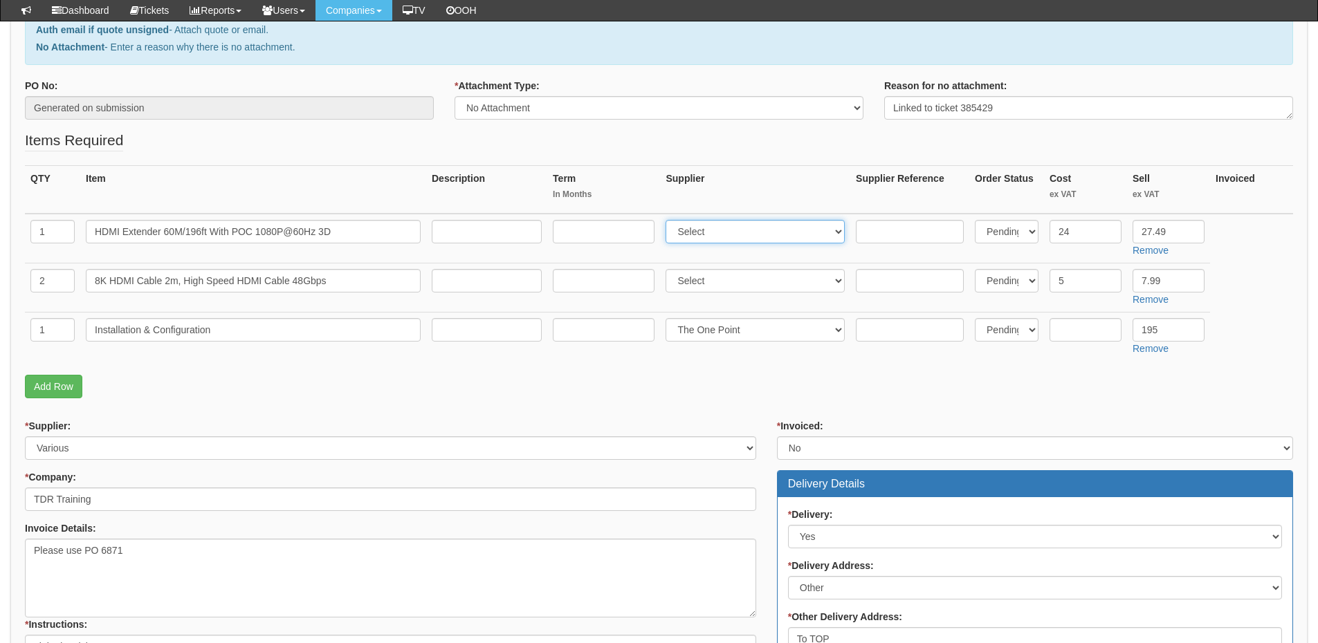
click at [713, 233] on select "Select 123 REG.co.uk 1Password 3 4Gon AA Jones Electric Ltd Abzorb Access Group…" at bounding box center [755, 232] width 179 height 24
select select "13"
click at [669, 220] on select "Select 123 REG.co.uk 1Password 3 4Gon AA Jones Electric Ltd Abzorb Access Group…" at bounding box center [755, 232] width 179 height 24
click at [711, 282] on select "Select 123 REG.co.uk 1Password 3 4Gon AA Jones Electric Ltd Abzorb Access Group…" at bounding box center [755, 281] width 179 height 24
select select "13"
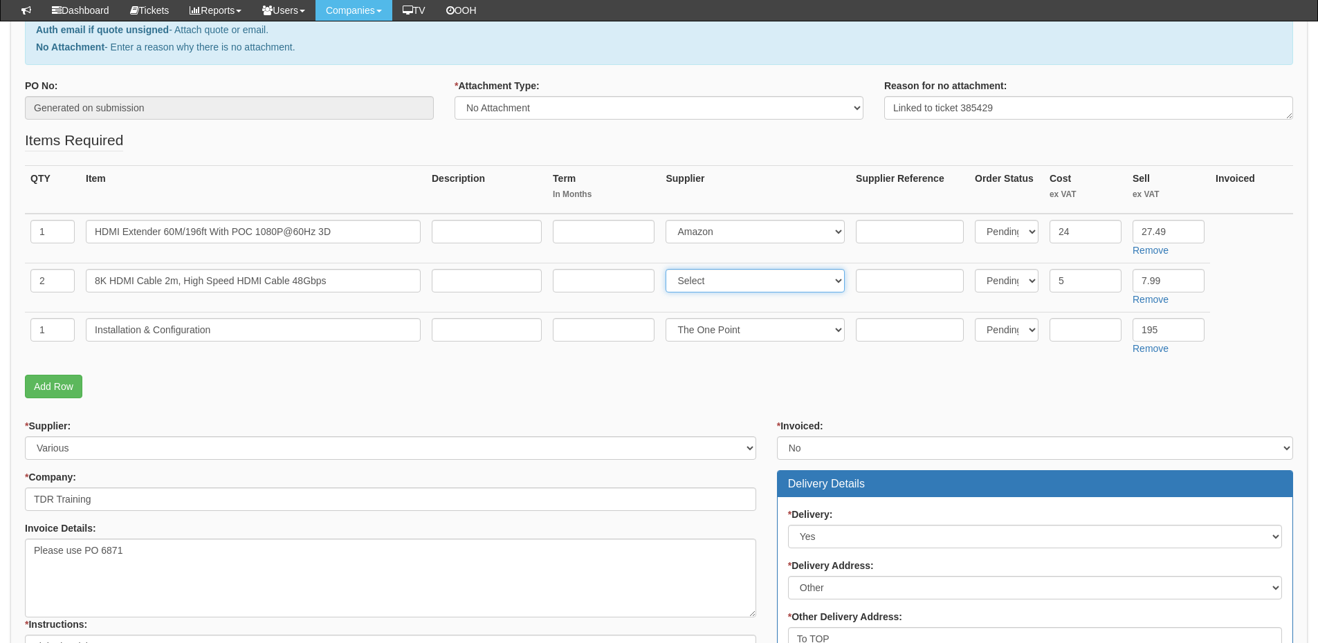
click at [669, 269] on select "Select 123 REG.co.uk 1Password 3 4Gon AA Jones Electric Ltd Abzorb Access Group…" at bounding box center [755, 281] width 179 height 24
click at [480, 229] on input "text" at bounding box center [487, 232] width 110 height 24
click at [474, 282] on input "text" at bounding box center [487, 281] width 110 height 24
paste input "https://www.amazon.co.uk/jojobnj-Cable-Speed-48Gbps-120Hz/dp/B0CZD8GK6X/ref=sr_…"
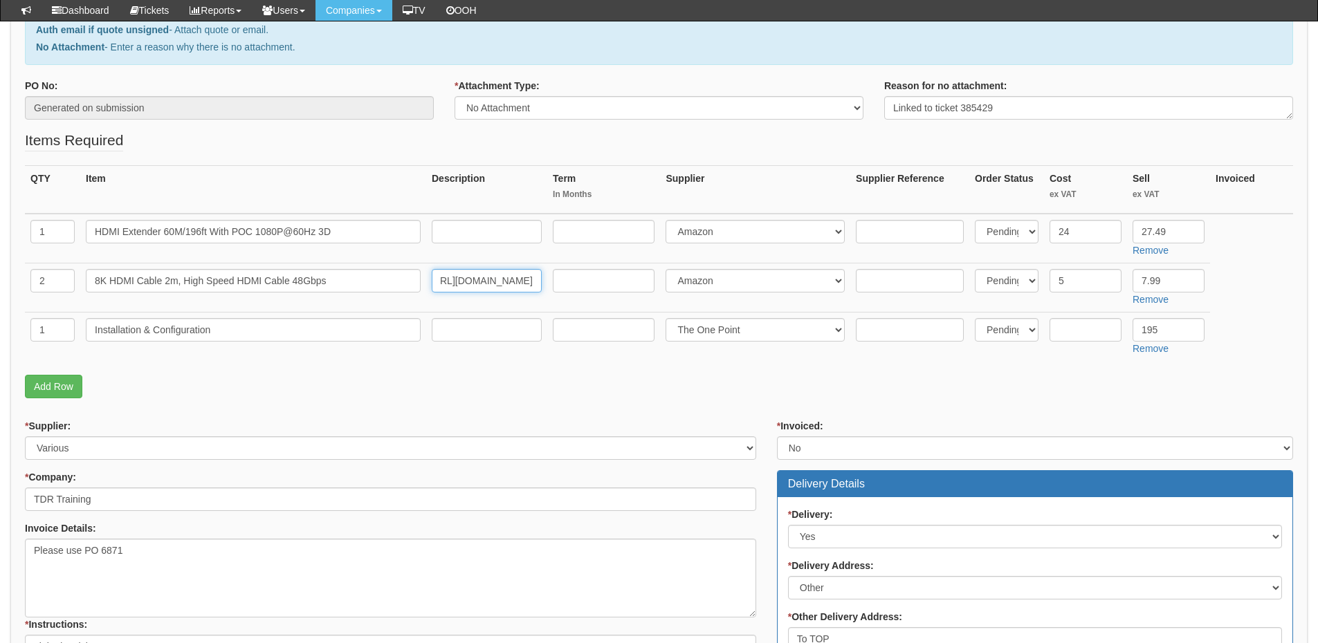
type input "https://www.amazon.co.uk/jojobnj-Cable-Speed-48Gbps-120Hz/dp/B0CZD8GK6X/ref=sr_…"
click at [483, 223] on input "text" at bounding box center [487, 232] width 110 height 24
paste input "https://www.amazon.co.uk/Extender-Repeater-Converter-Transfer-Adapter-Black/dp/…"
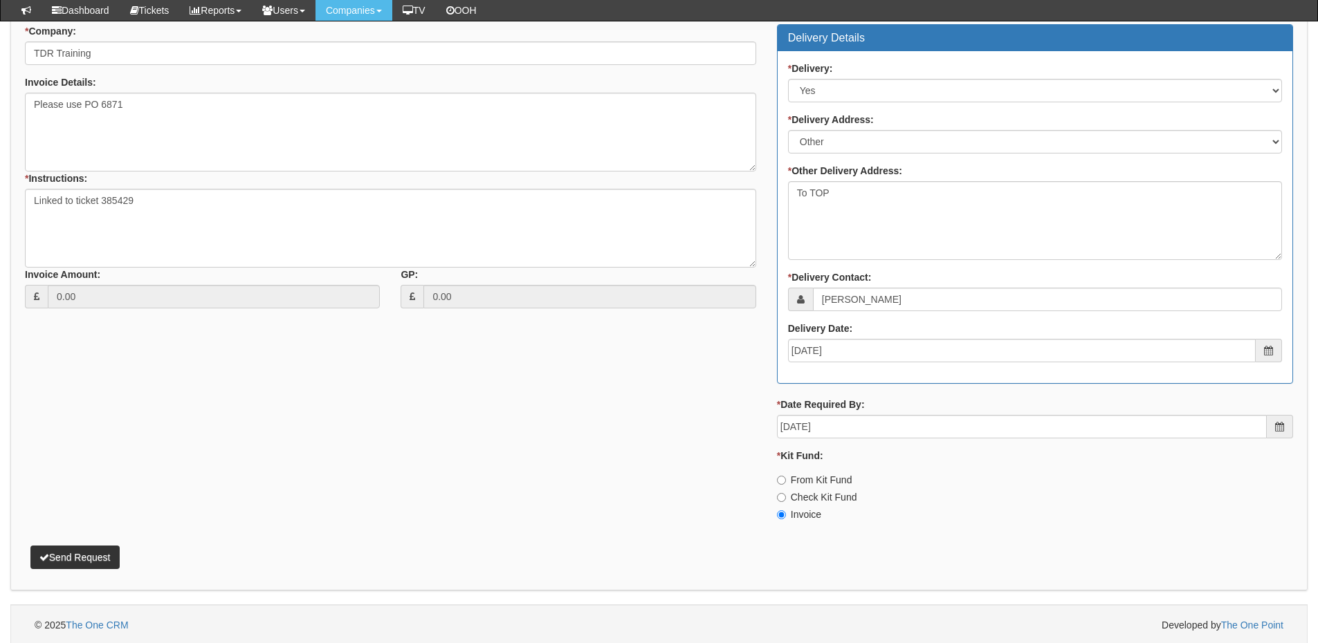
scroll to position [657, 0]
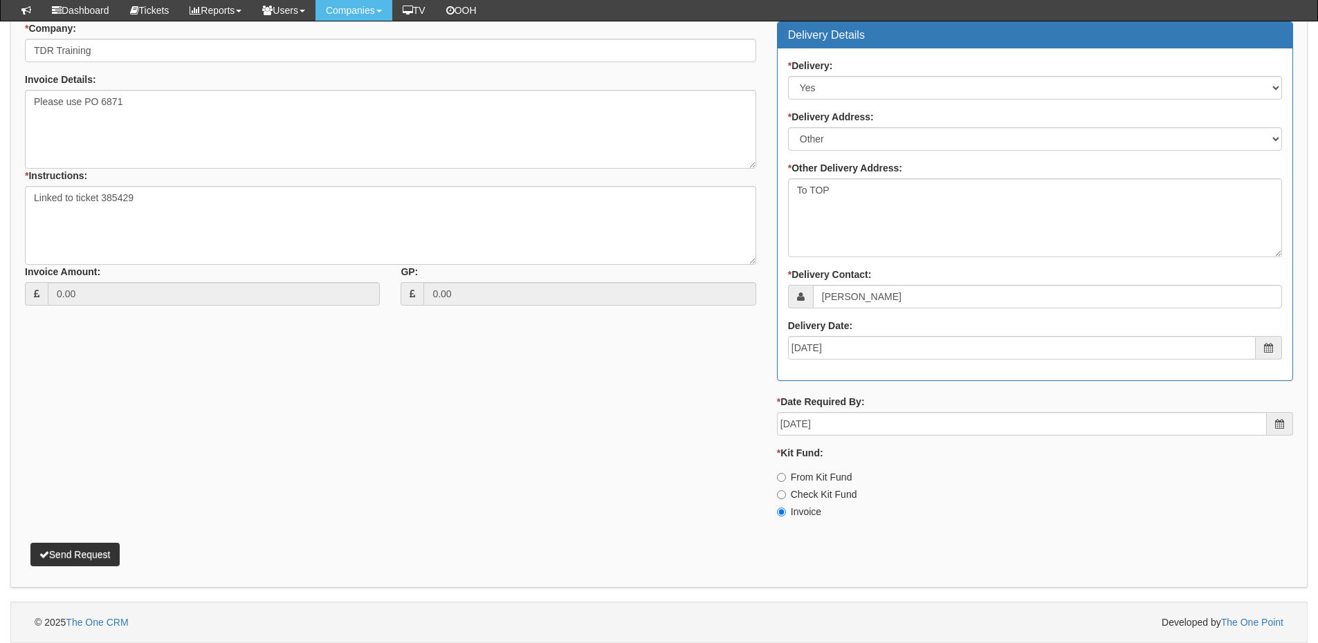
type input "https://www.amazon.co.uk/Extender-Repeater-Converter-Transfer-Adapter-Black/dp/…"
click at [95, 547] on button "Send Request" at bounding box center [74, 555] width 89 height 24
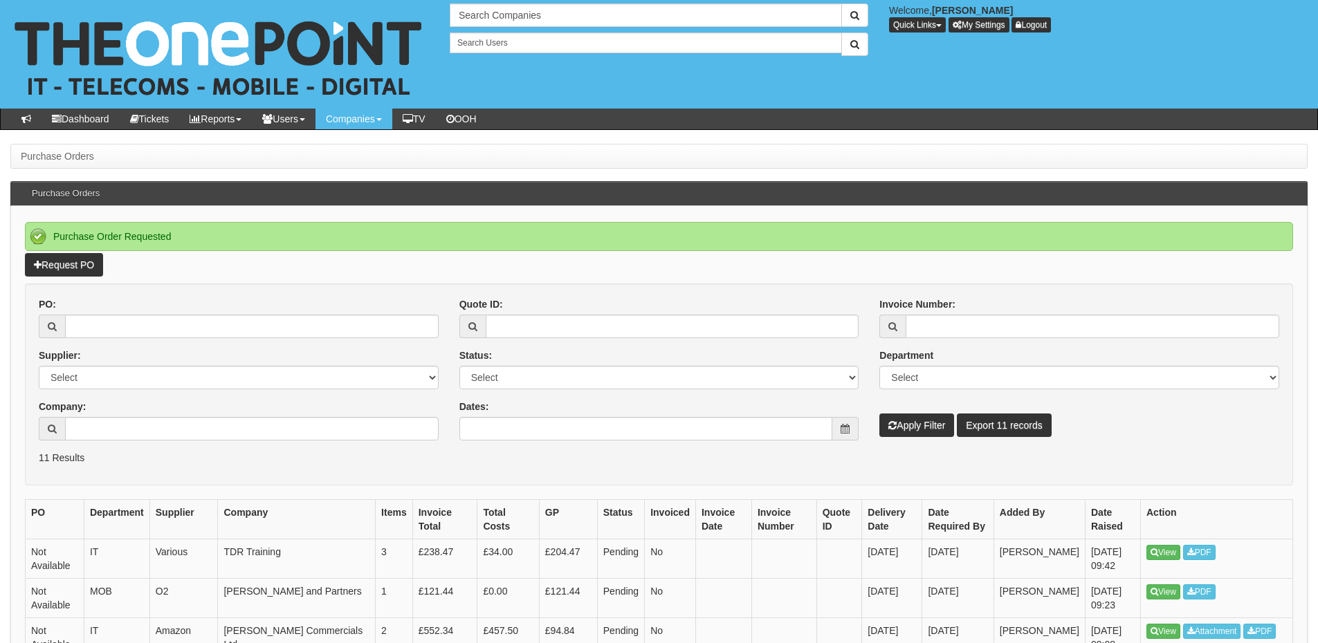
scroll to position [69, 0]
